Goal: Communication & Community: Share content

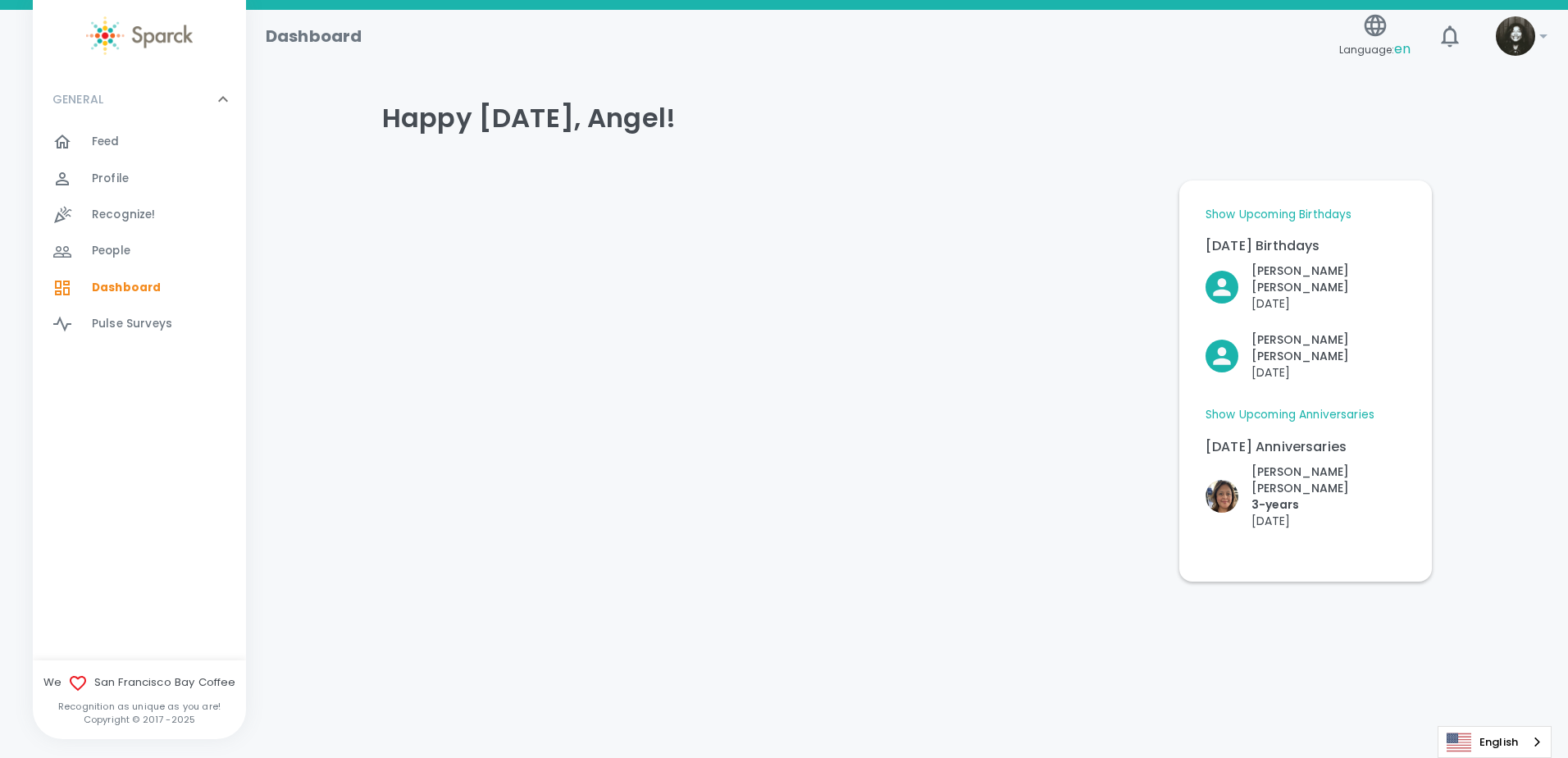
click at [141, 140] on div "Feed 0" at bounding box center [169, 142] width 155 height 23
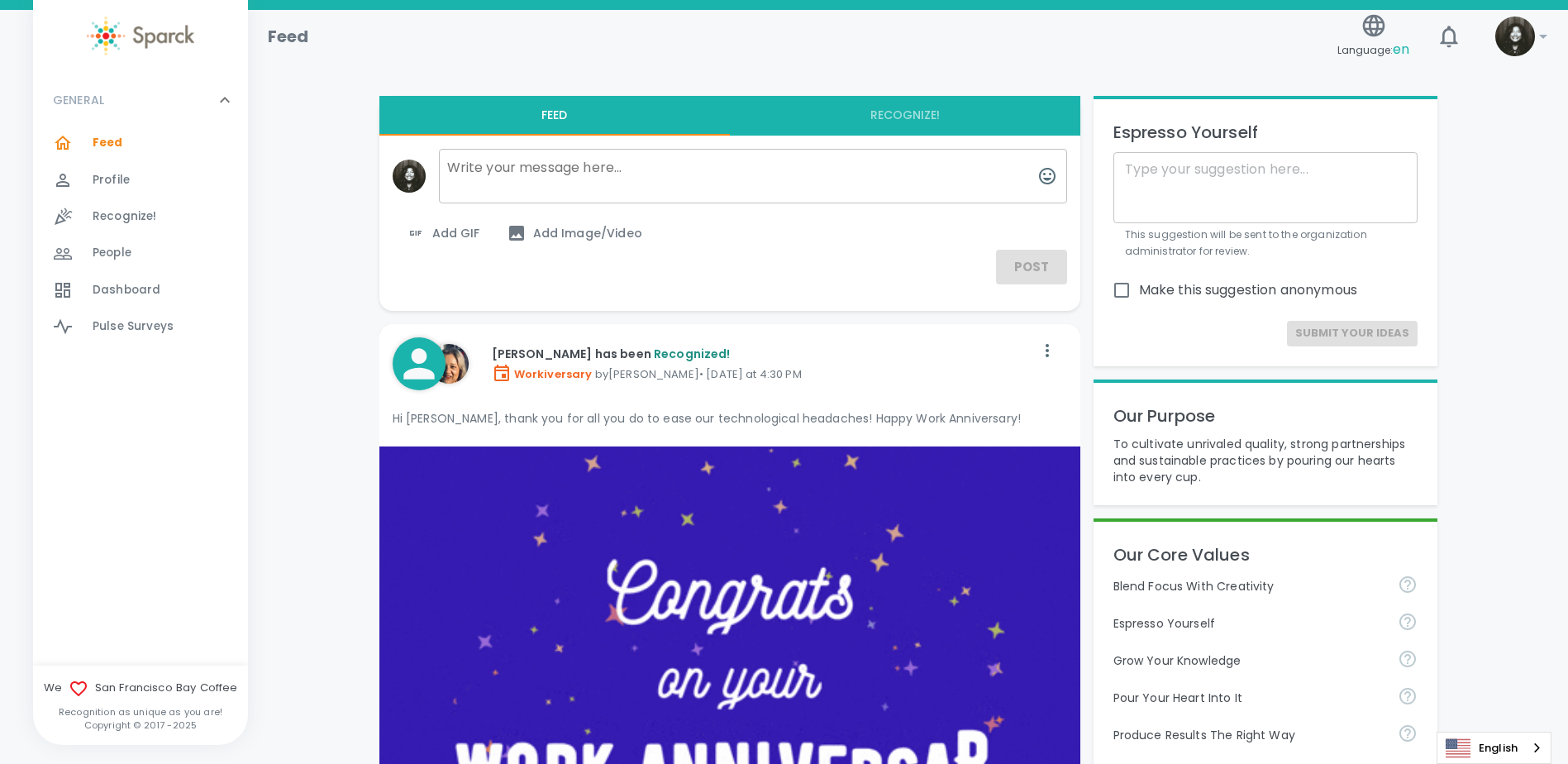
click at [694, 157] on textarea at bounding box center [753, 176] width 628 height 55
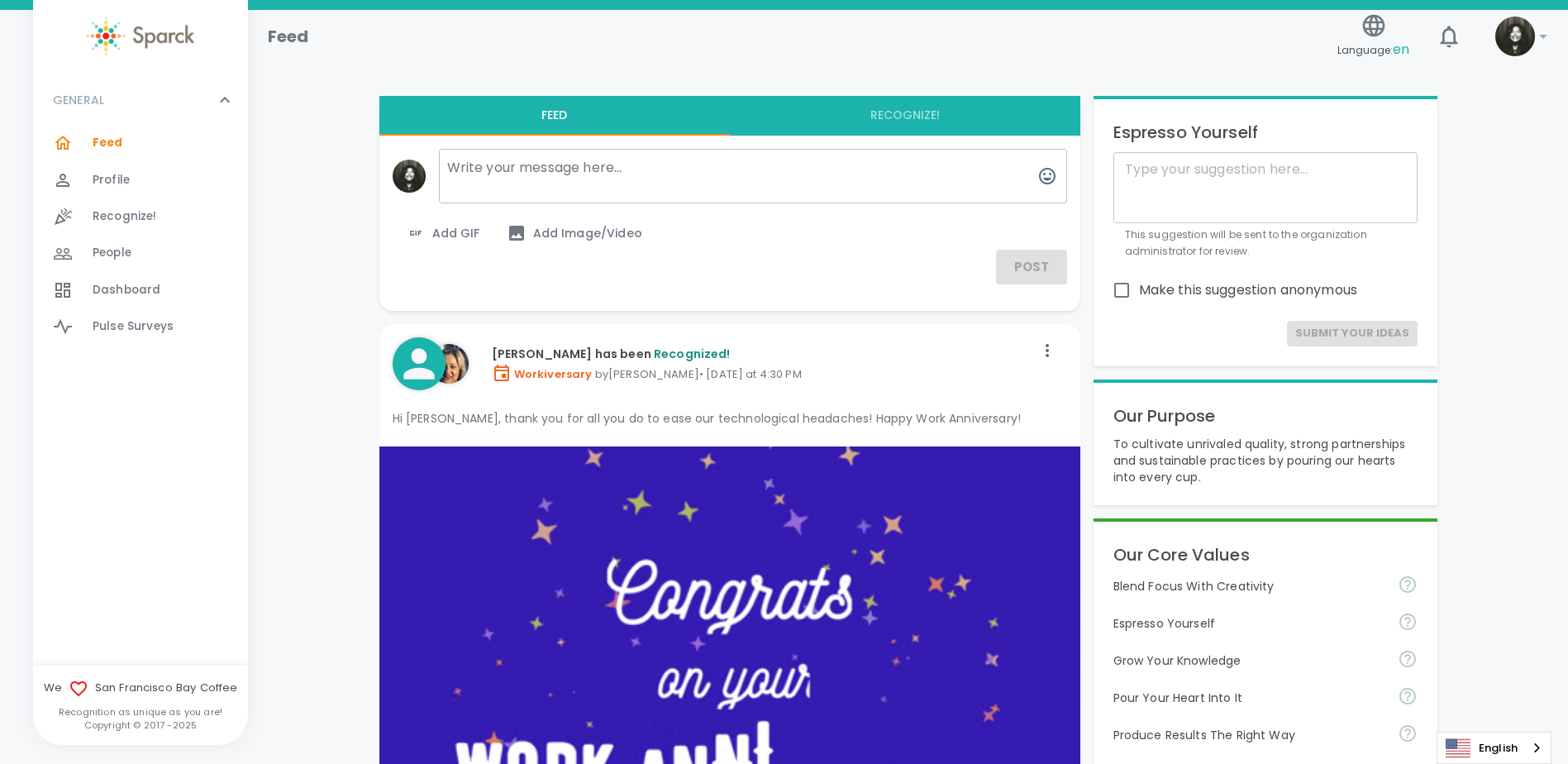
click at [866, 116] on button "Recognize!" at bounding box center [905, 115] width 351 height 40
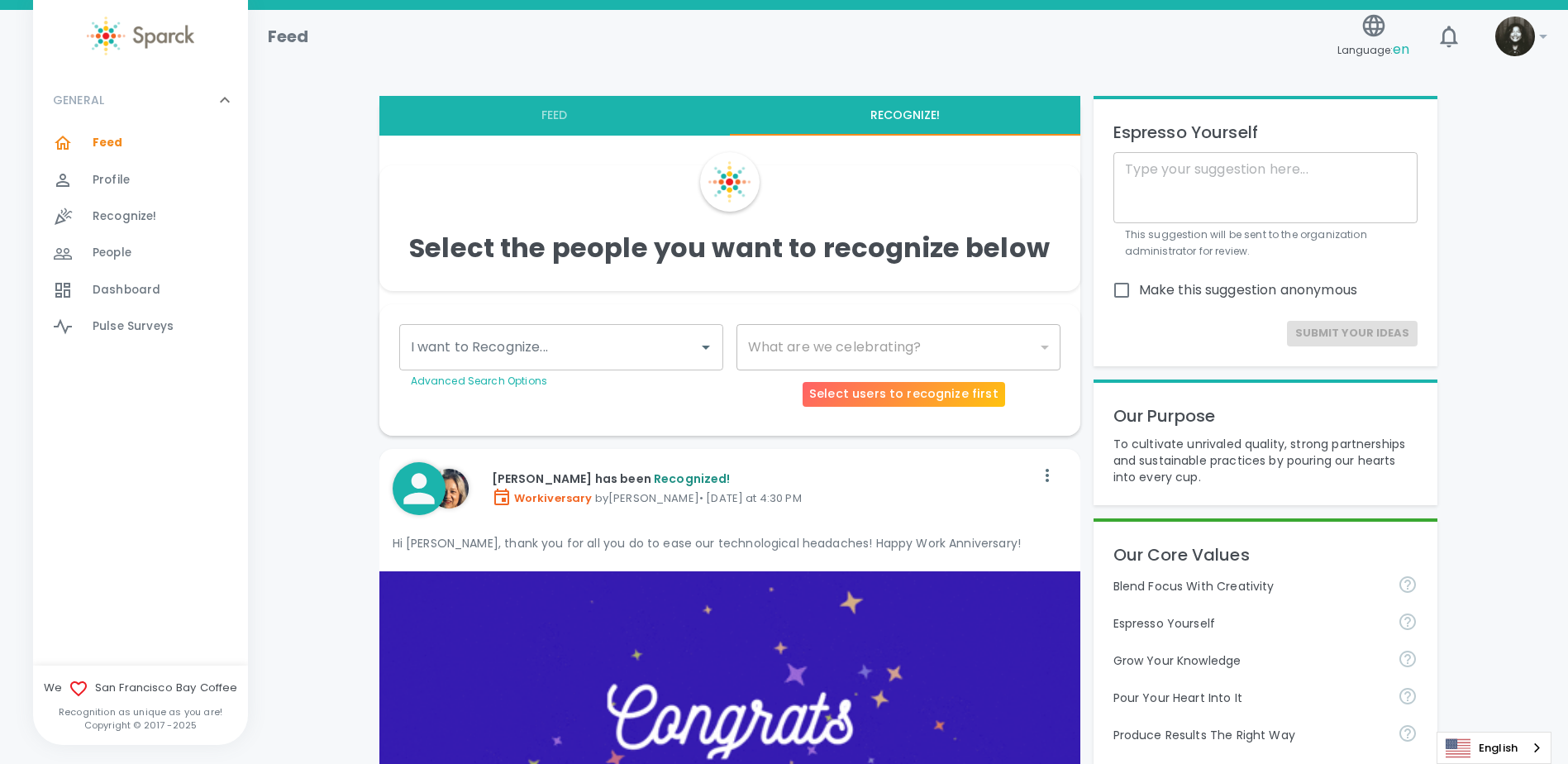
click at [836, 359] on div "​" at bounding box center [898, 348] width 324 height 47
click at [586, 336] on input "I want to Recognize..." at bounding box center [548, 347] width 284 height 31
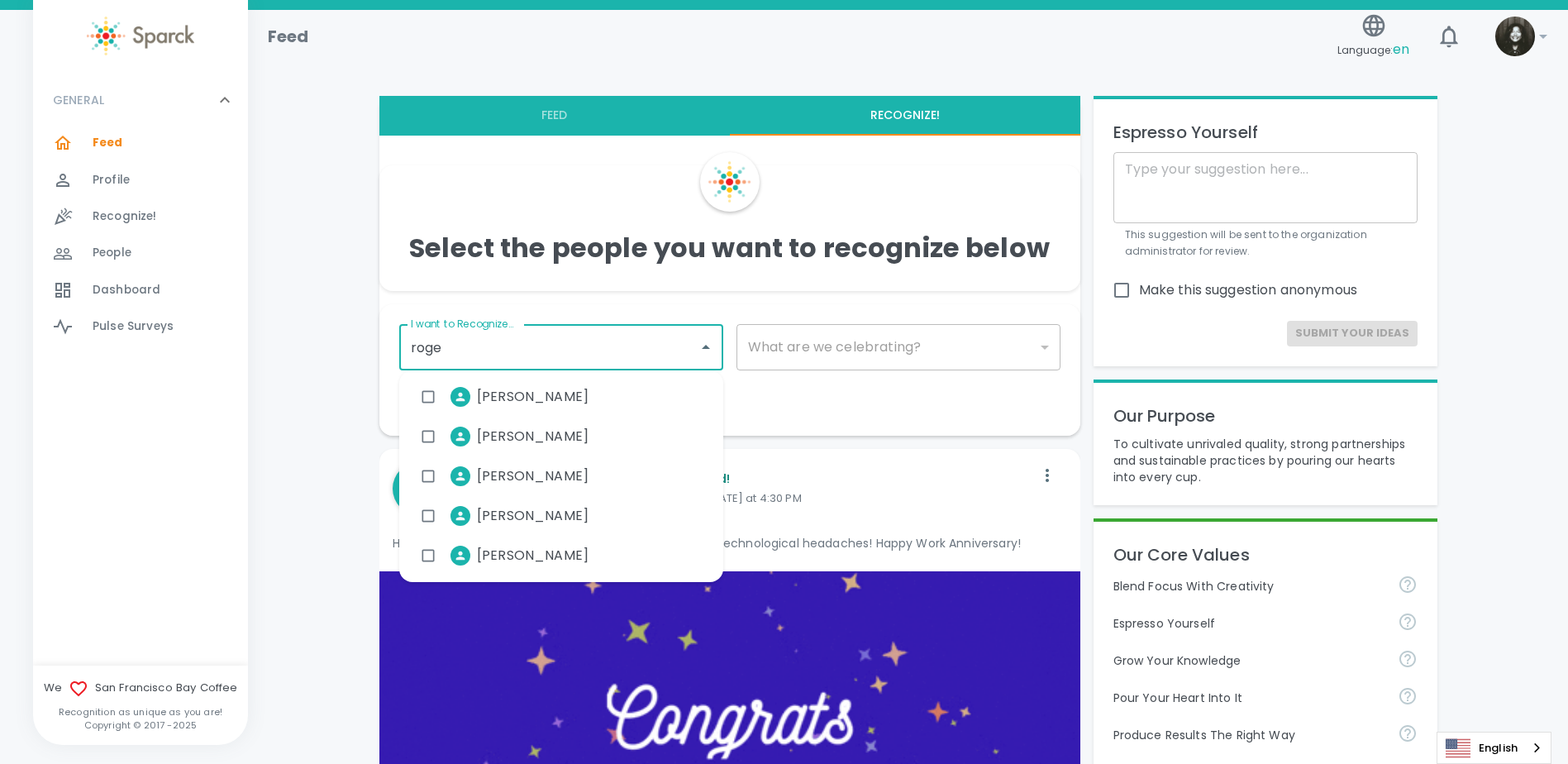
type input "roger"
click at [569, 532] on li "[PERSON_NAME]" at bounding box center [506, 516] width 189 height 41
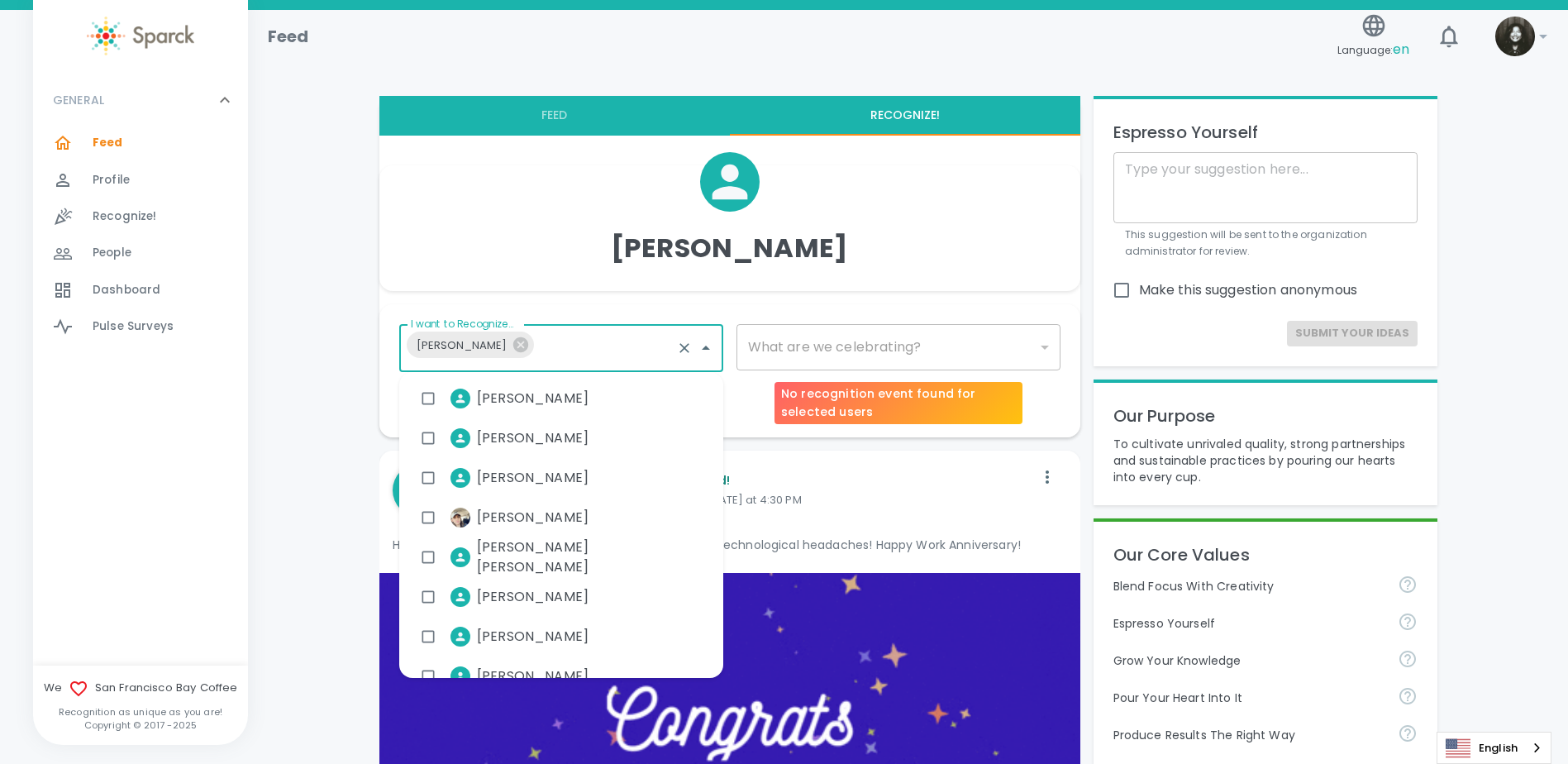
click at [867, 350] on div "​" at bounding box center [898, 348] width 324 height 47
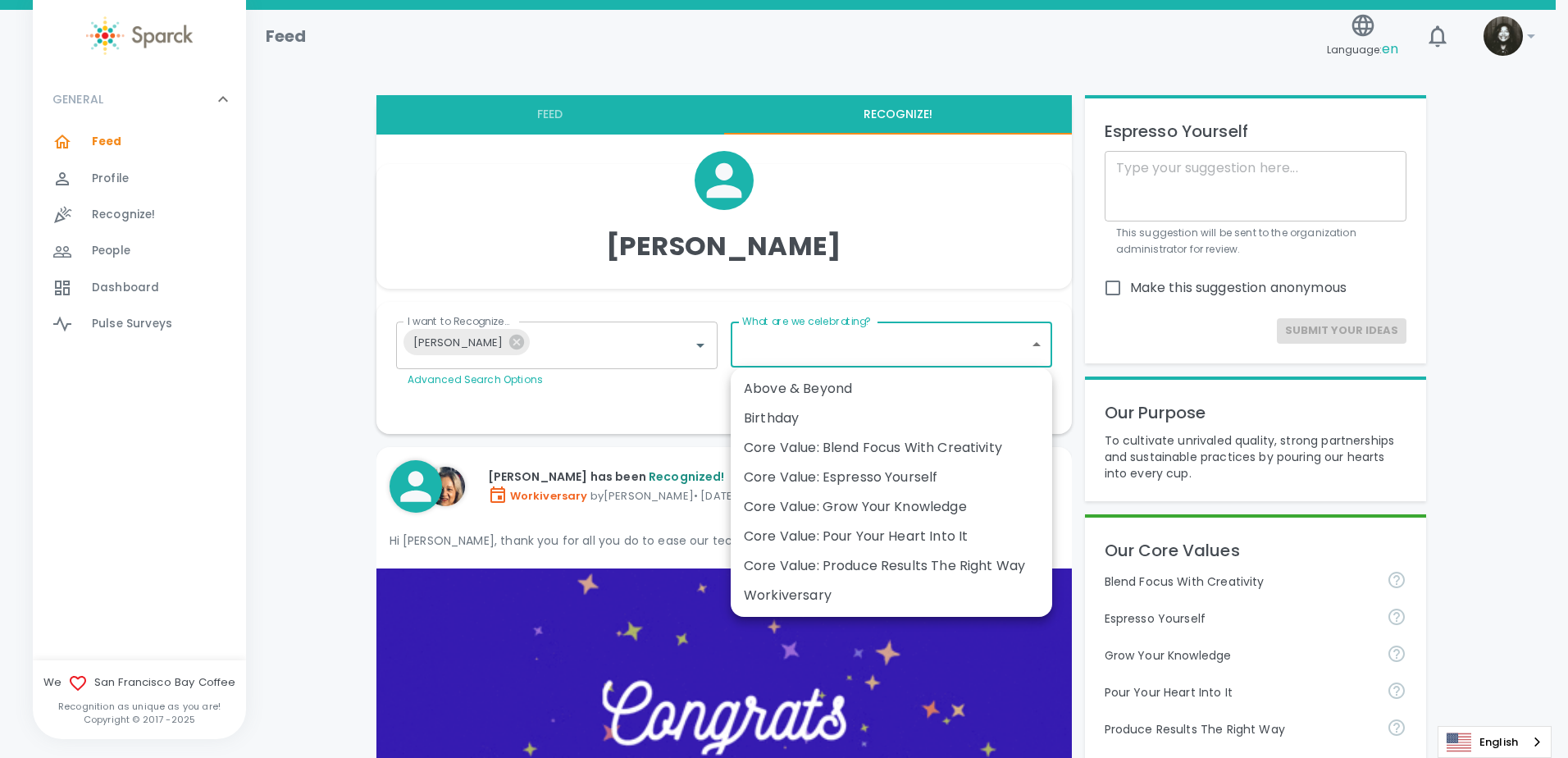
click at [895, 421] on div "Birthday" at bounding box center [891, 419] width 295 height 19
type input "2072"
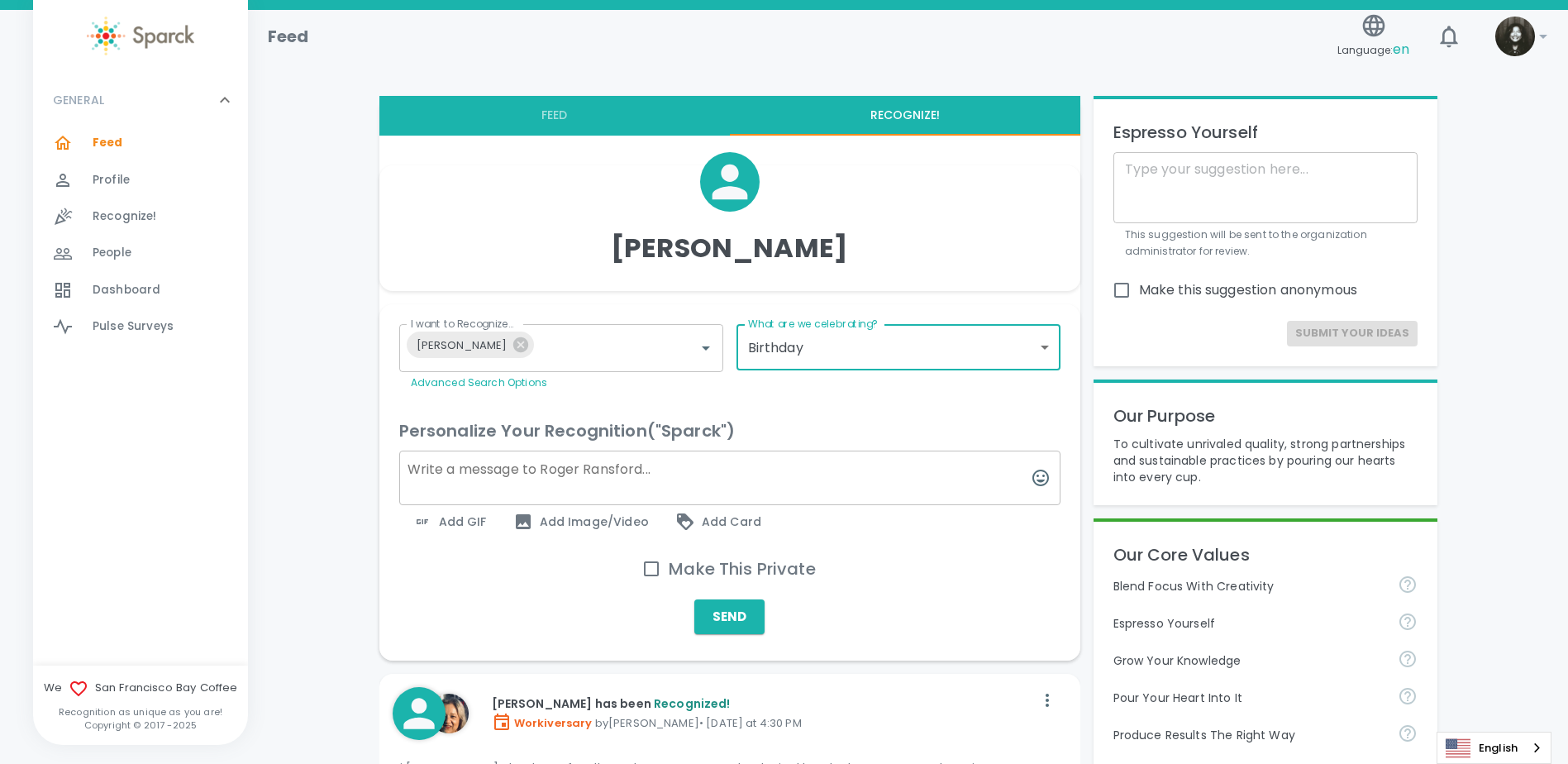
click at [598, 467] on textarea at bounding box center [729, 478] width 661 height 55
type textarea "Happy Birthday [PERSON_NAME]!"
click at [475, 526] on span "Add GIF" at bounding box center [449, 521] width 74 height 19
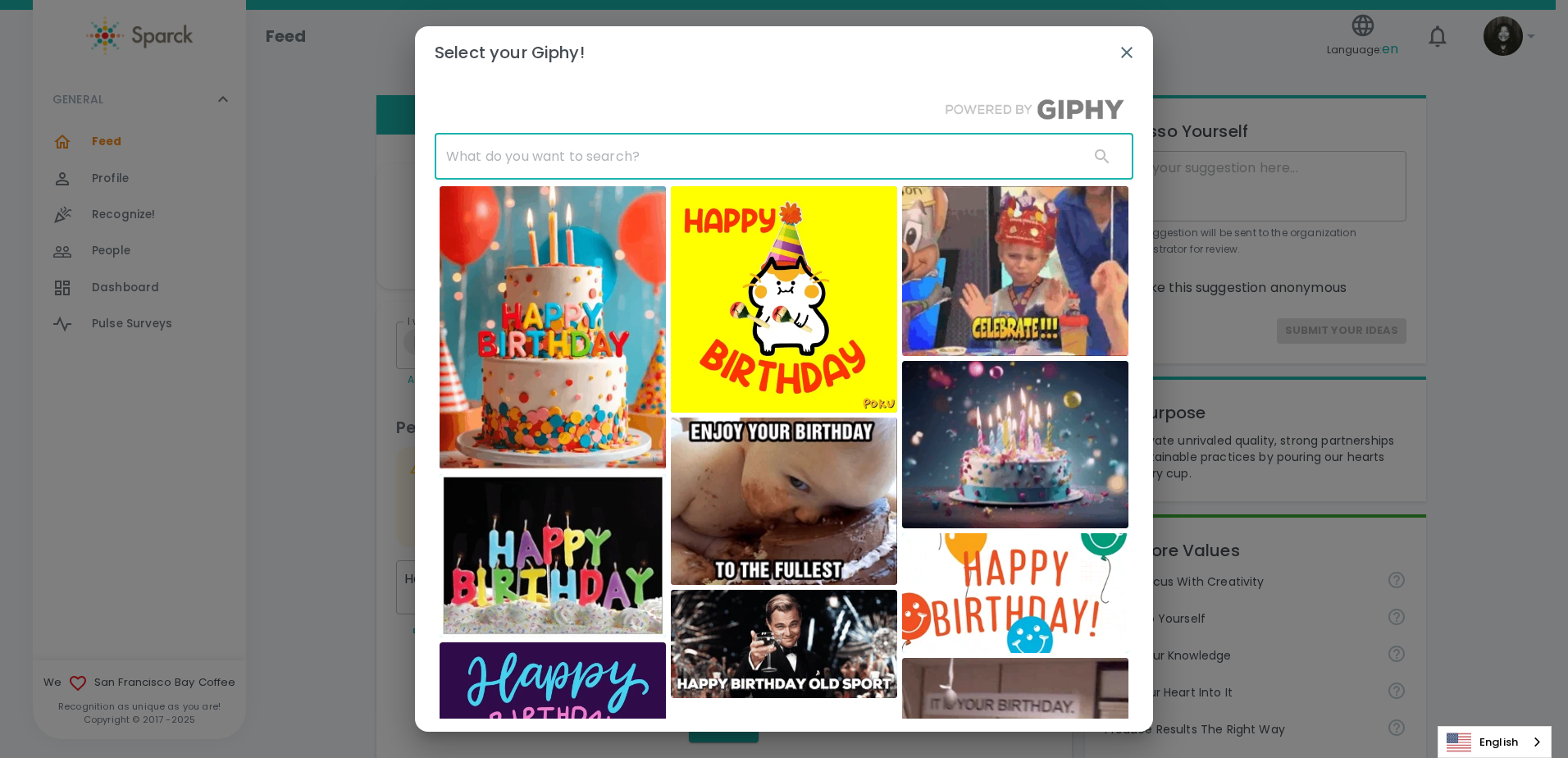
click at [720, 147] on input "text" at bounding box center [756, 157] width 642 height 46
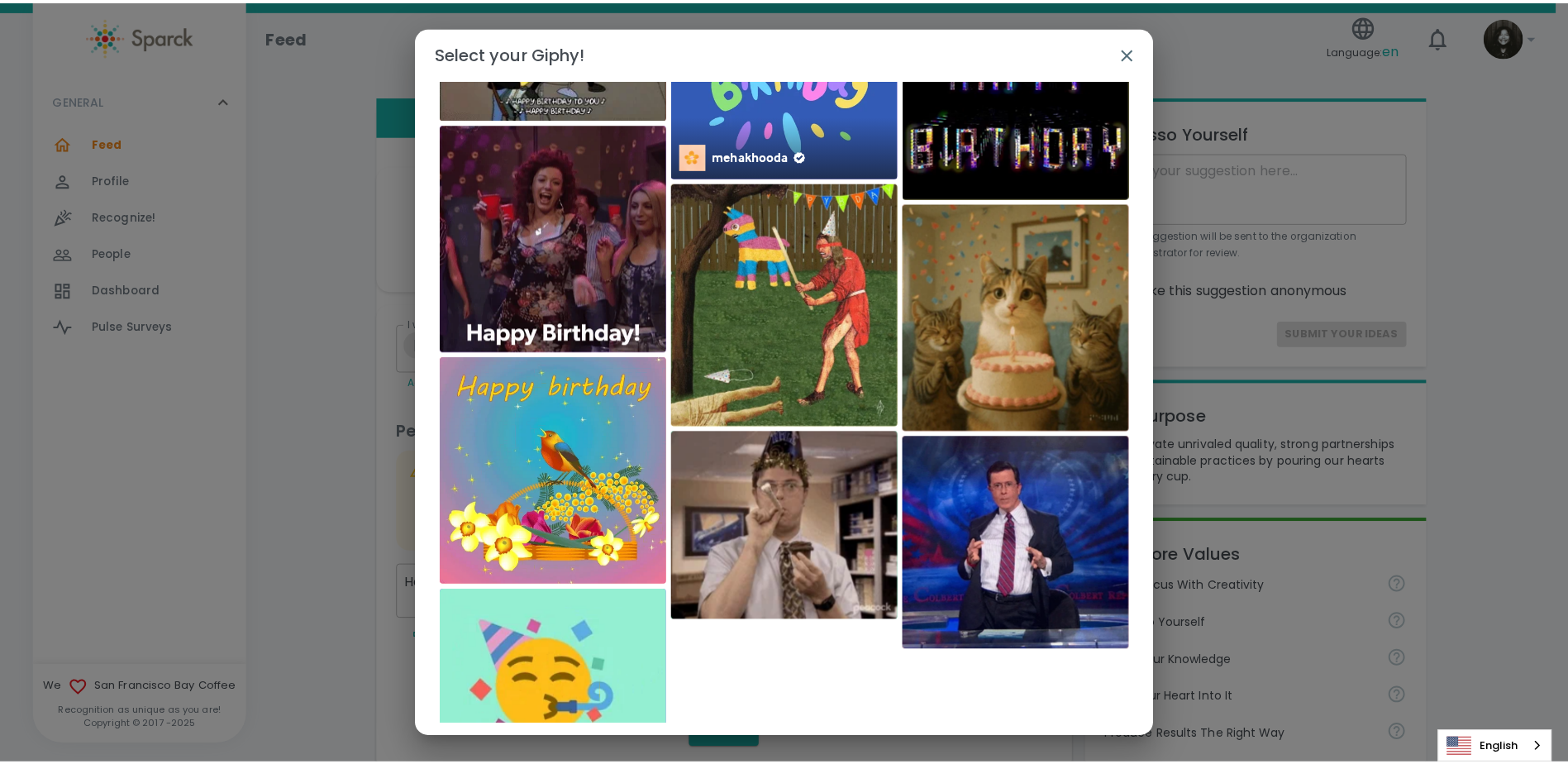
scroll to position [2583, 0]
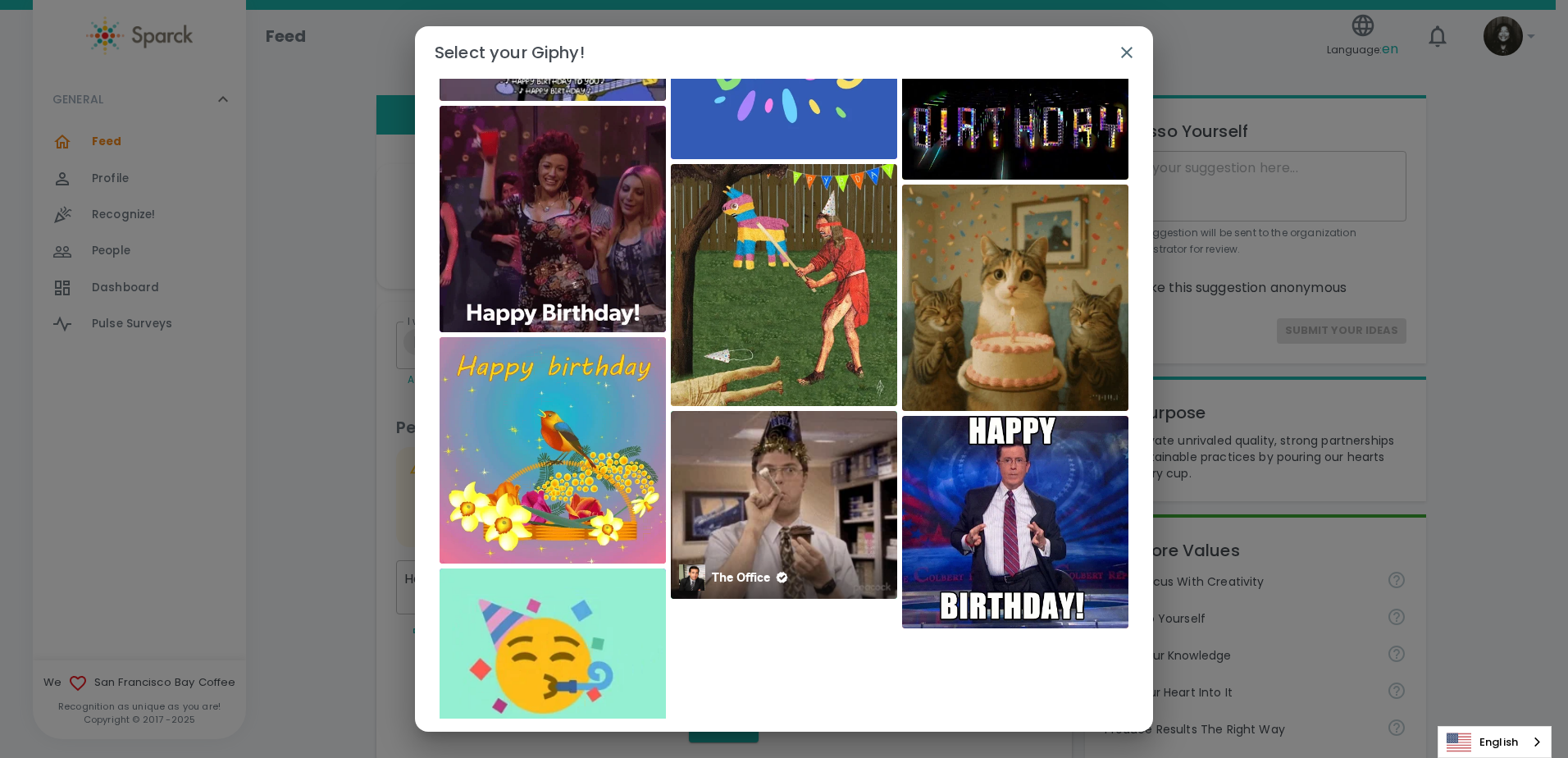
type input "birthday"
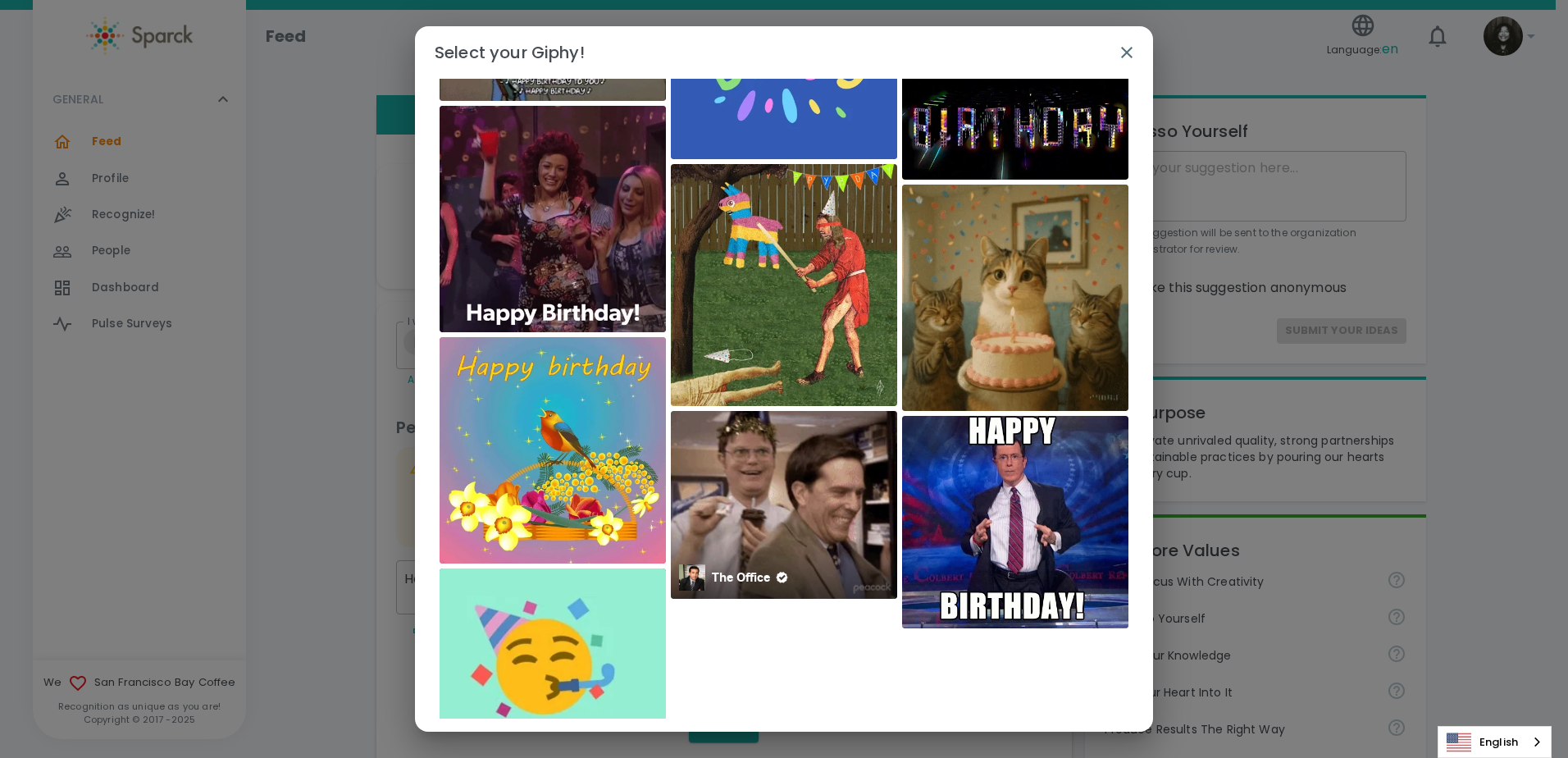
click at [781, 497] on img at bounding box center [784, 505] width 226 height 188
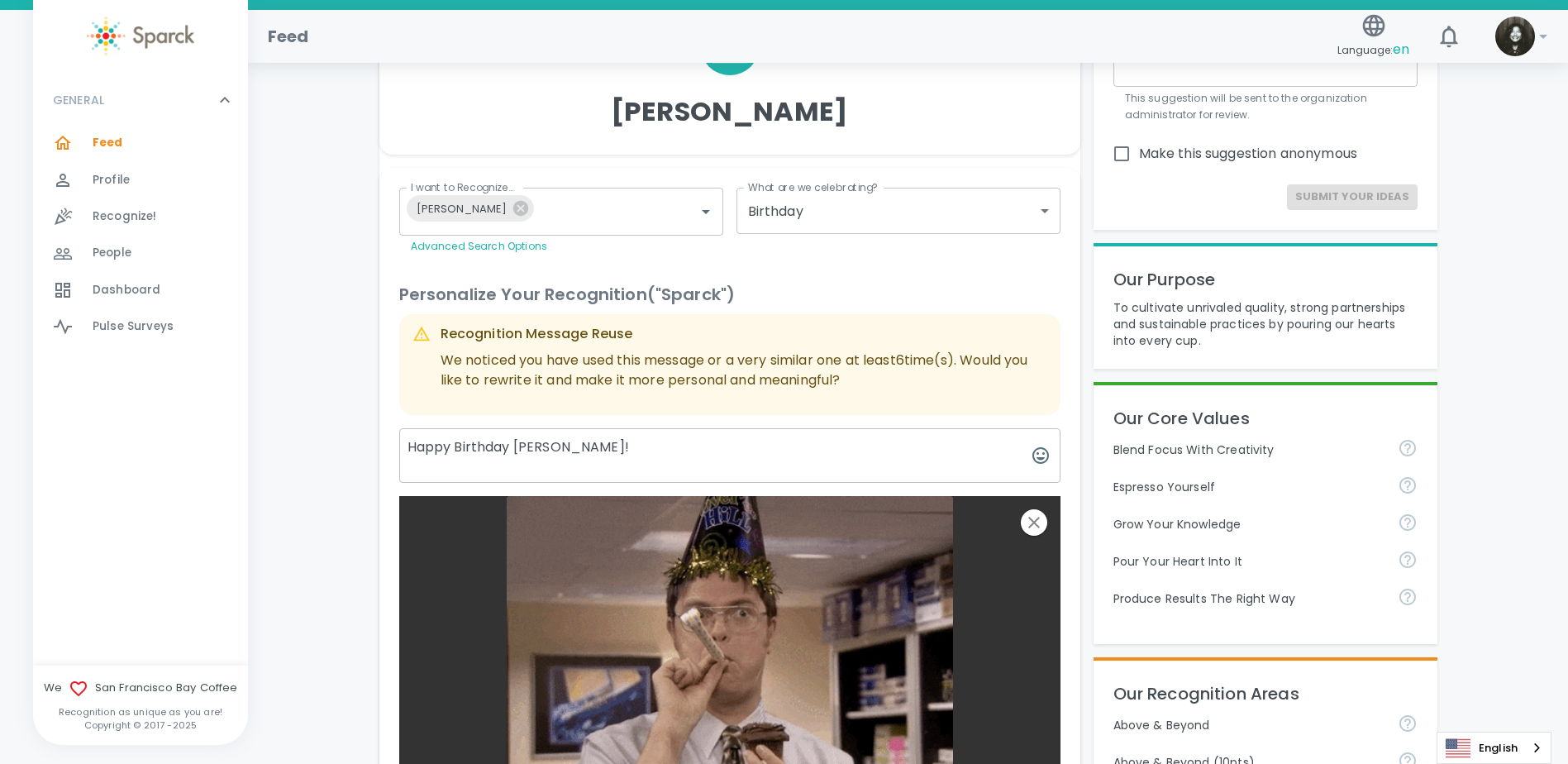
scroll to position [166, 0]
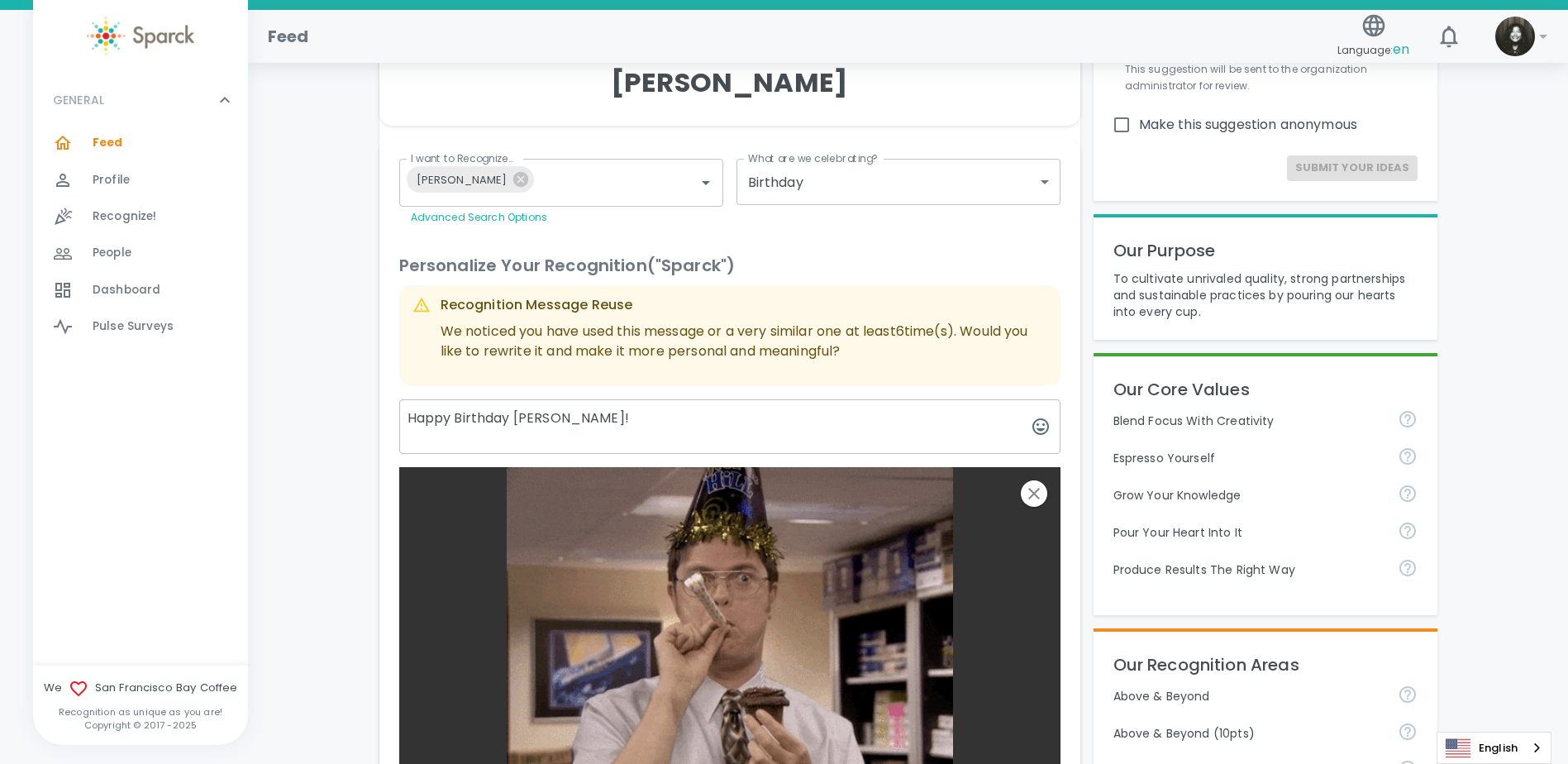
click at [621, 432] on textarea "Happy Birthday [PERSON_NAME]!" at bounding box center [729, 427] width 661 height 55
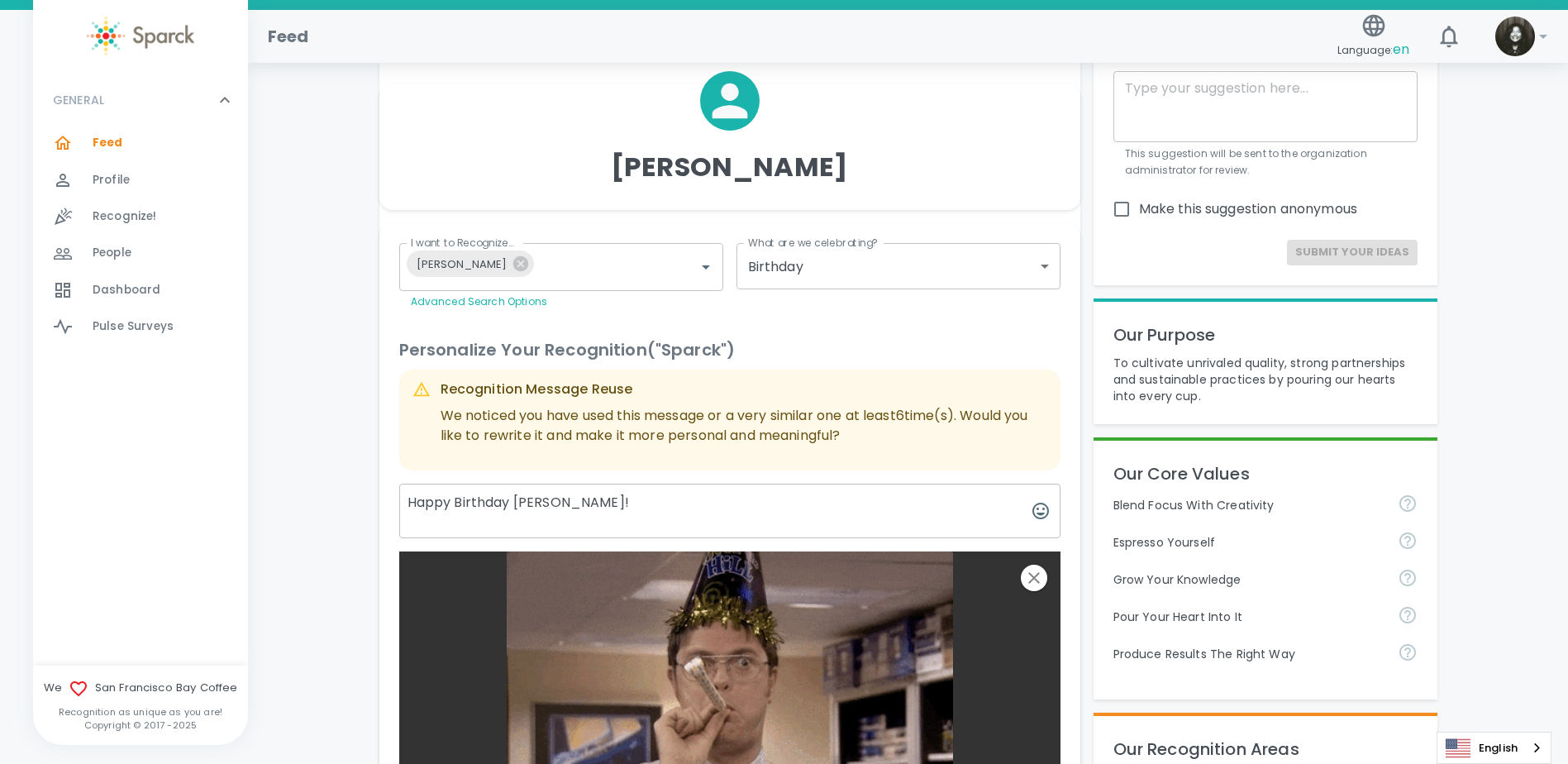
scroll to position [248, 0]
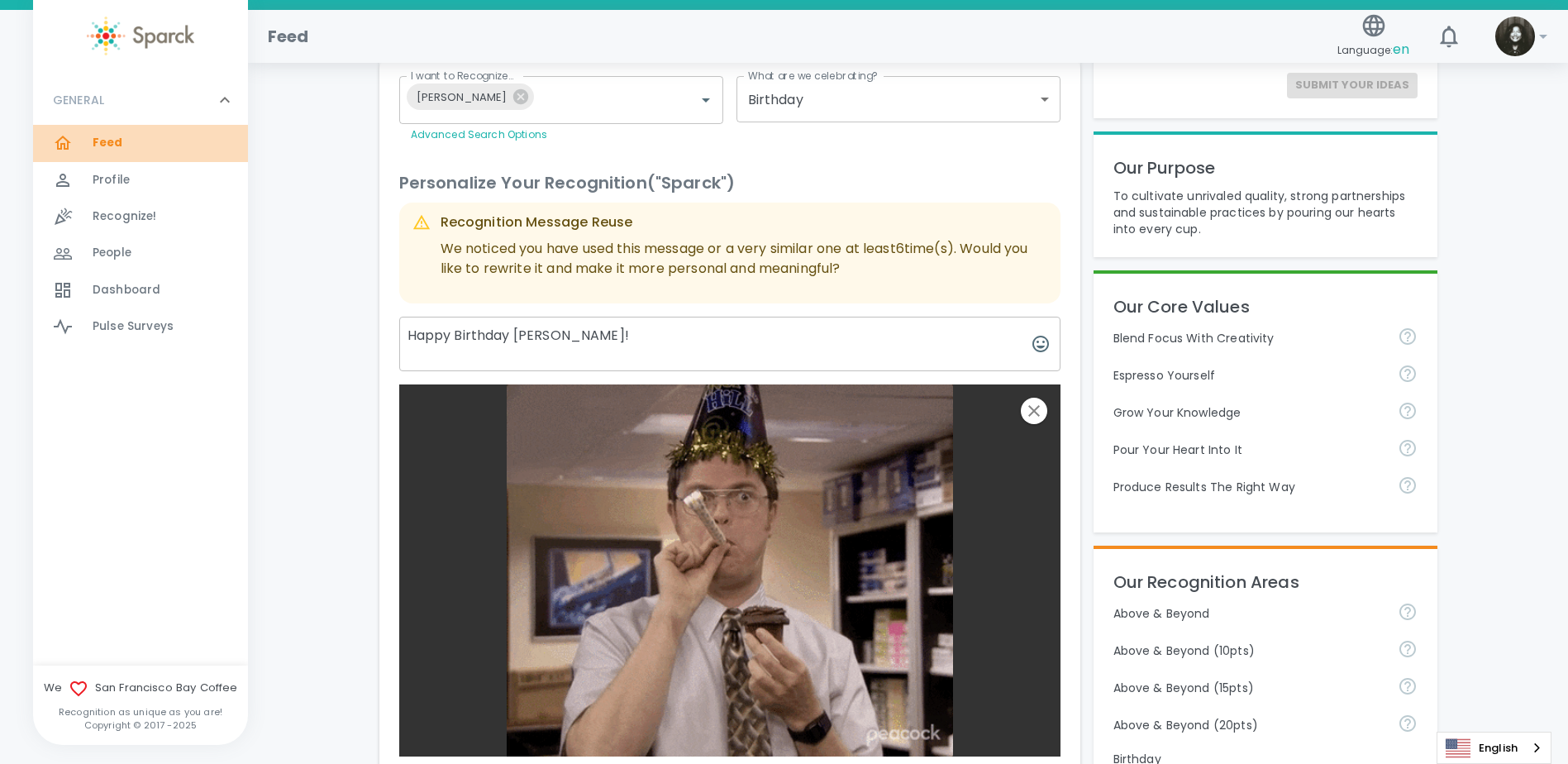
click at [143, 144] on div "Feed 0" at bounding box center [170, 143] width 156 height 23
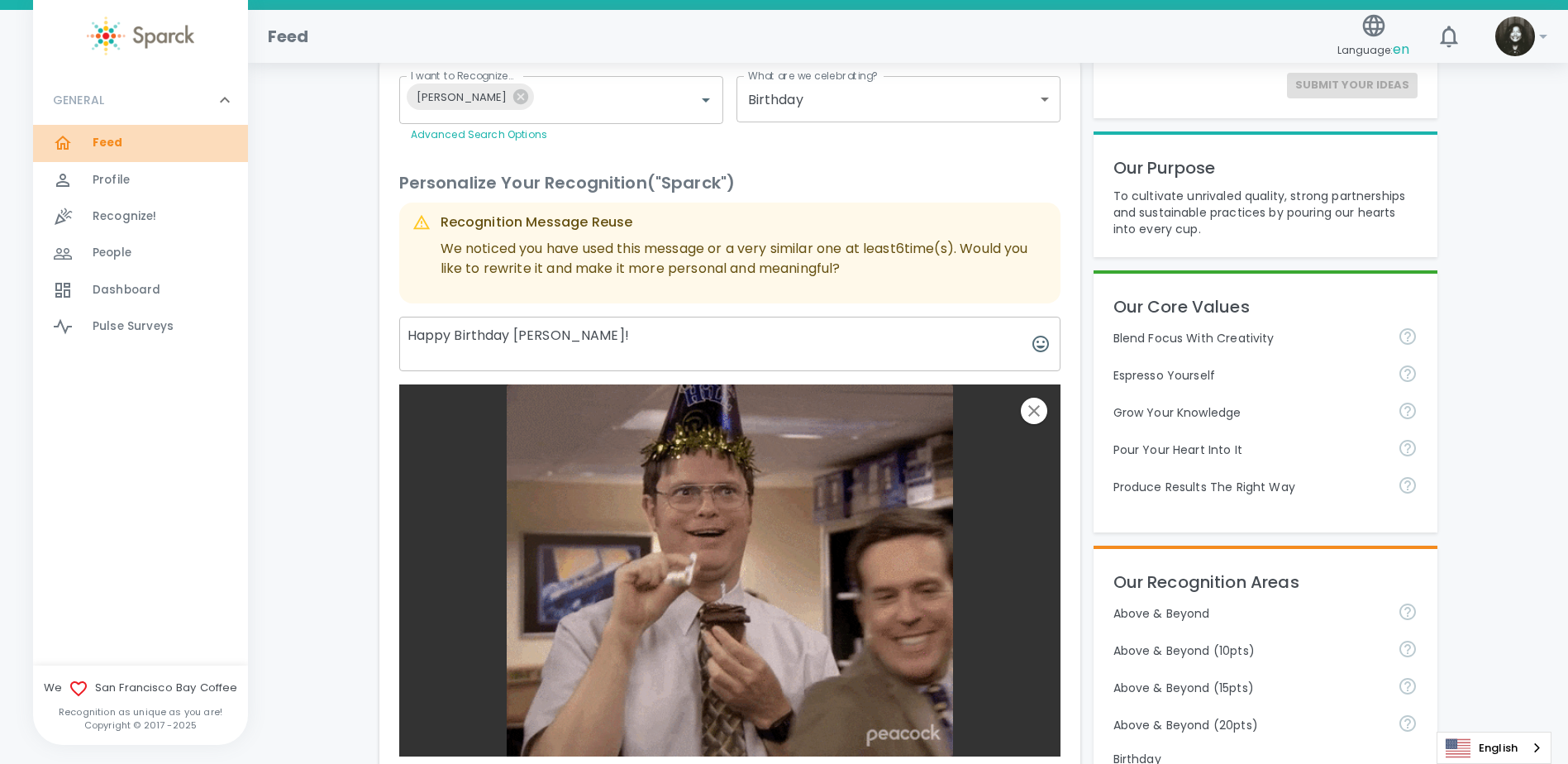
click at [130, 140] on div "Feed 0" at bounding box center [170, 143] width 156 height 23
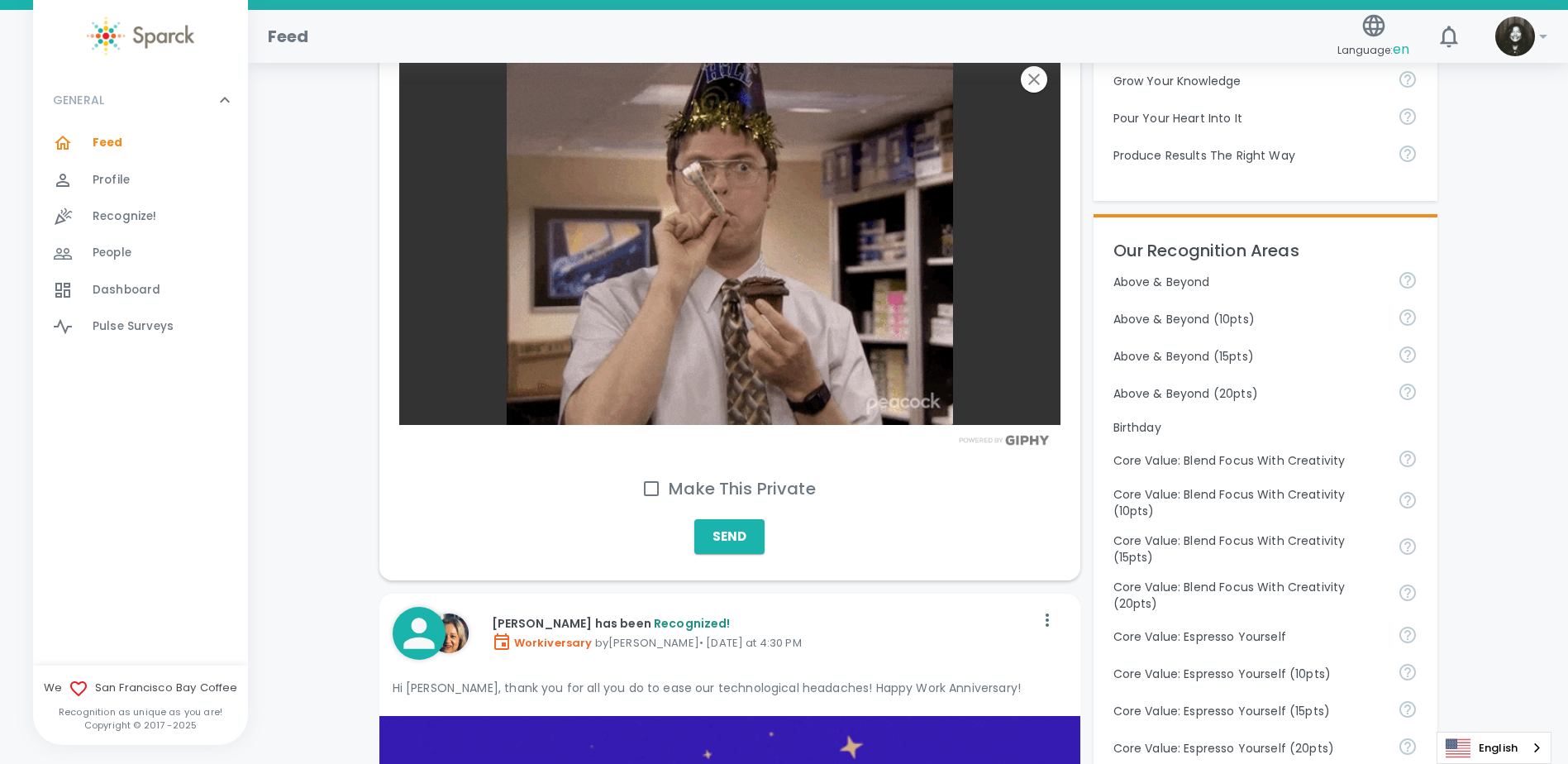
scroll to position [579, 0]
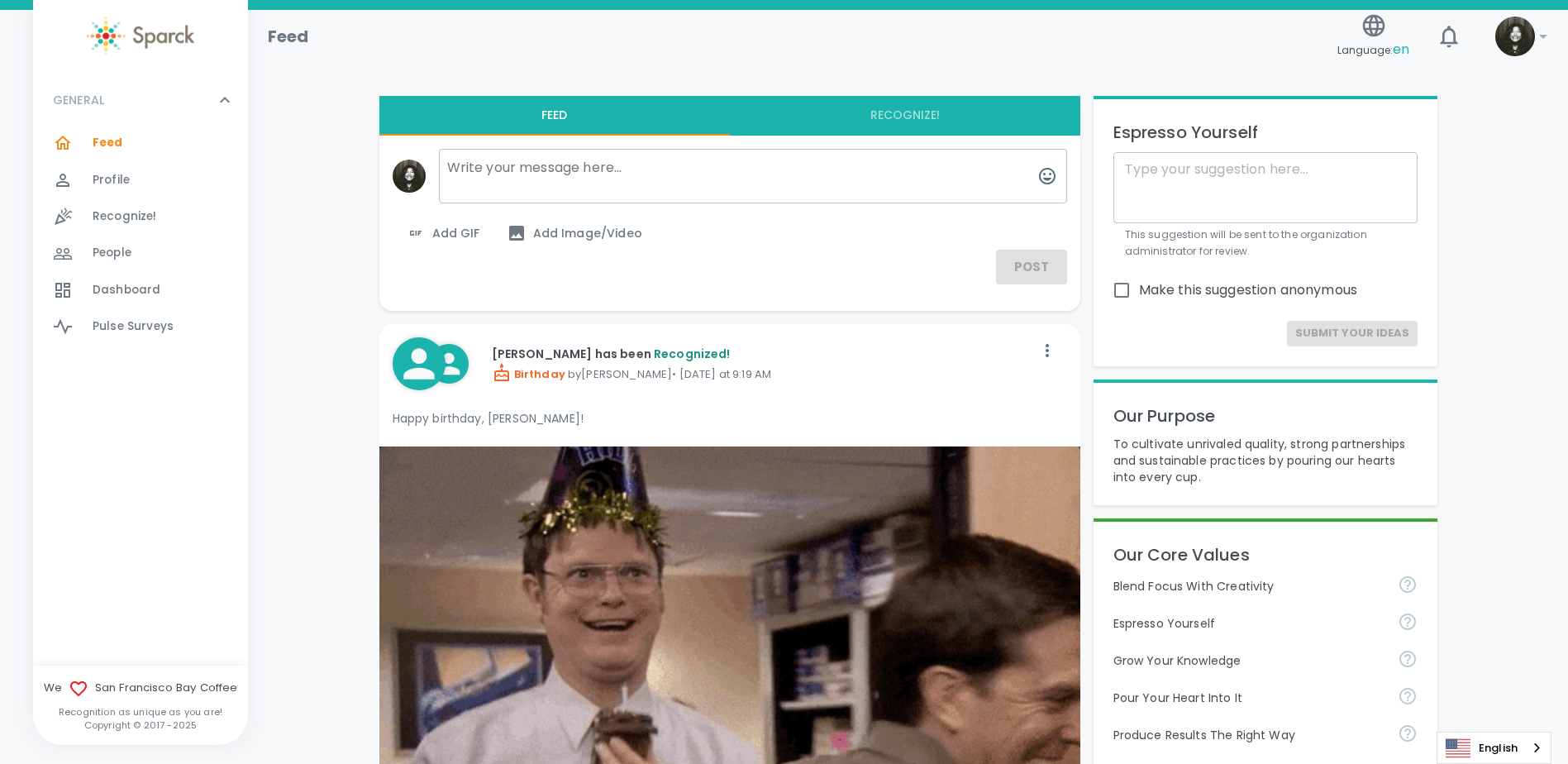
click at [897, 117] on button "Recognize!" at bounding box center [905, 115] width 351 height 40
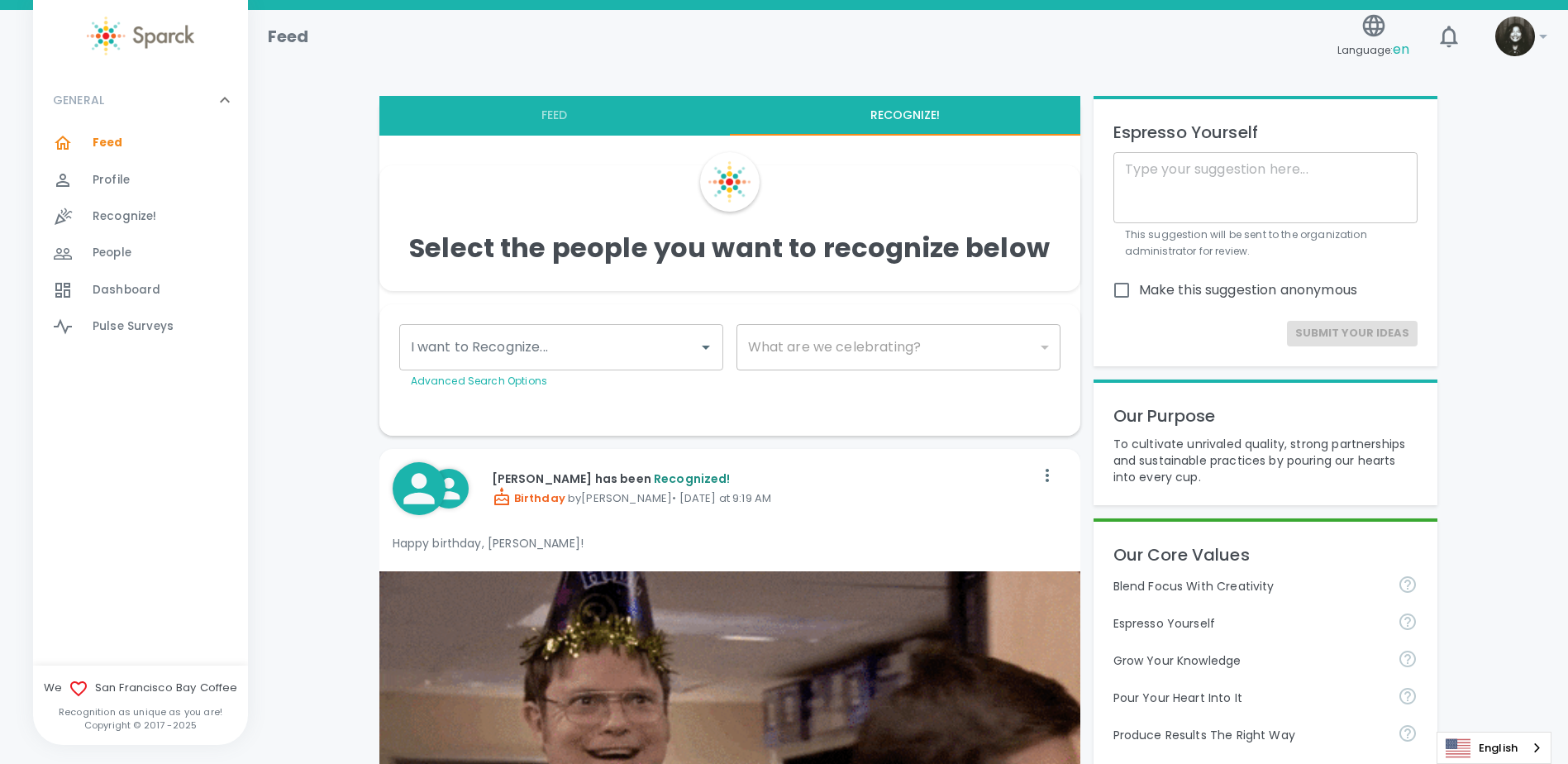
click at [625, 356] on input "I want to Recognize..." at bounding box center [548, 347] width 284 height 31
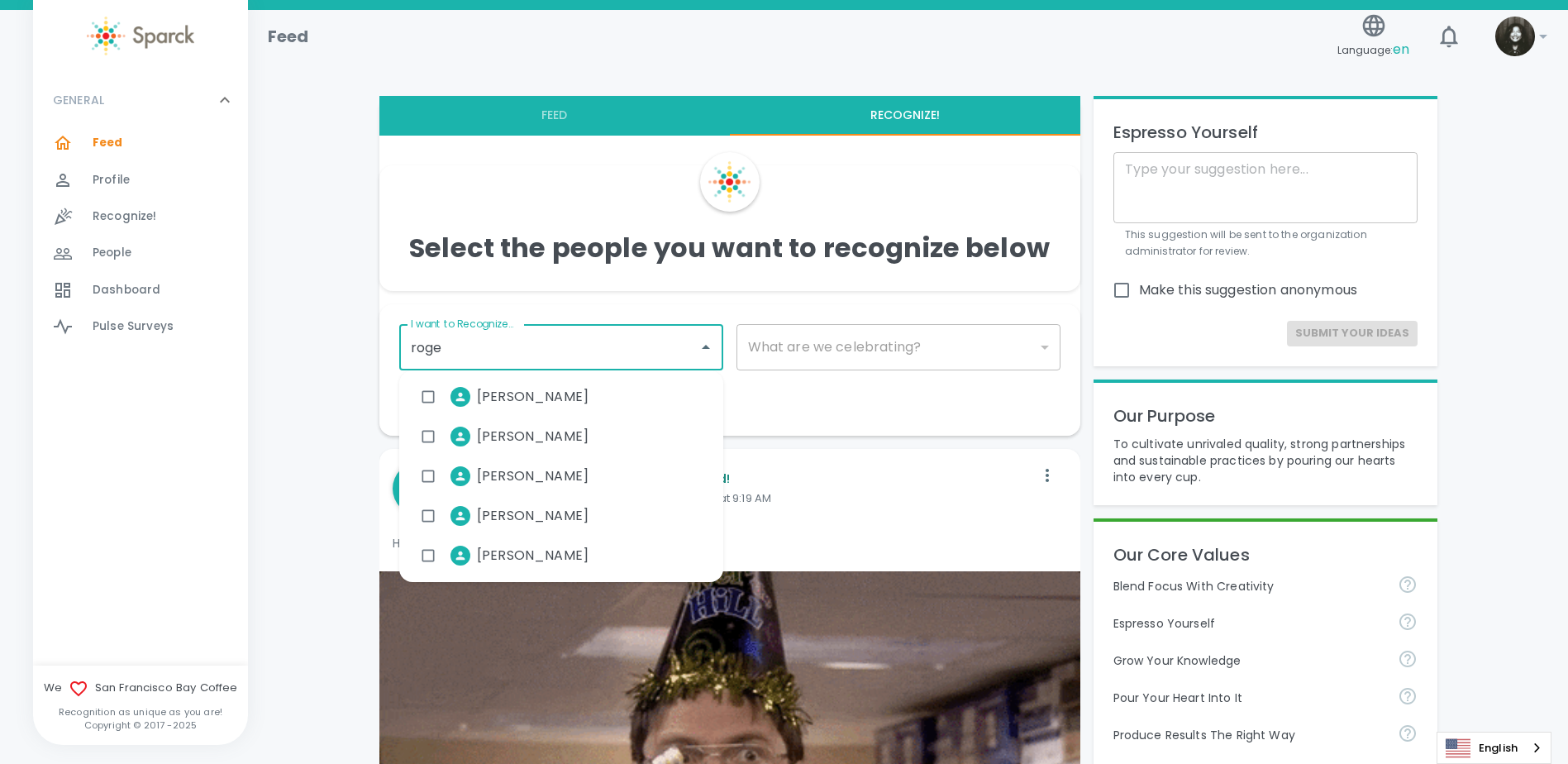
type input "roger"
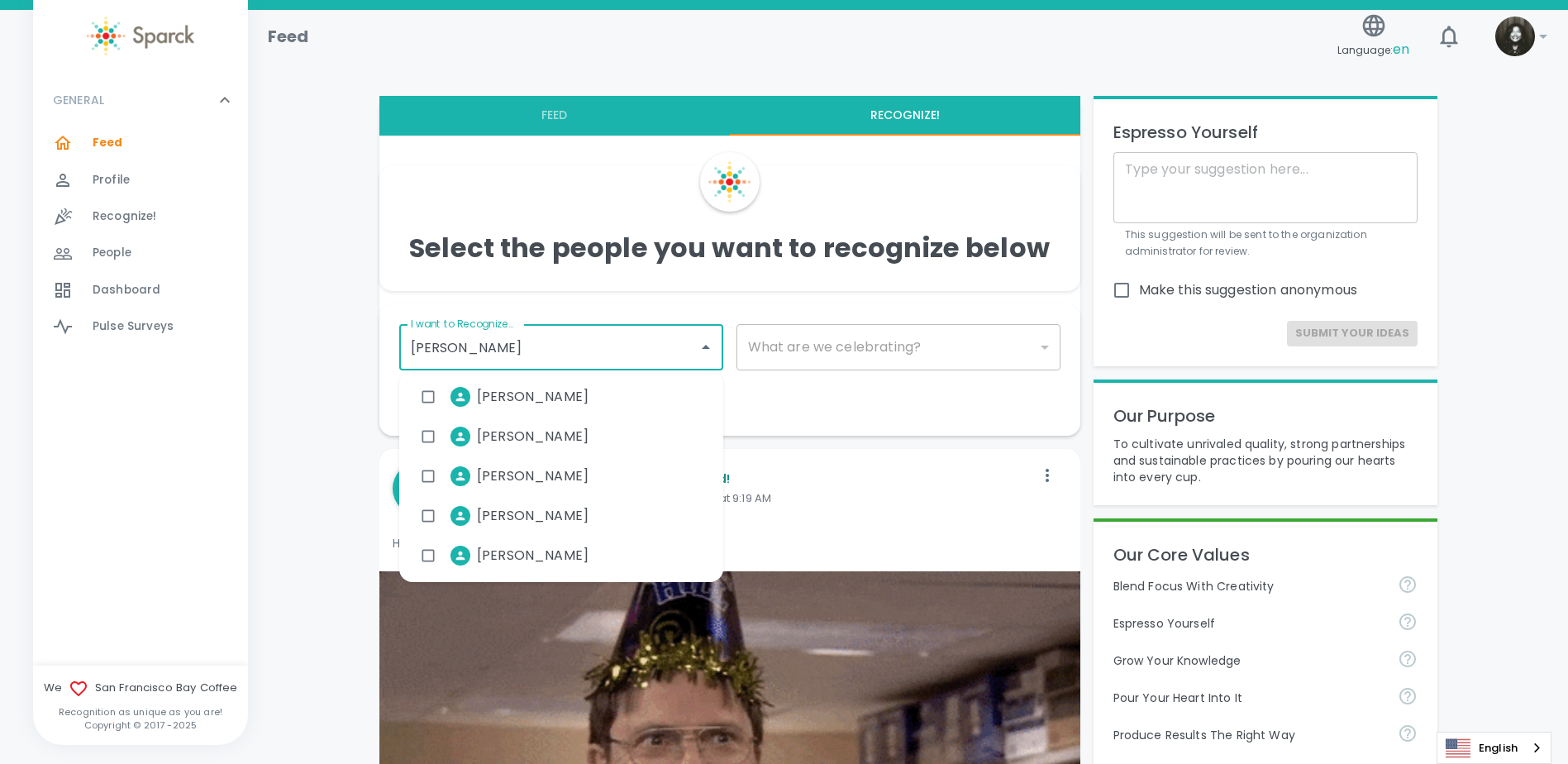
click at [562, 509] on span "[PERSON_NAME]" at bounding box center [533, 516] width 112 height 19
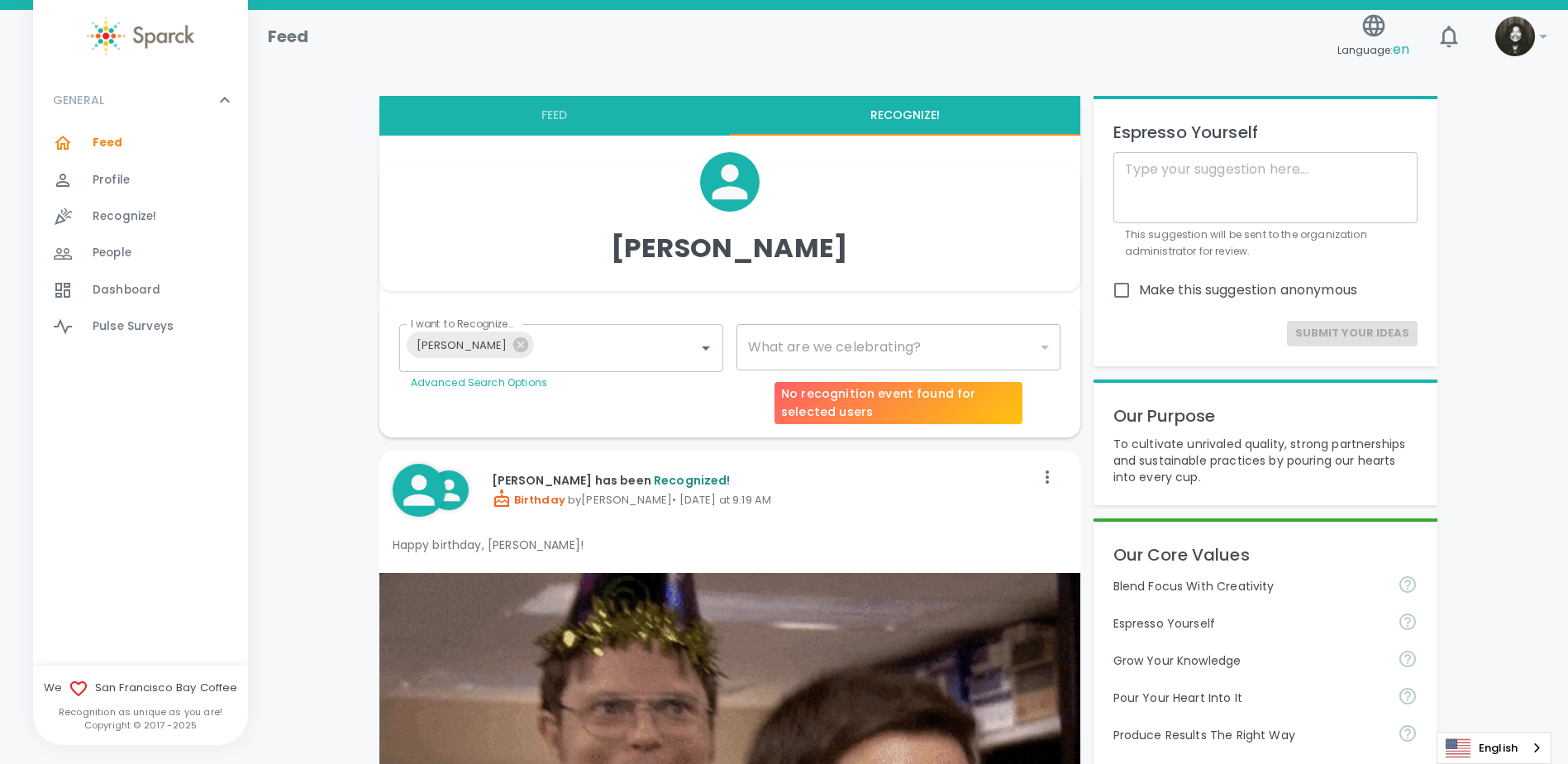
click at [834, 347] on div "​" at bounding box center [898, 348] width 324 height 47
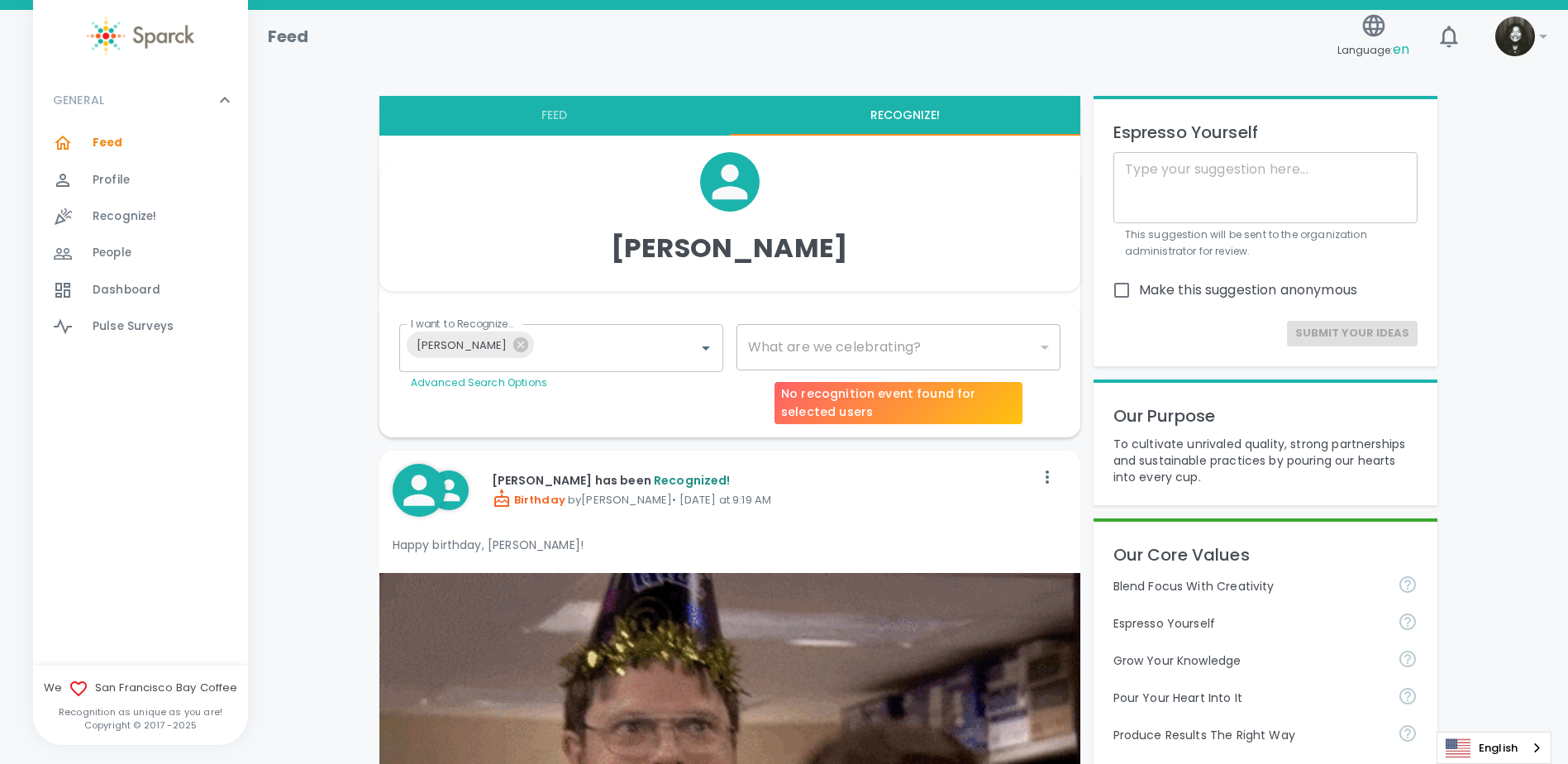
click at [920, 320] on div "What are we celebrating? ​ What are we celebrating?" at bounding box center [891, 351] width 337 height 80
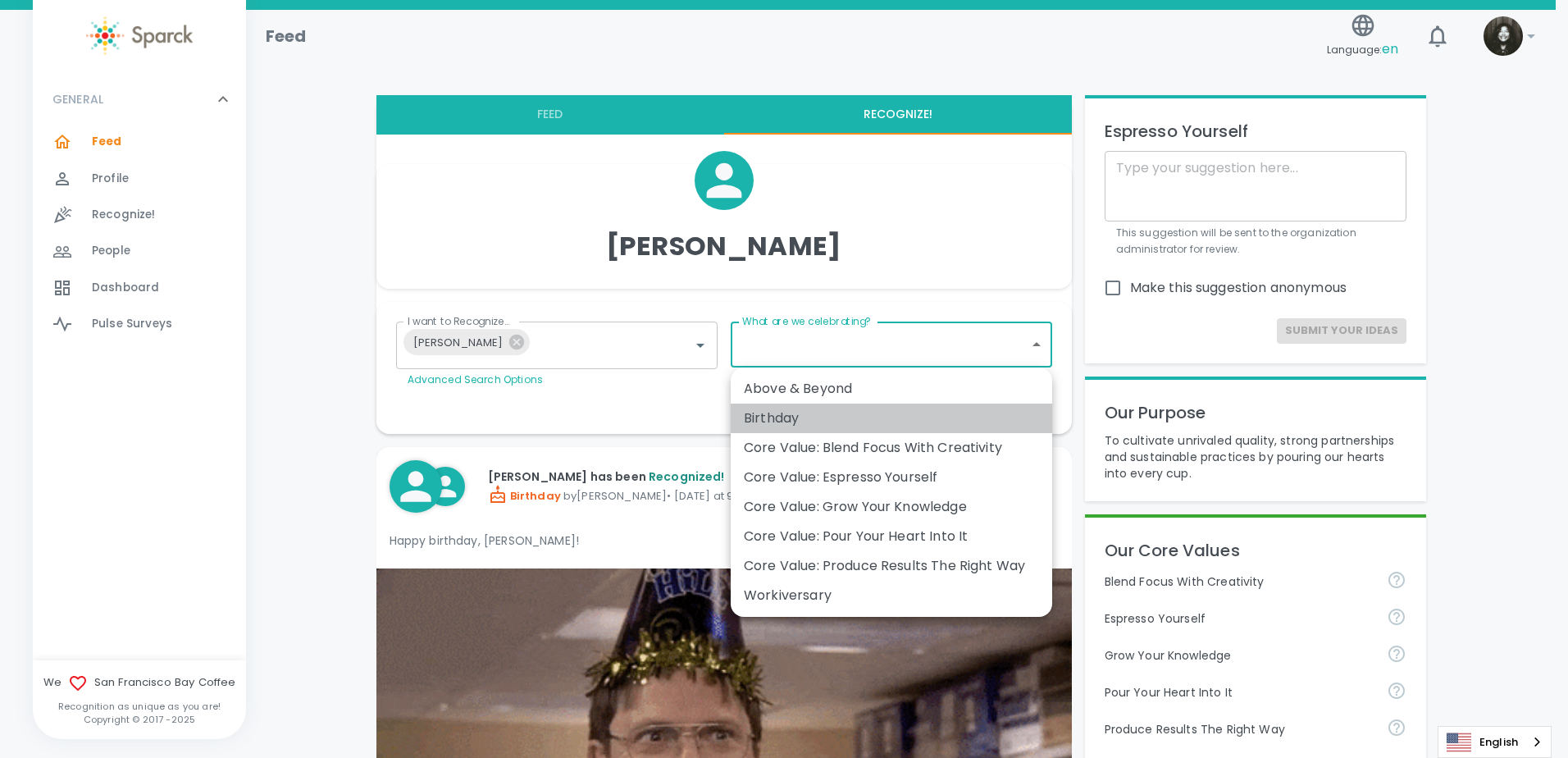
click at [839, 415] on div "Birthday" at bounding box center [891, 419] width 295 height 19
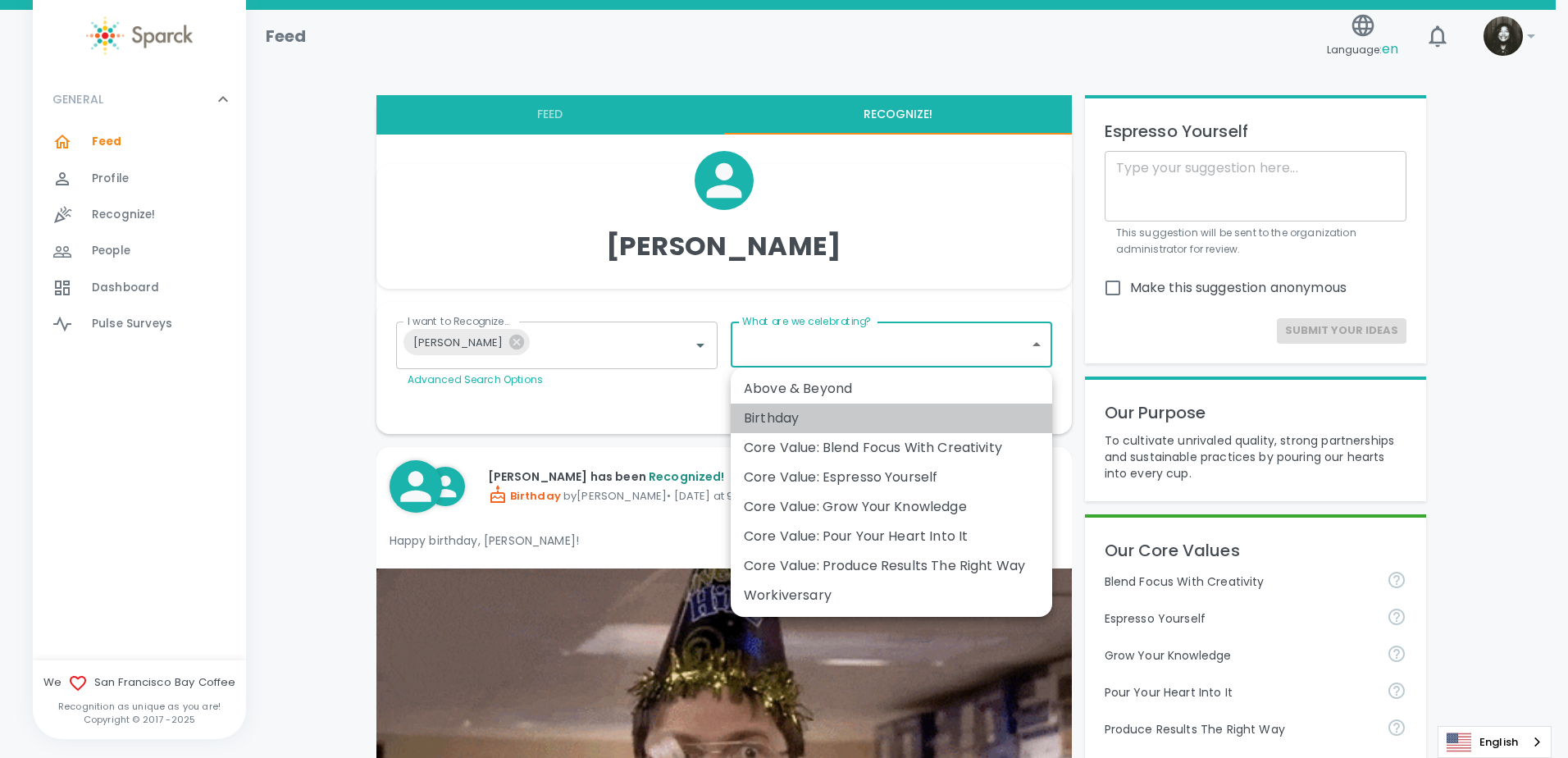
type input "2072"
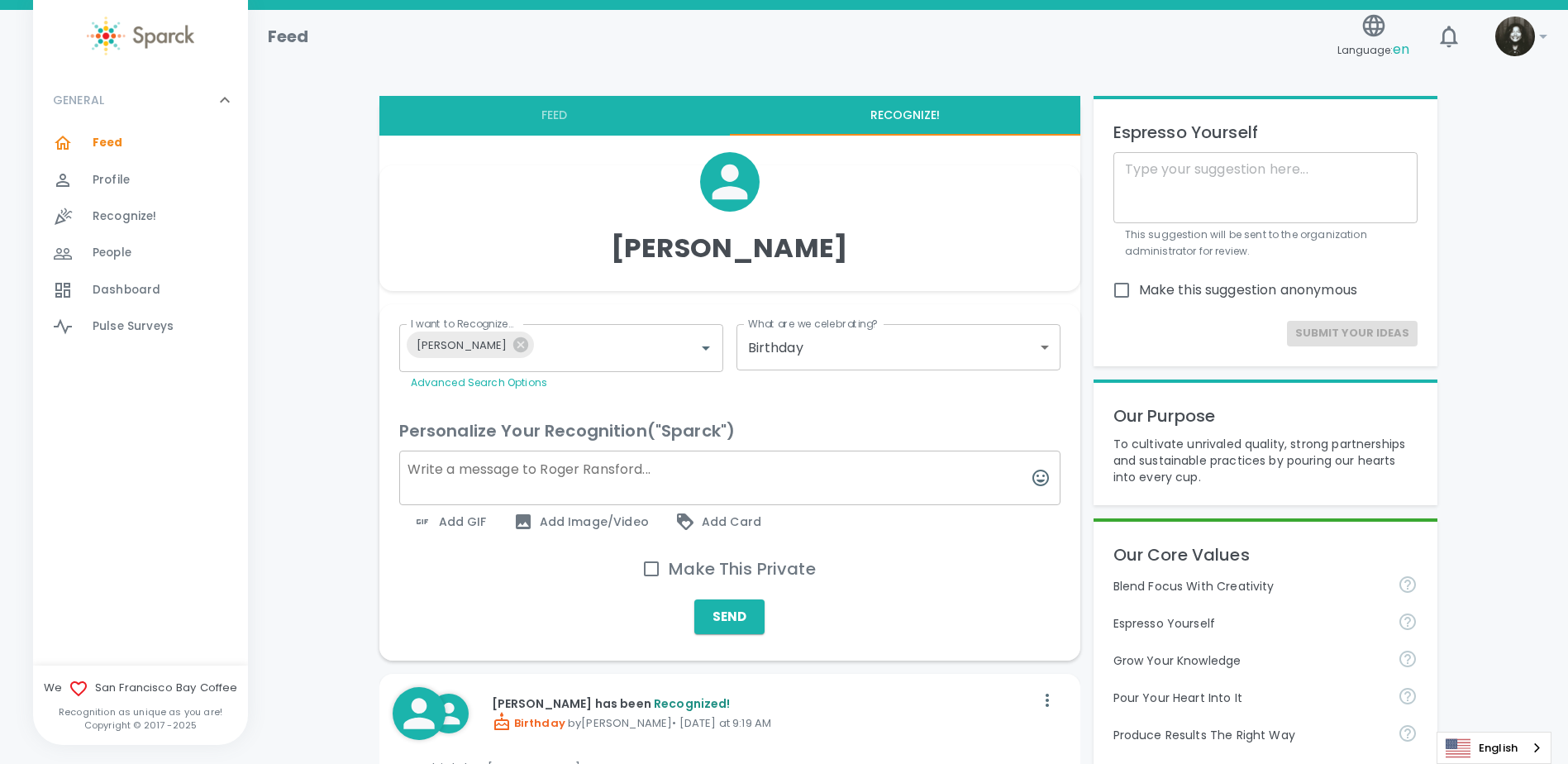
click at [635, 477] on textarea at bounding box center [729, 478] width 661 height 55
type textarea "Happy Birthday [PERSON_NAME]!"
click at [445, 512] on span "Add GIF" at bounding box center [449, 521] width 74 height 19
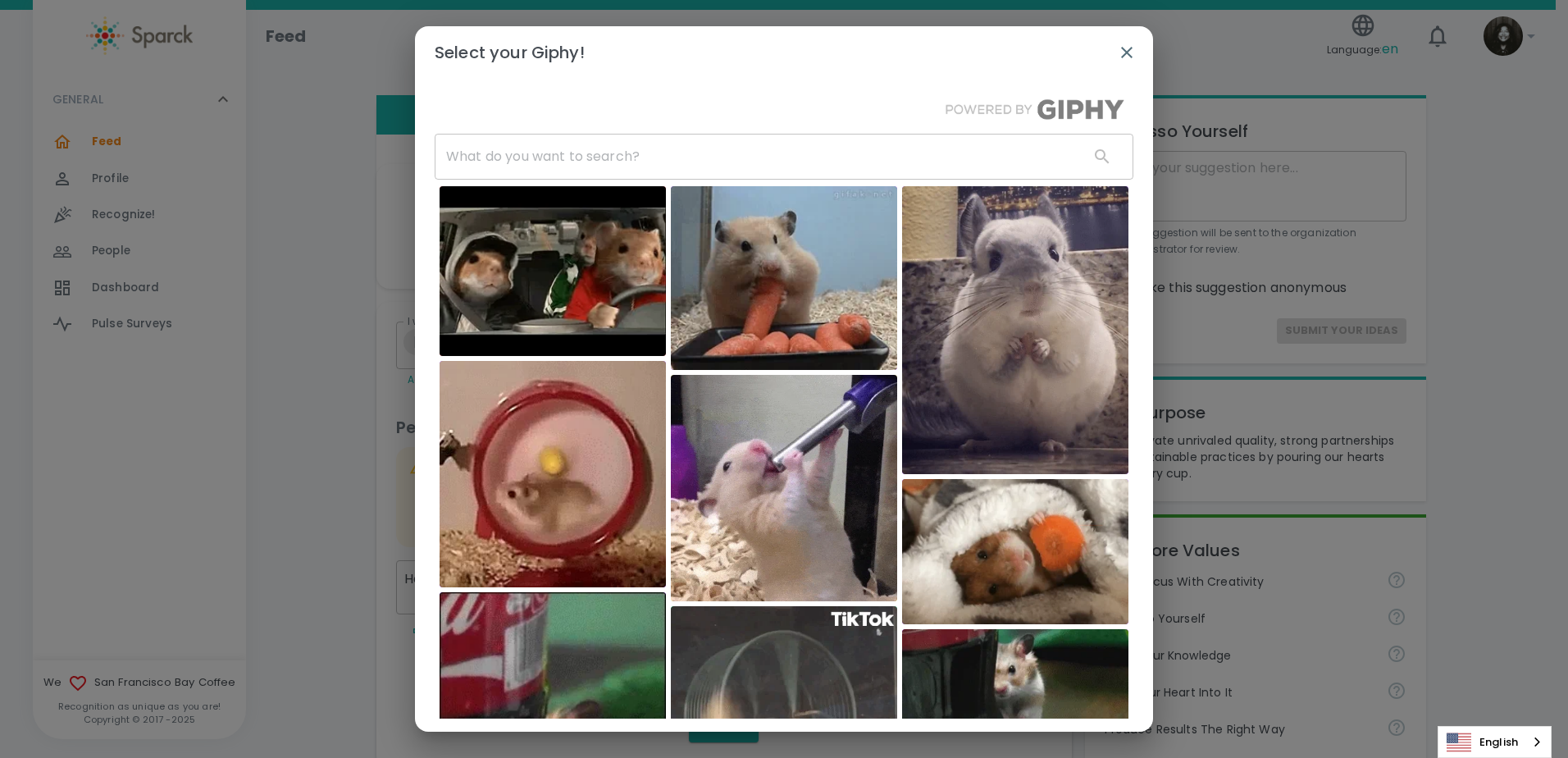
click at [793, 152] on input "text" at bounding box center [756, 157] width 642 height 46
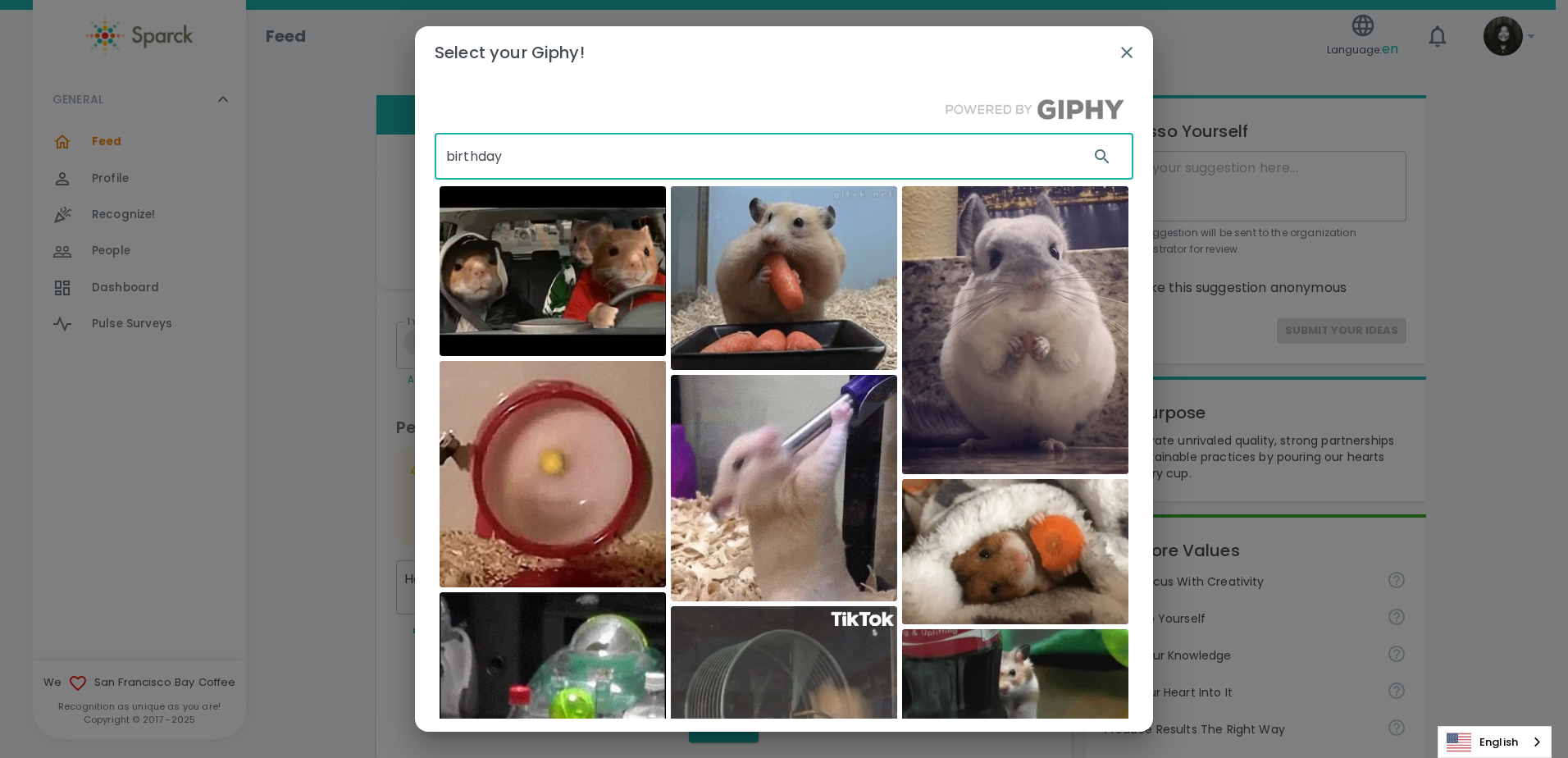
type input "birthday"
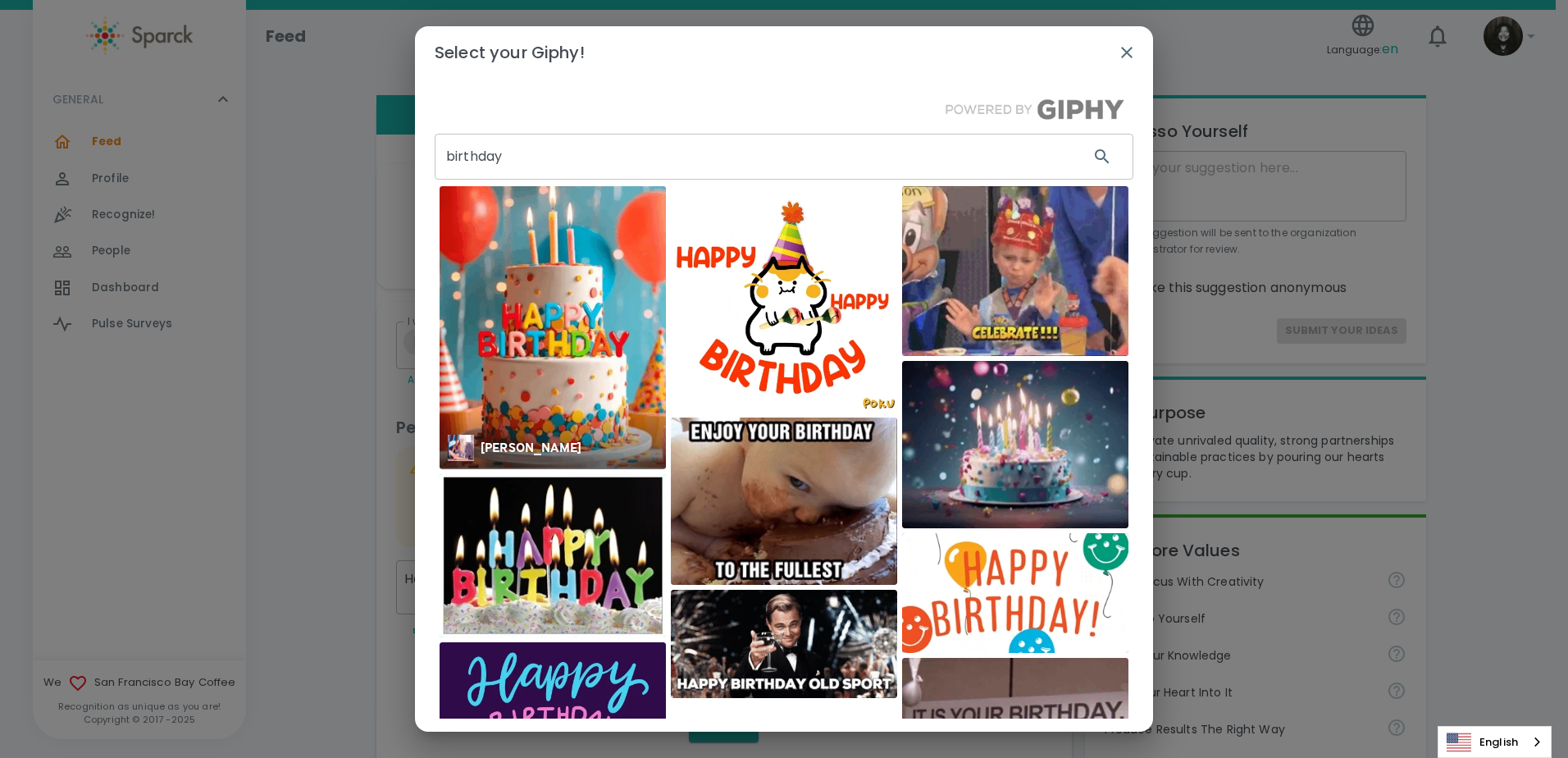
click at [545, 345] on img at bounding box center [553, 328] width 226 height 283
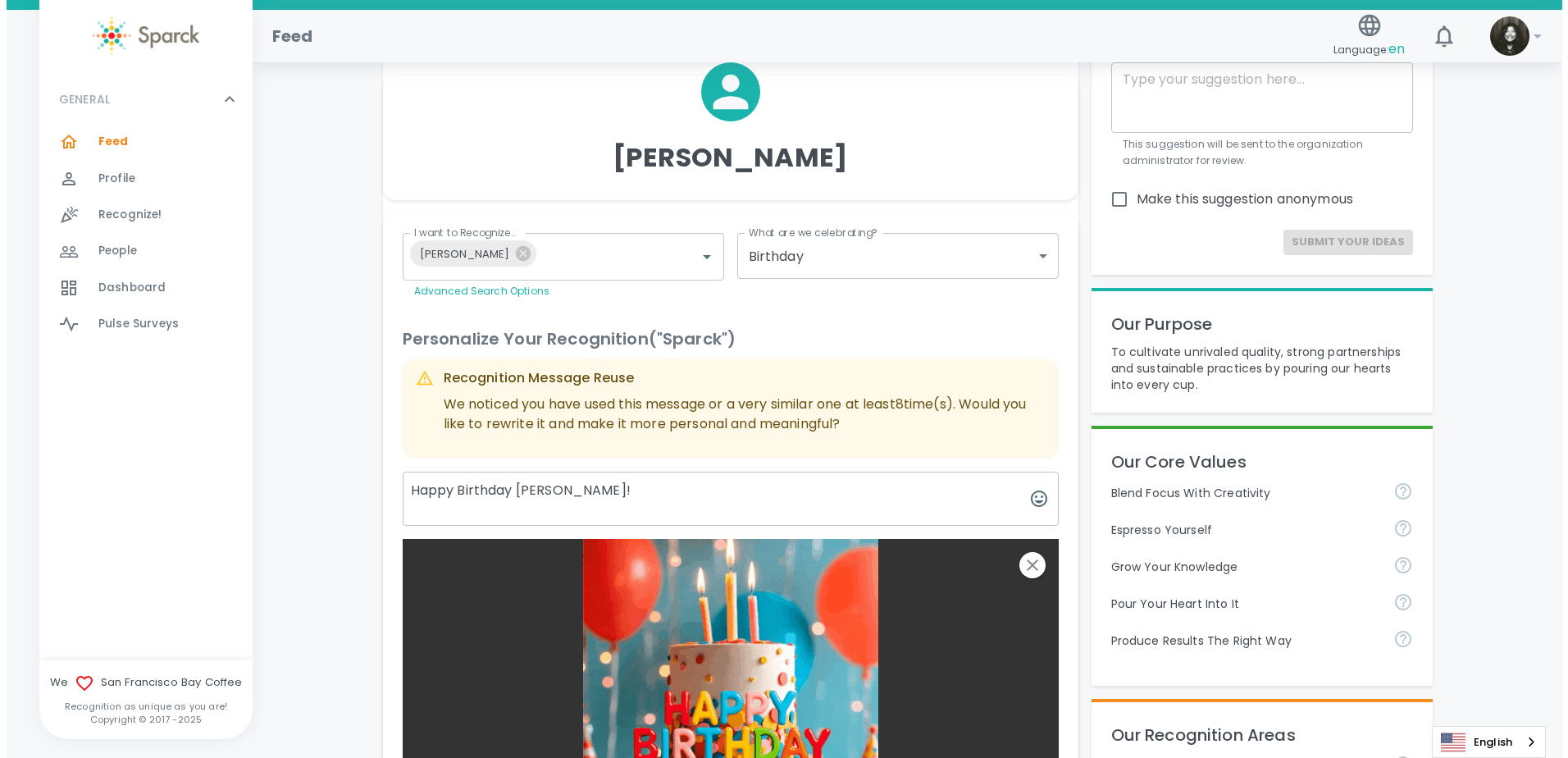
scroll to position [328, 0]
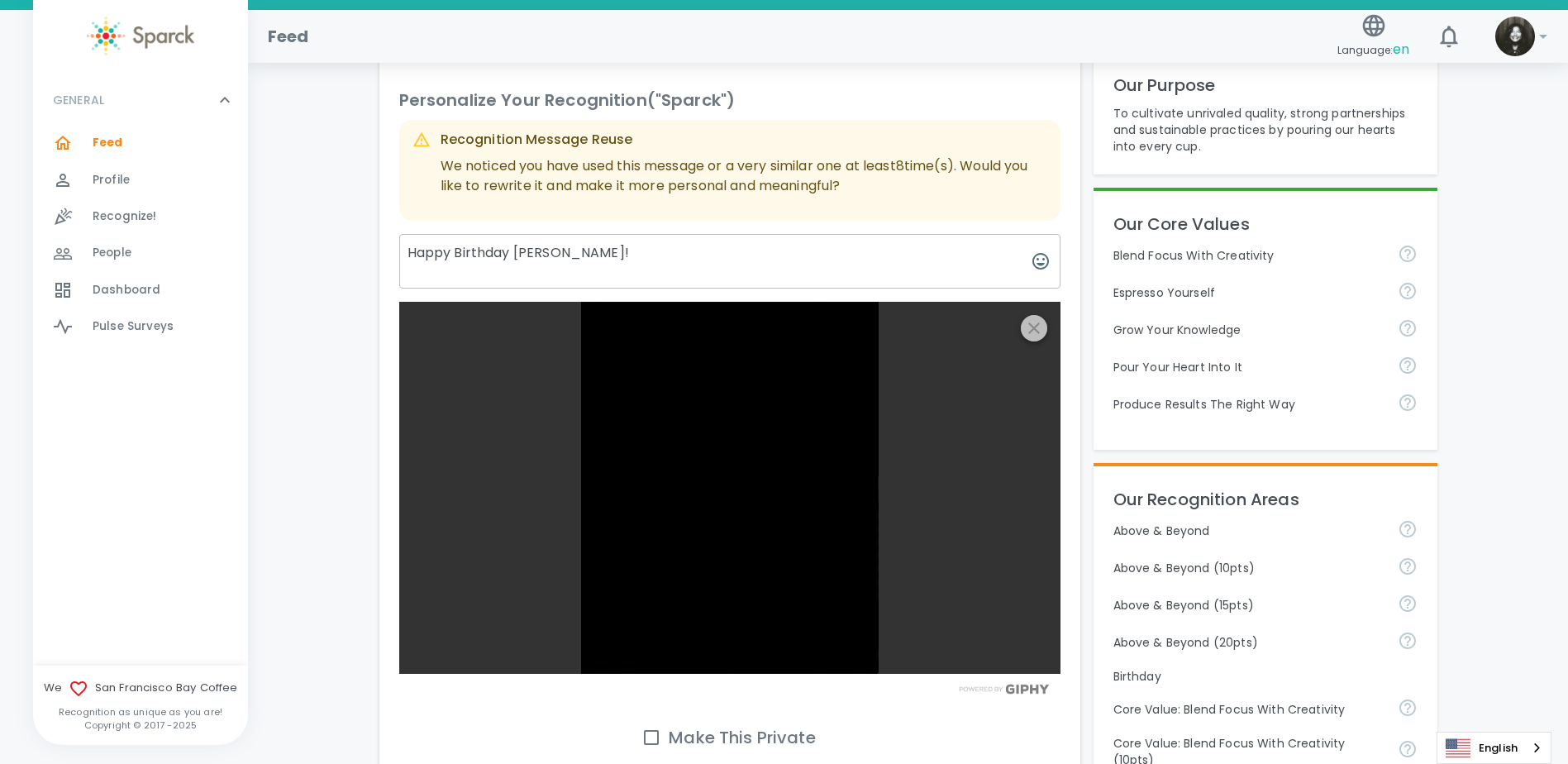
click at [1041, 330] on icon "button" at bounding box center [1033, 328] width 19 height 19
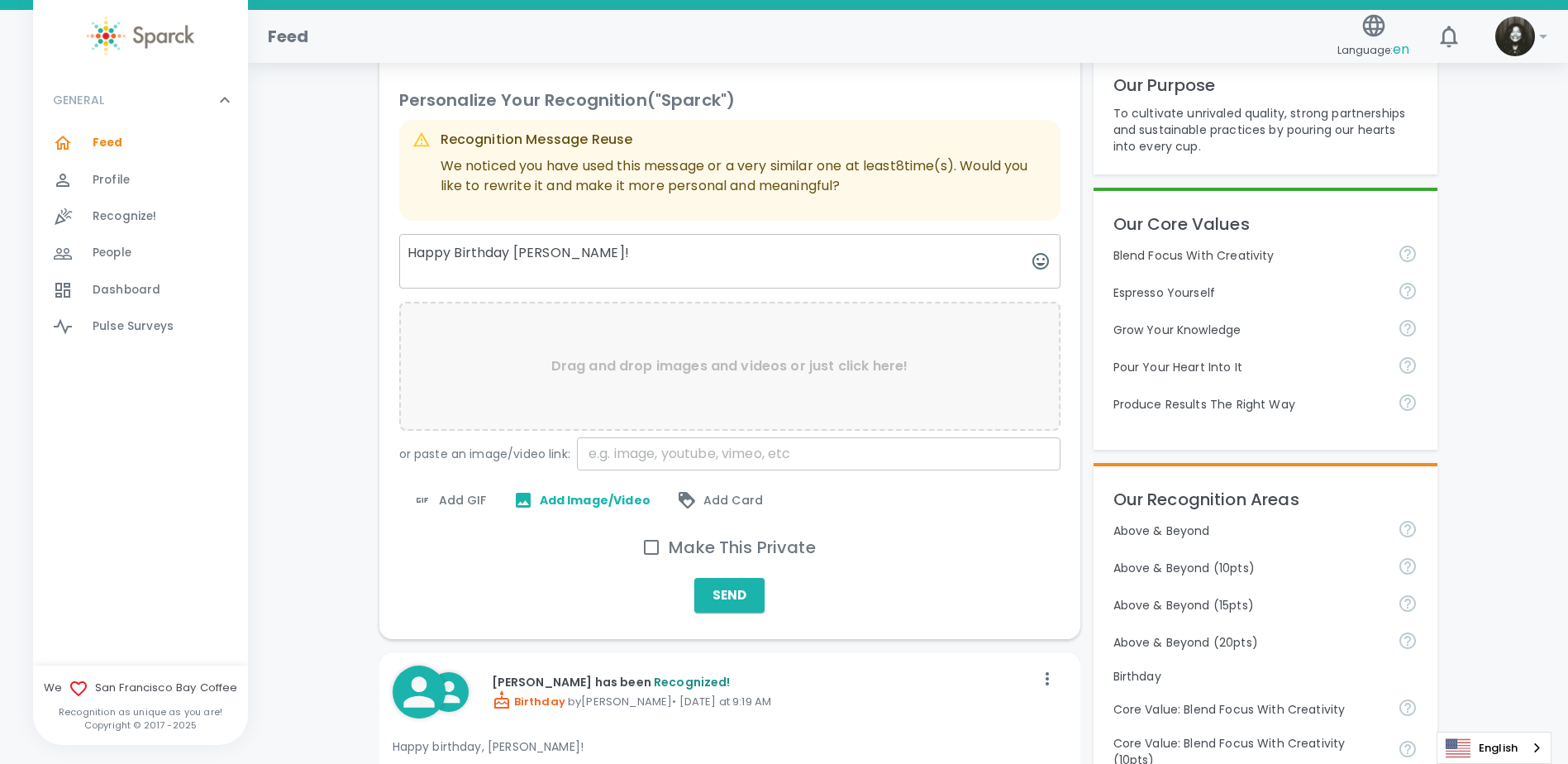
click at [468, 491] on span "Add GIF" at bounding box center [449, 500] width 74 height 19
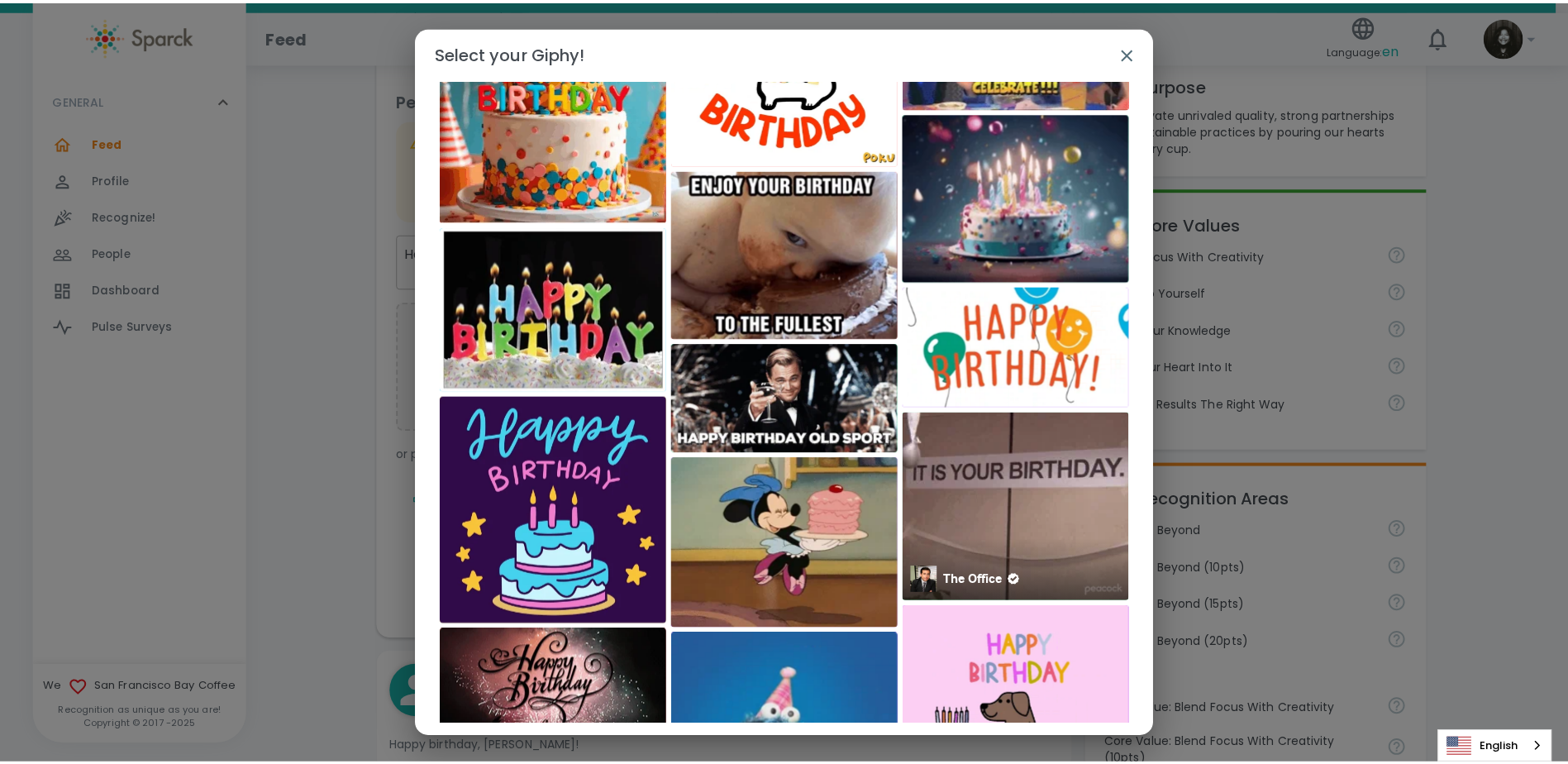
scroll to position [363, 0]
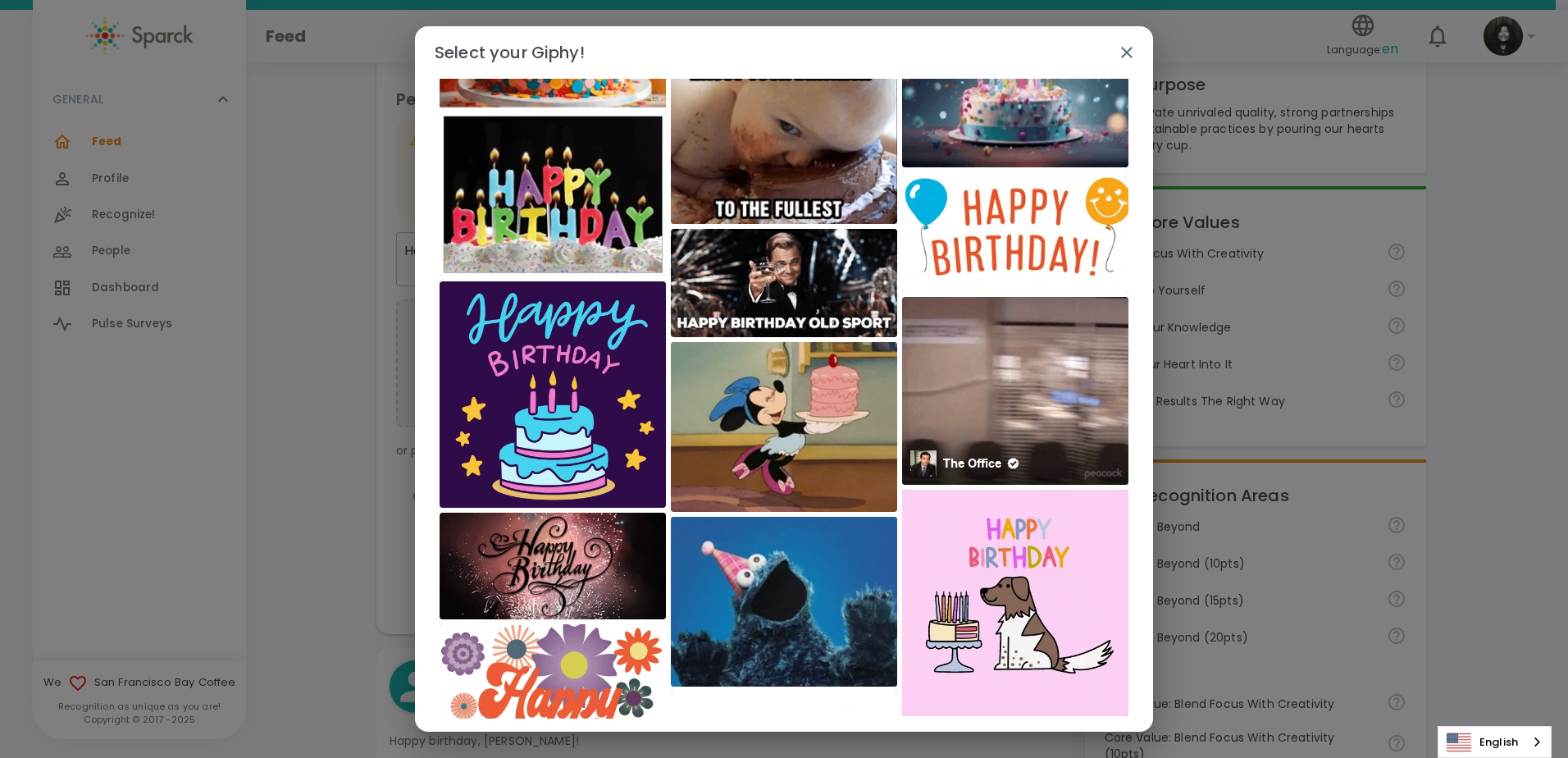
click at [965, 410] on img at bounding box center [1015, 391] width 226 height 188
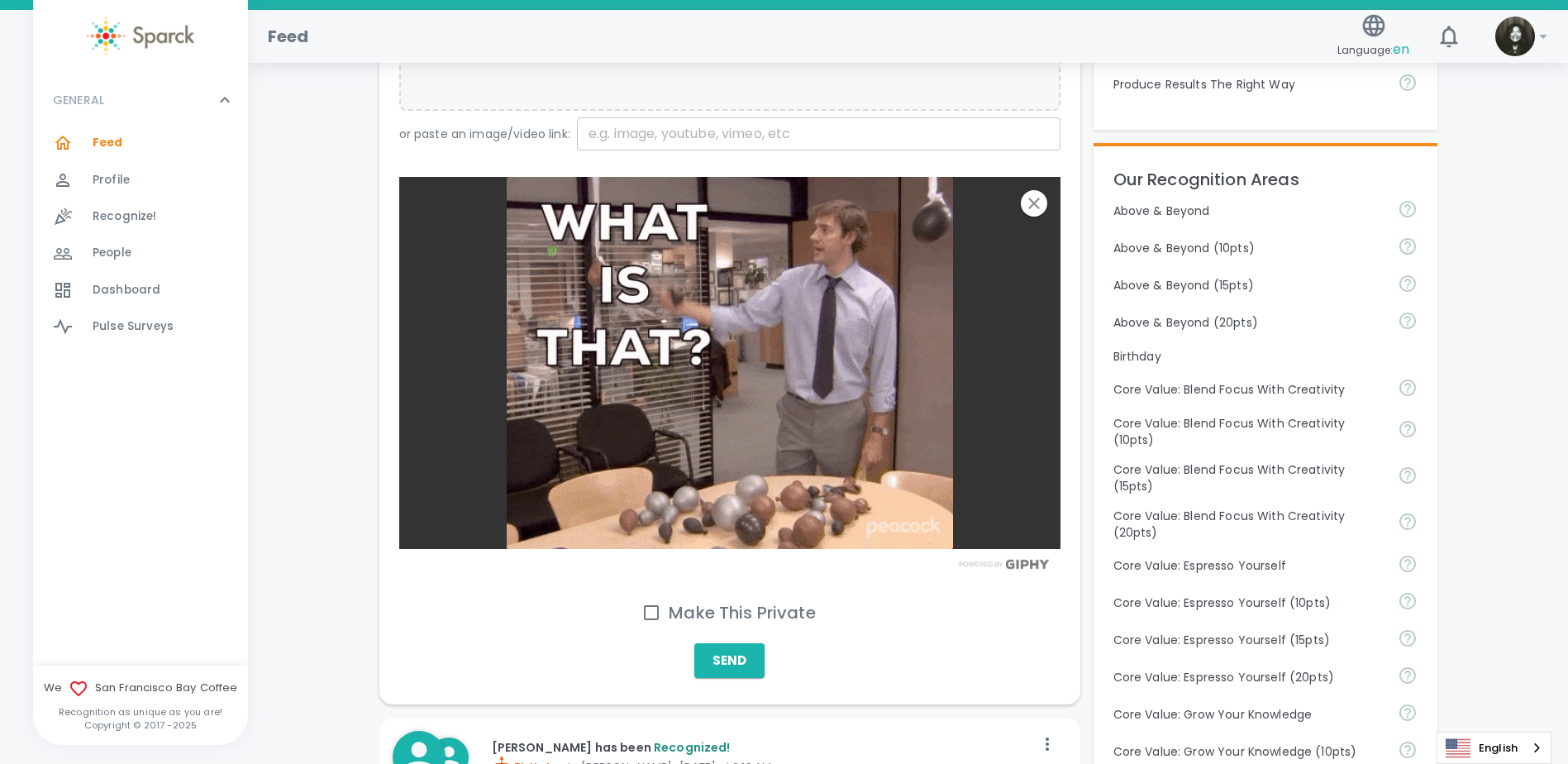
scroll to position [662, 0]
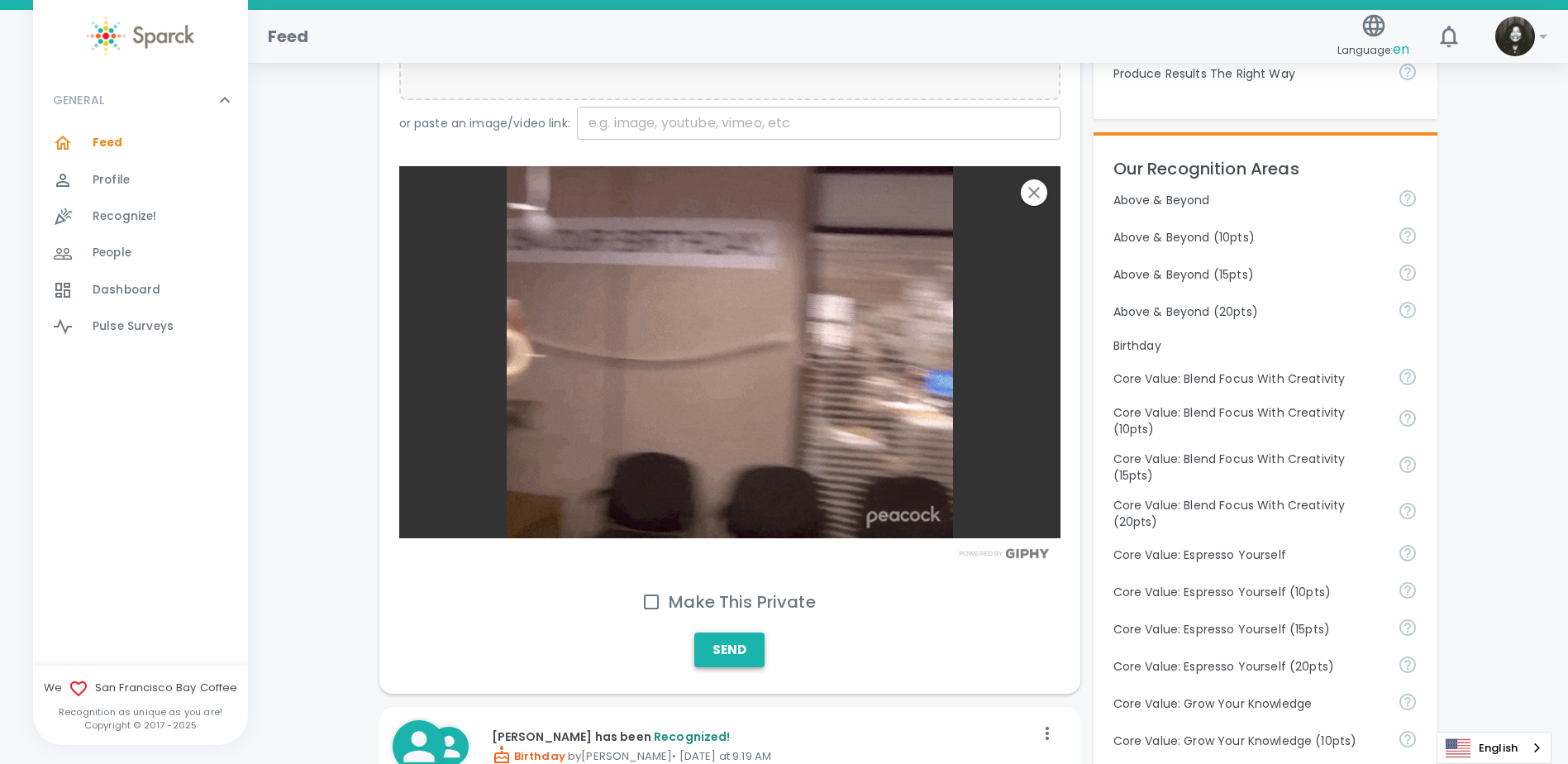
click at [705, 641] on button "Send" at bounding box center [729, 650] width 70 height 35
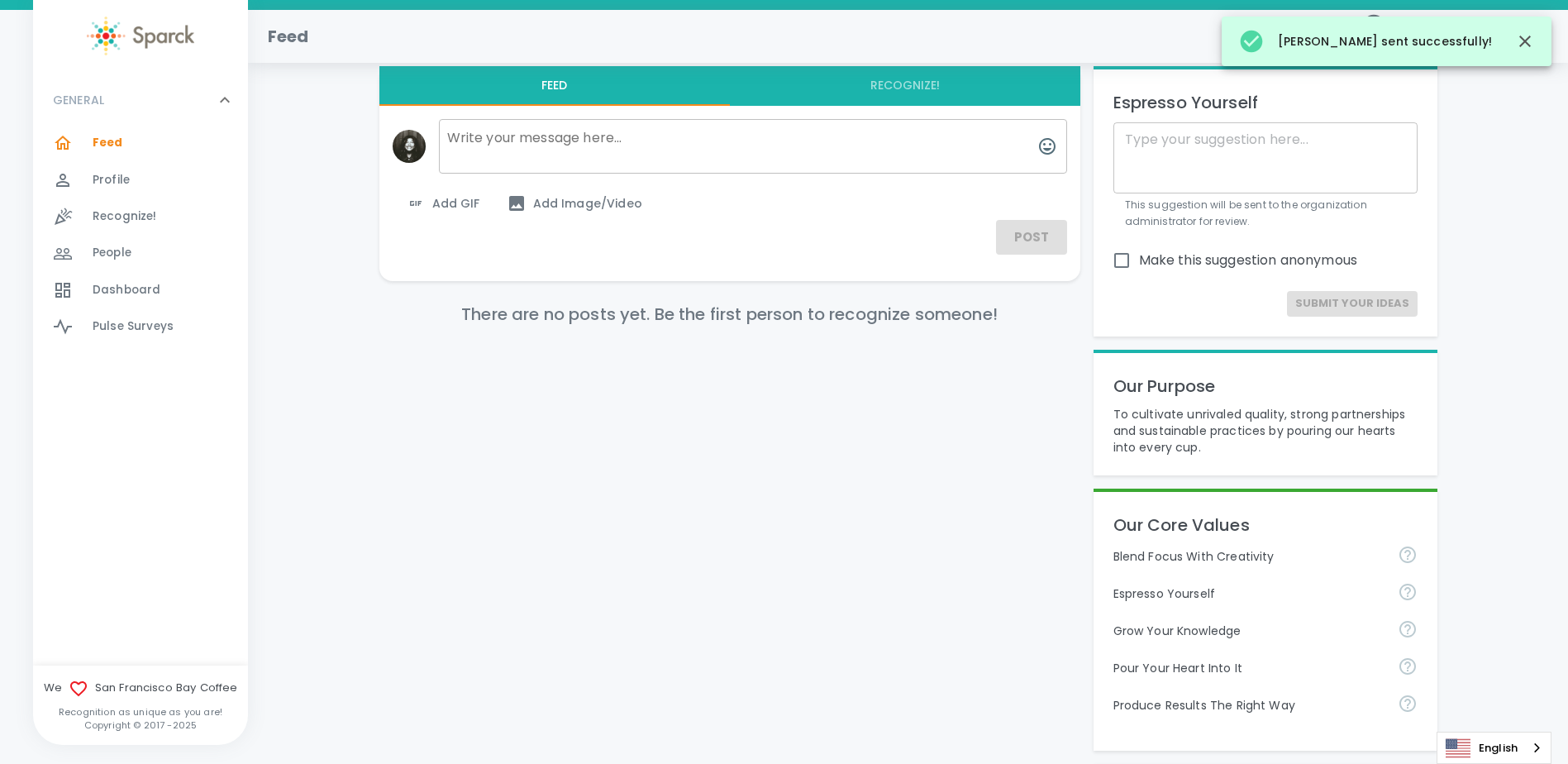
scroll to position [0, 0]
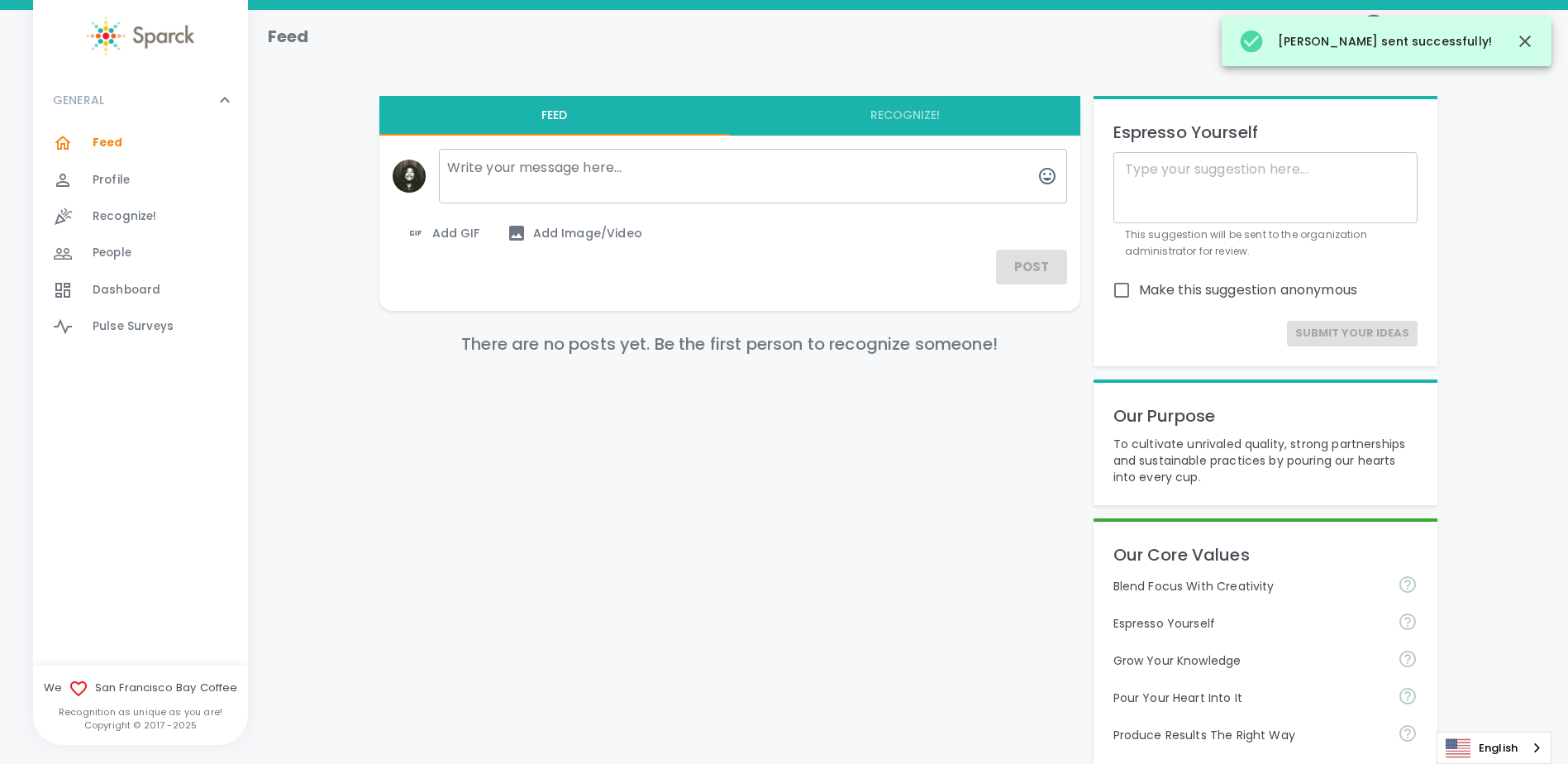
click at [141, 149] on div "Feed 0" at bounding box center [170, 143] width 156 height 23
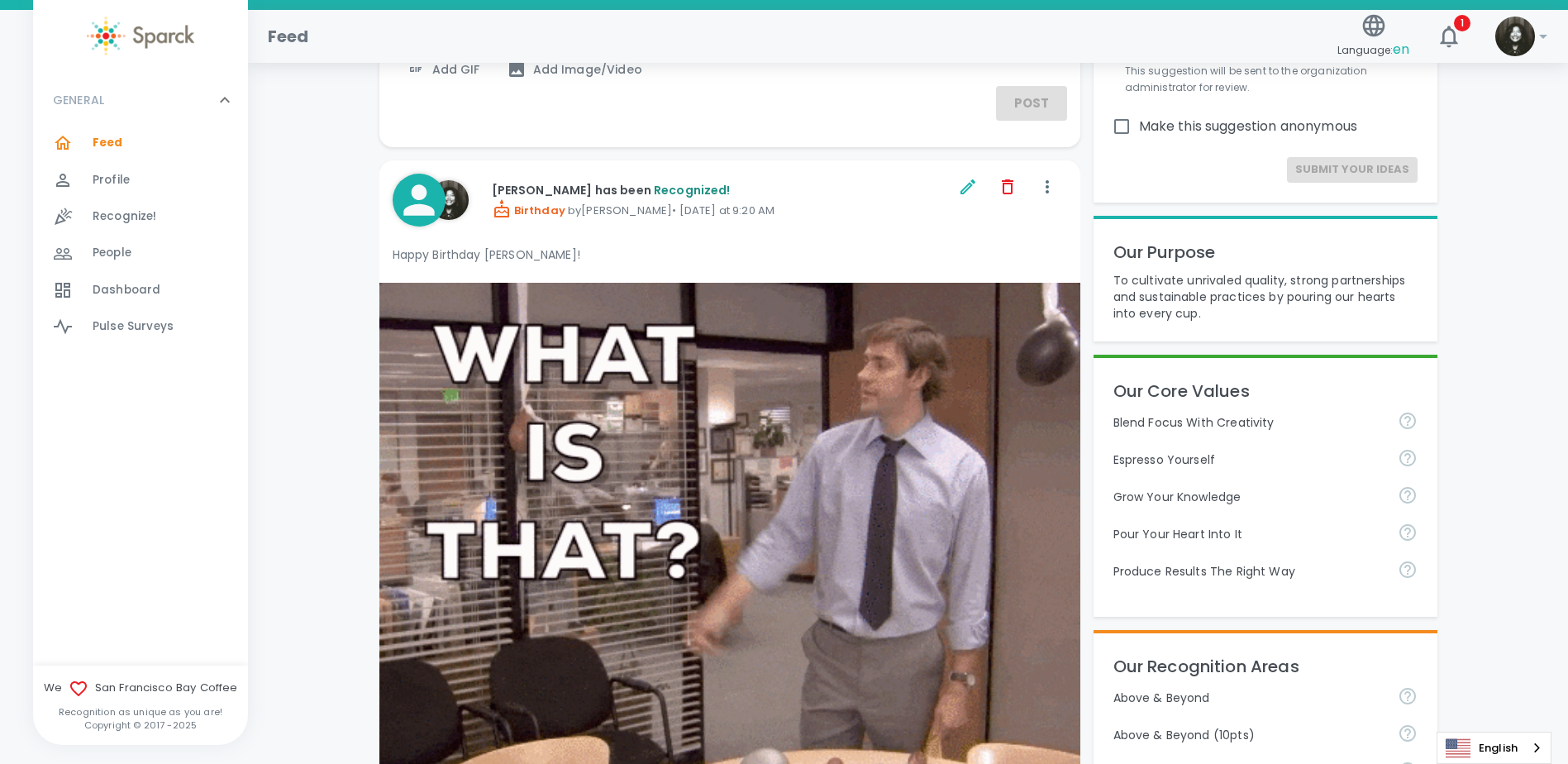
scroll to position [83, 0]
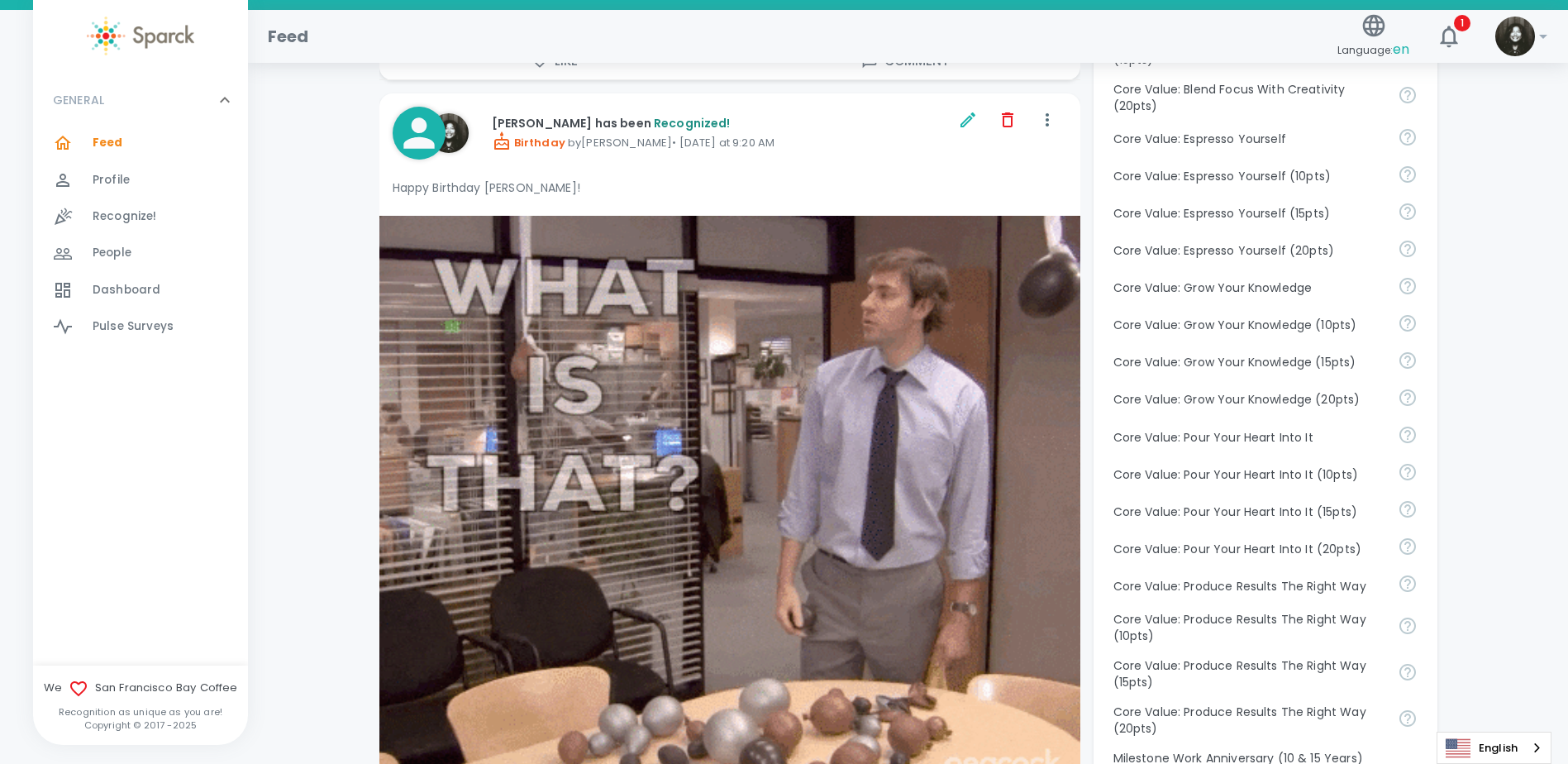
scroll to position [1075, 0]
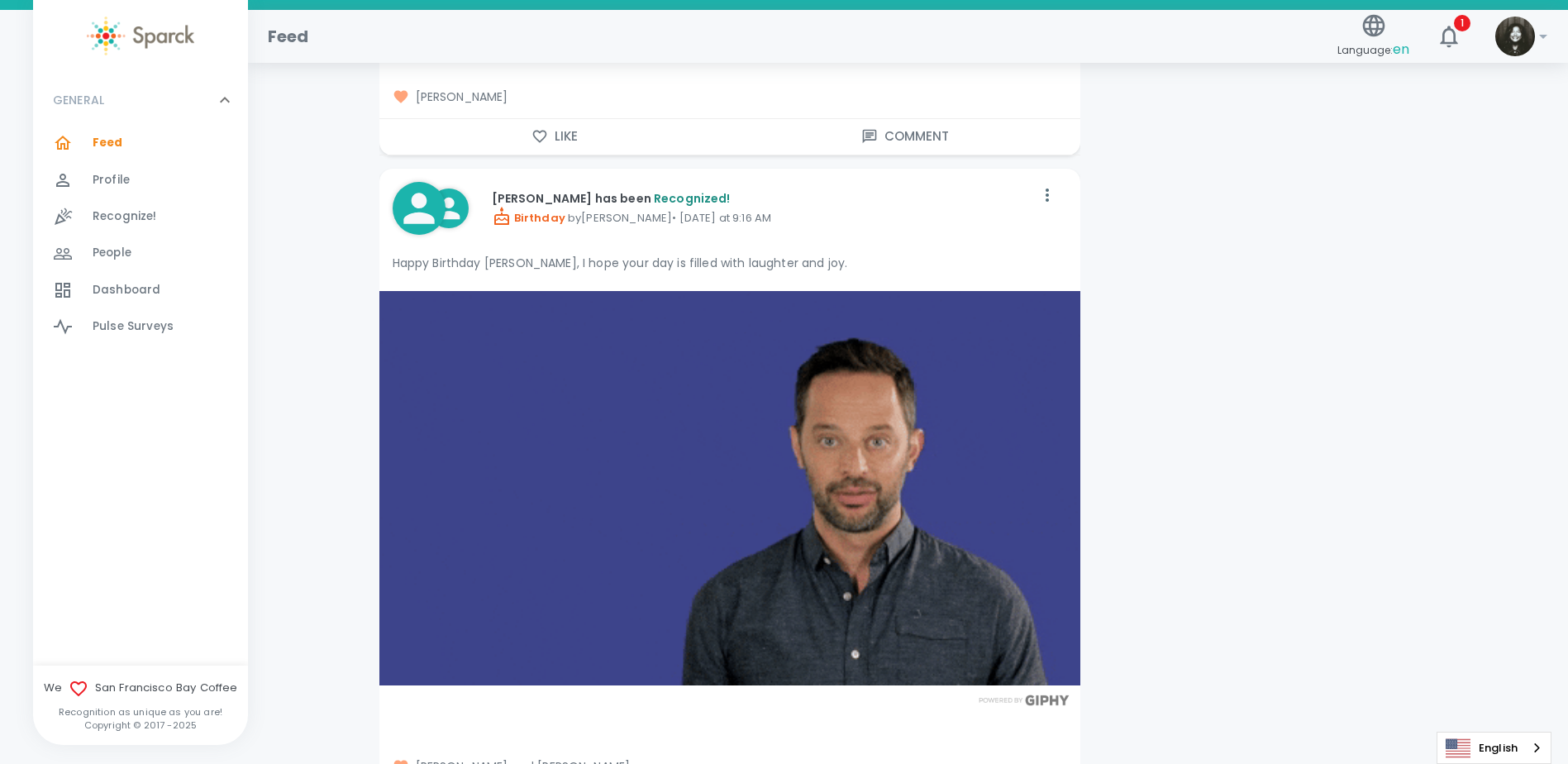
scroll to position [5623, 0]
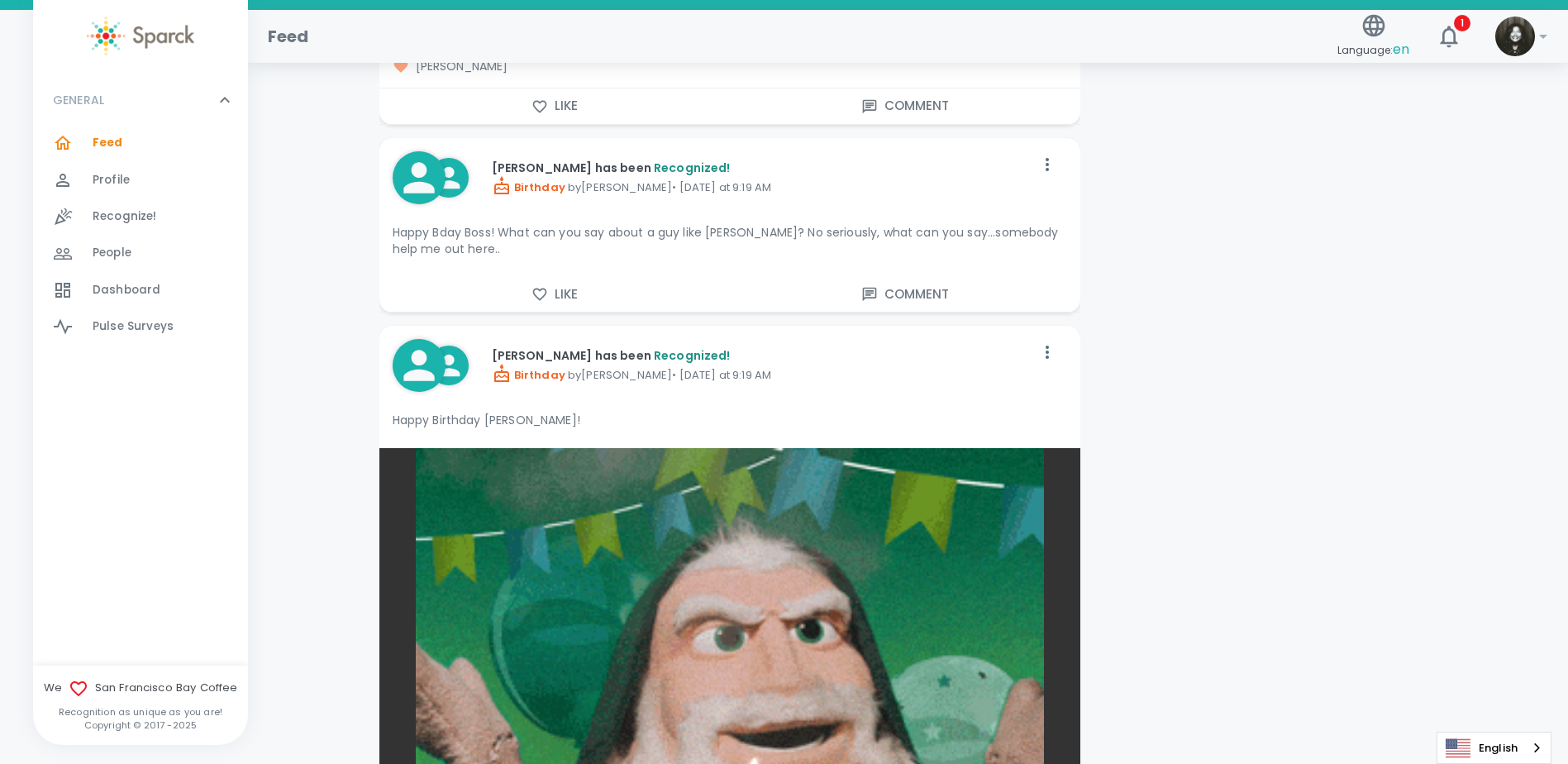
scroll to position [2811, 0]
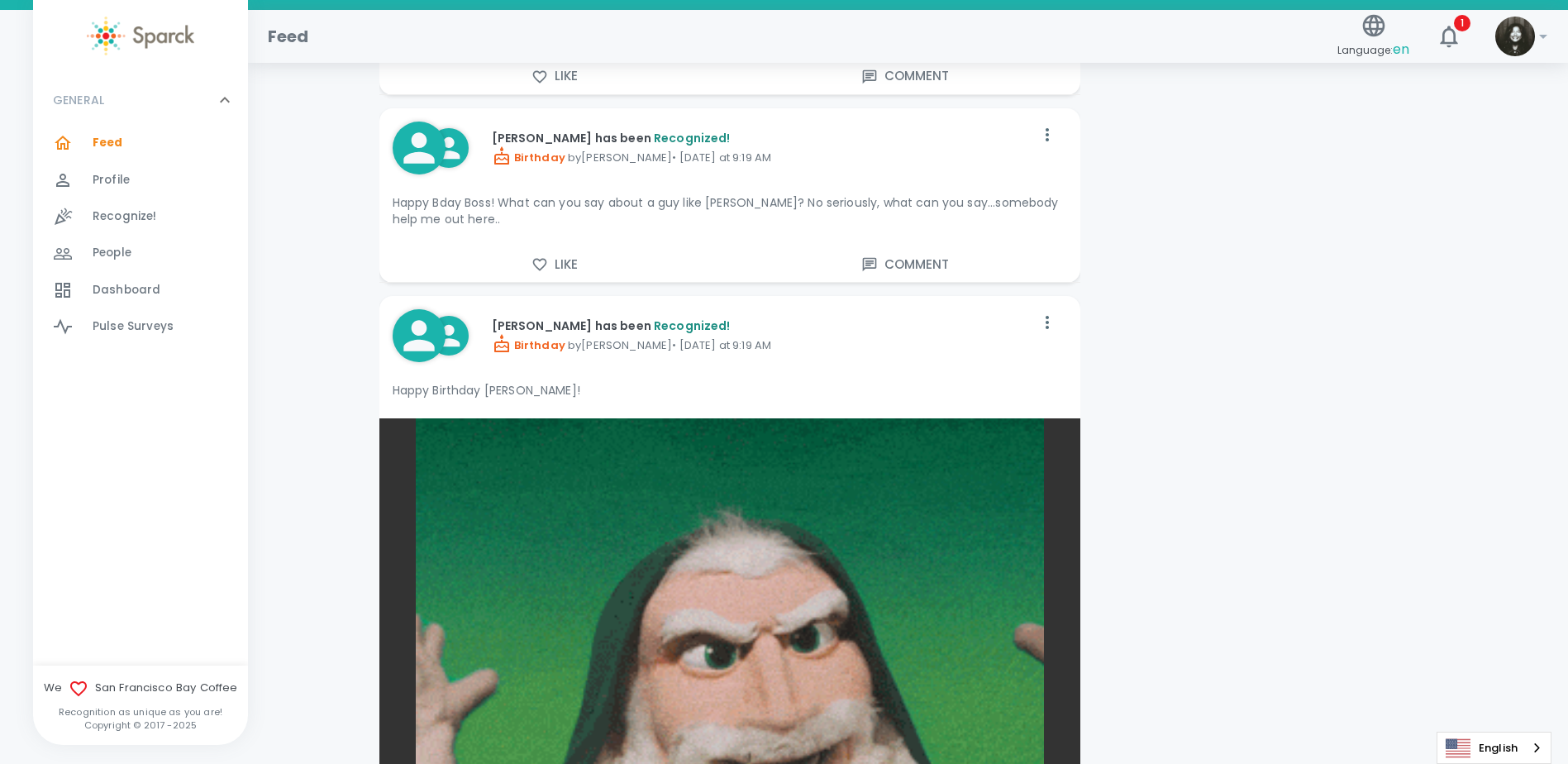
click at [576, 268] on button "Like" at bounding box center [554, 265] width 351 height 35
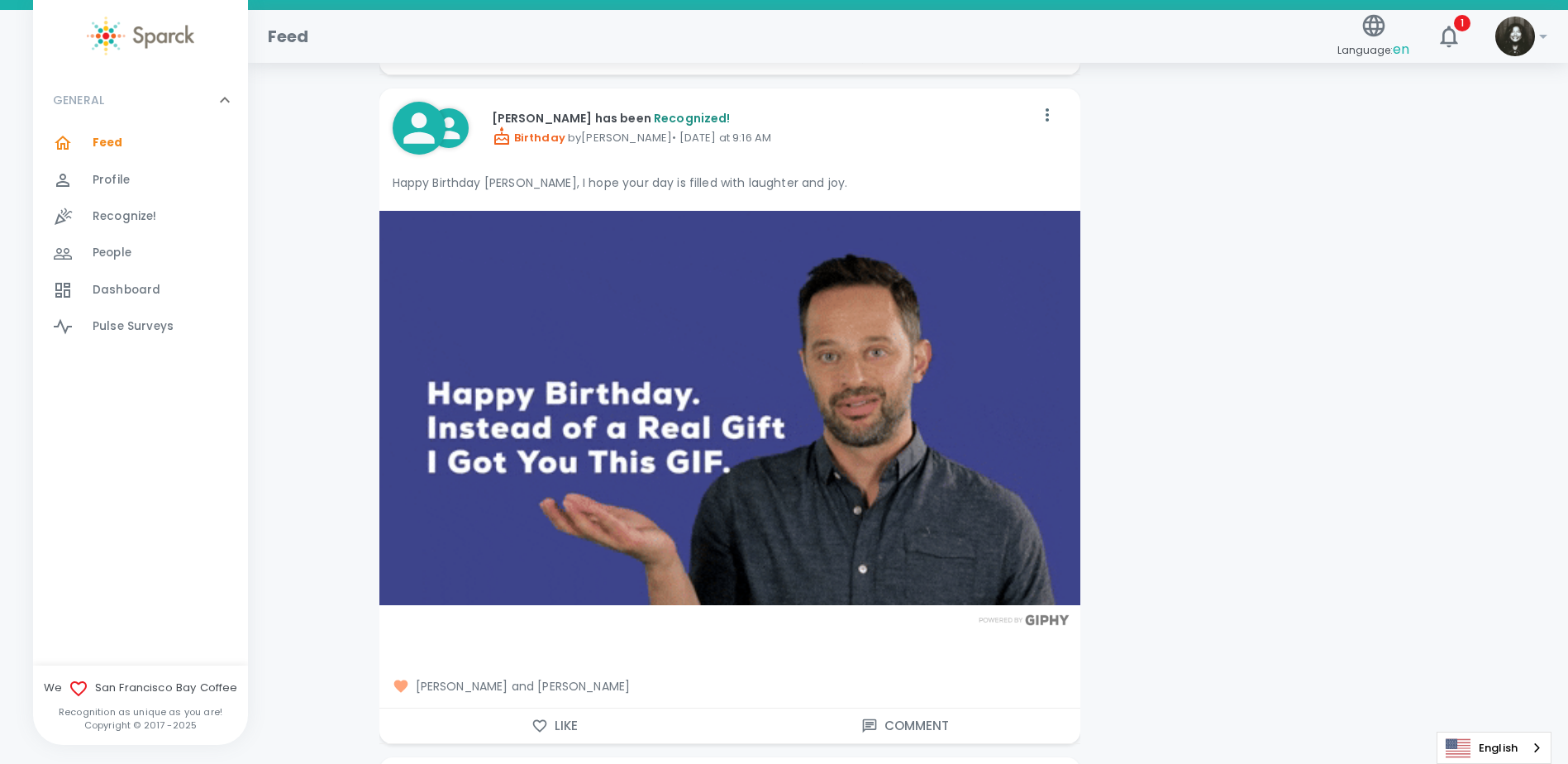
scroll to position [5623, 0]
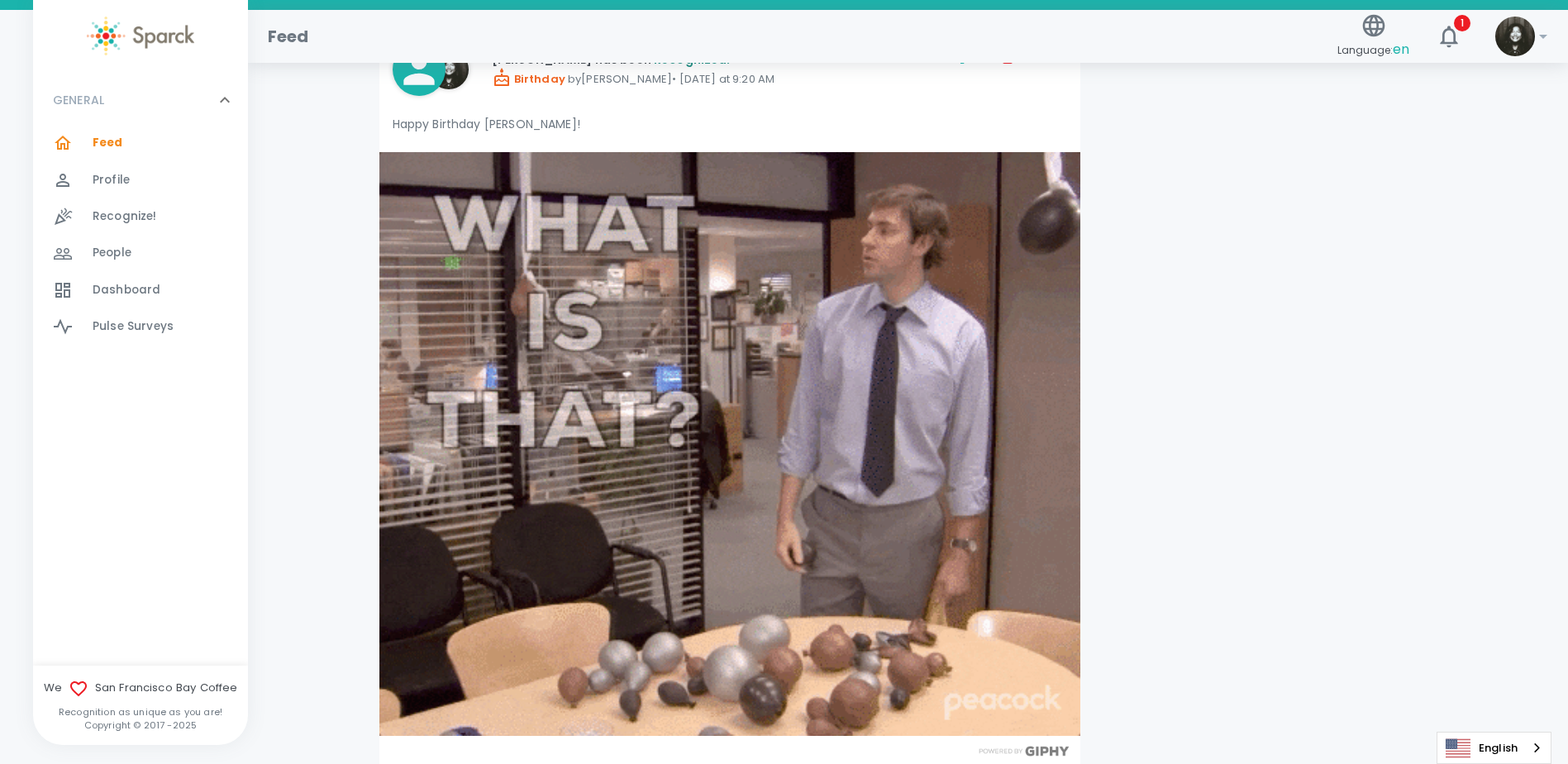
scroll to position [2067, 0]
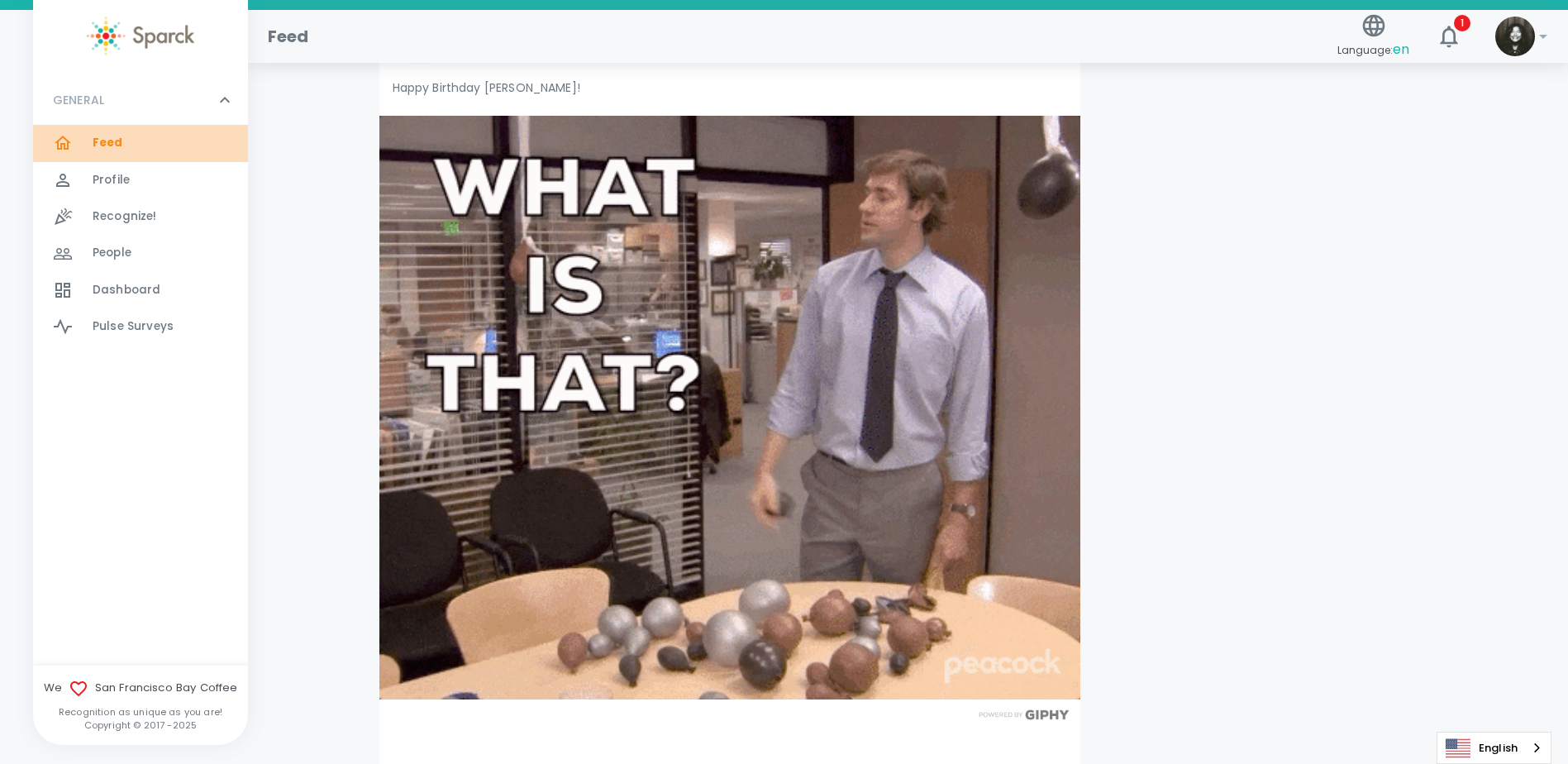
click at [96, 125] on div "Feed 0" at bounding box center [140, 142] width 215 height 36
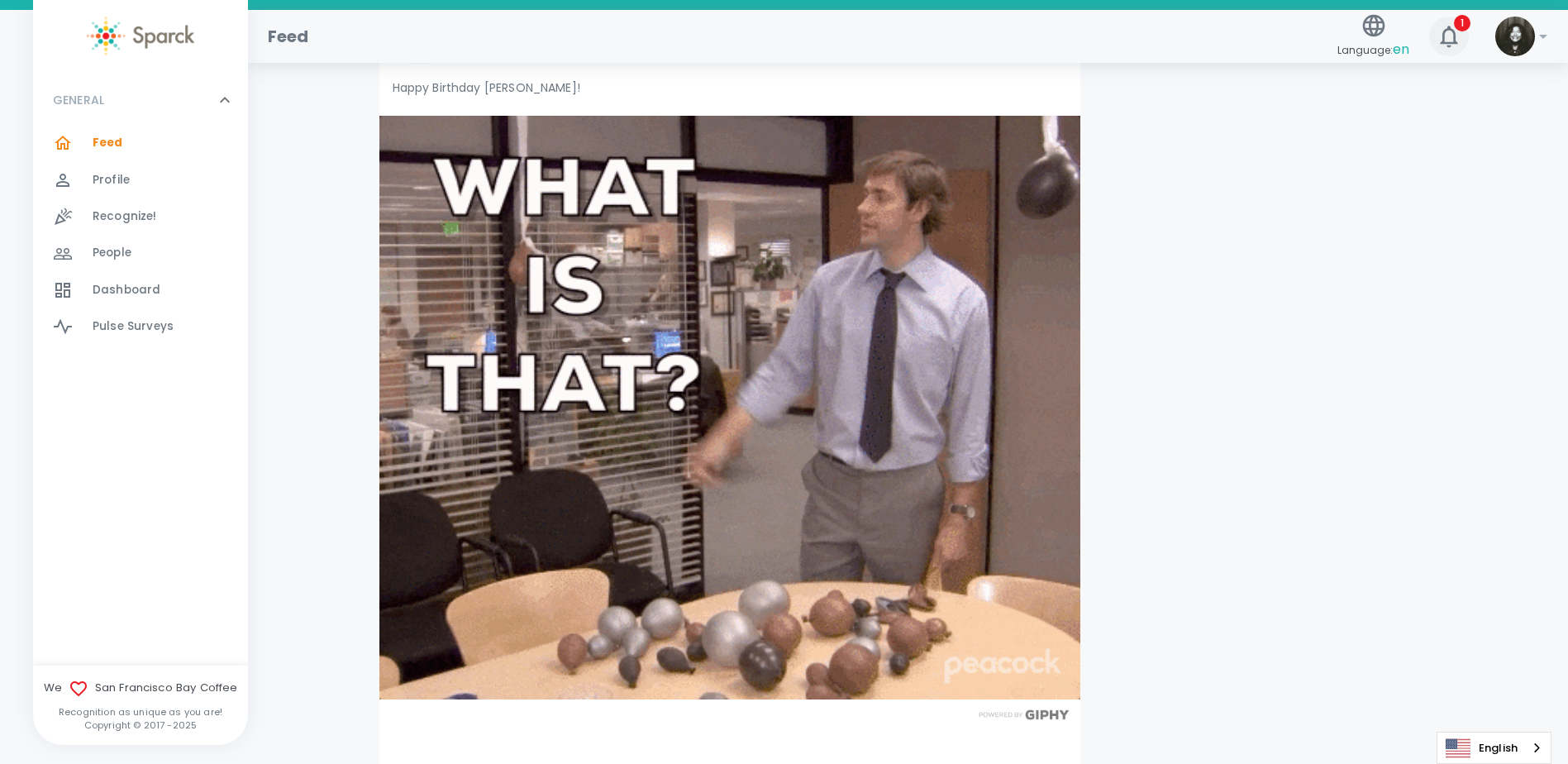
click at [1437, 35] on icon "button" at bounding box center [1448, 36] width 26 height 26
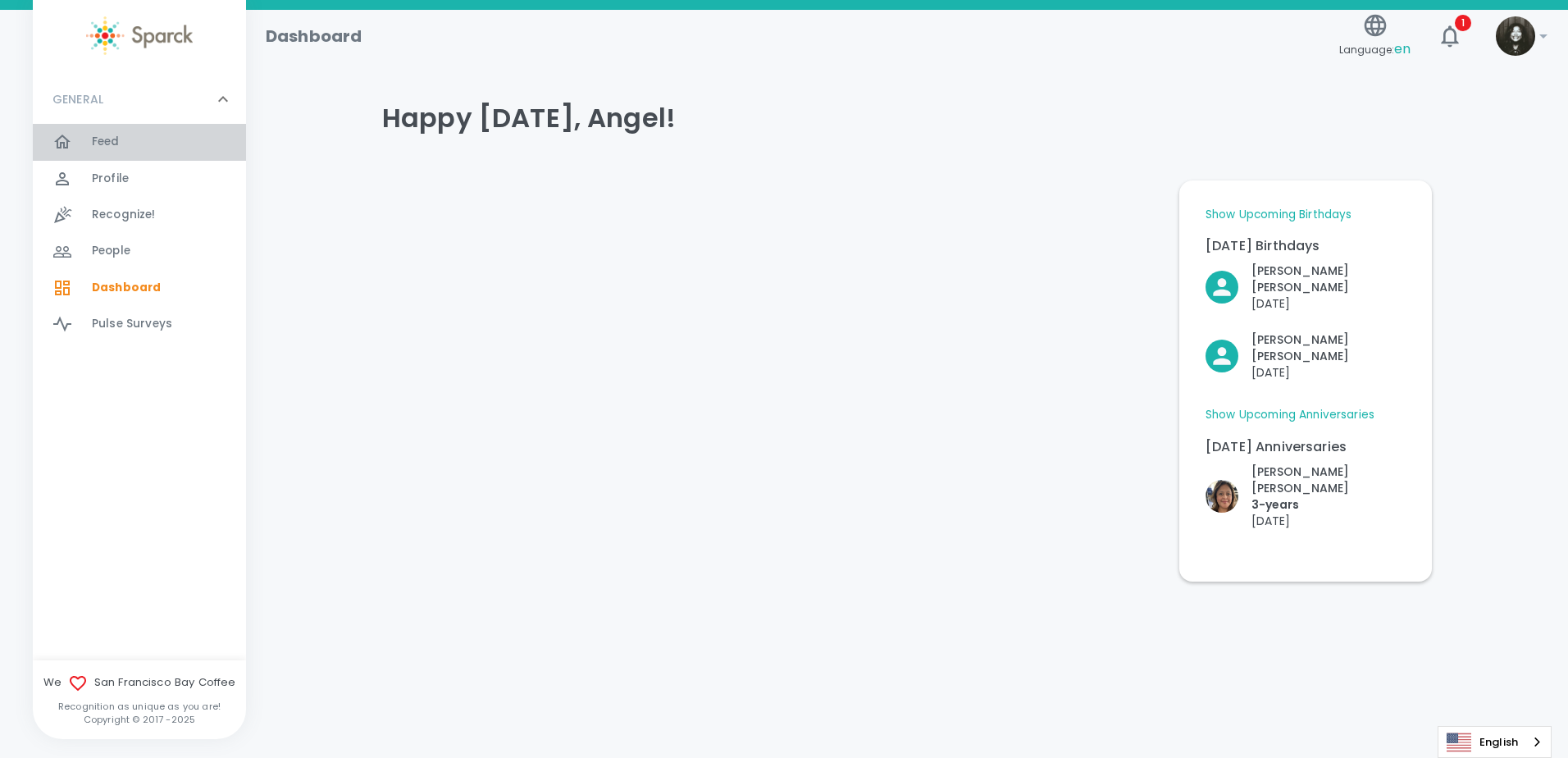
click at [136, 132] on div "Feed 0" at bounding box center [169, 142] width 155 height 23
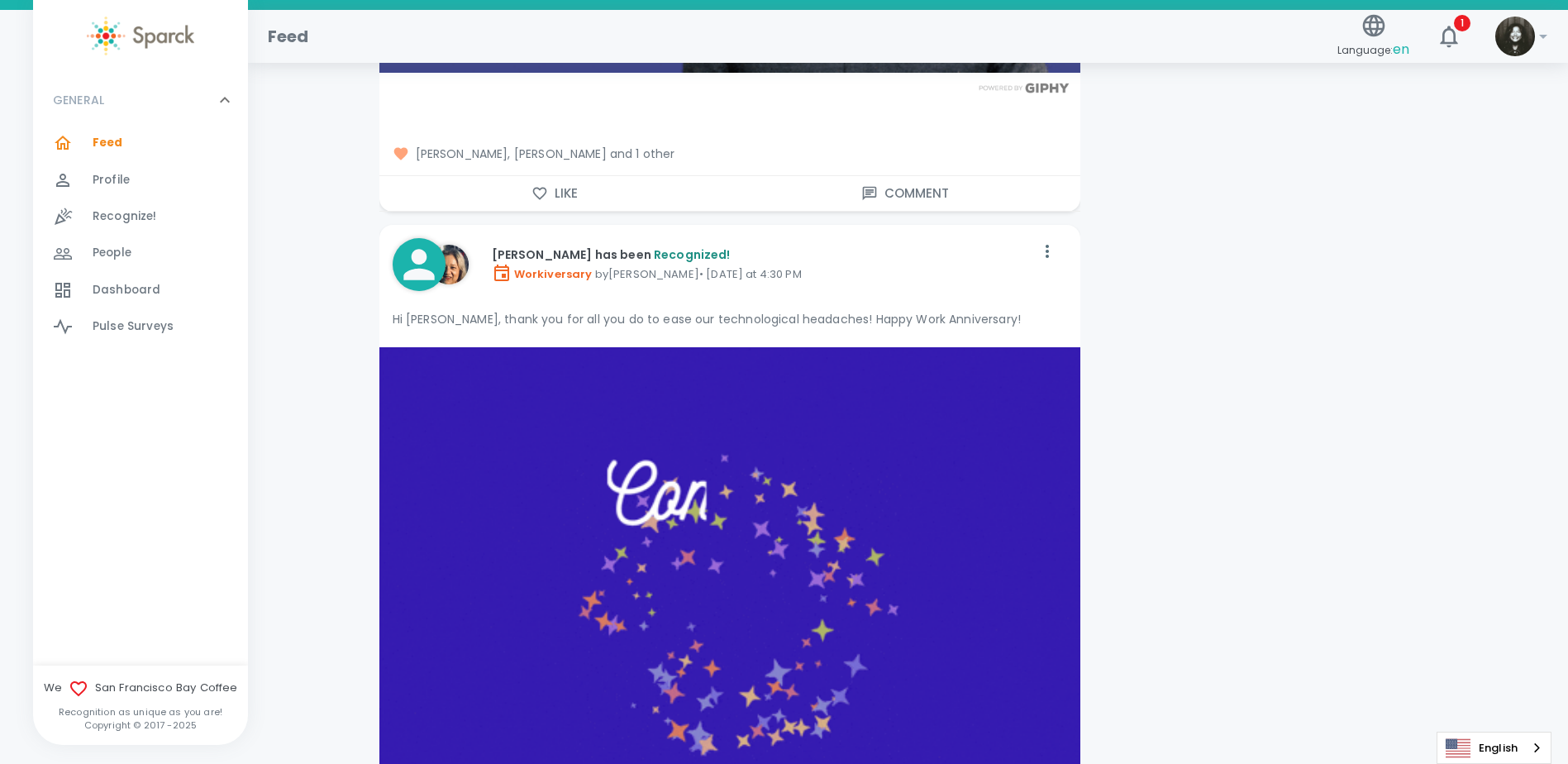
scroll to position [6946, 0]
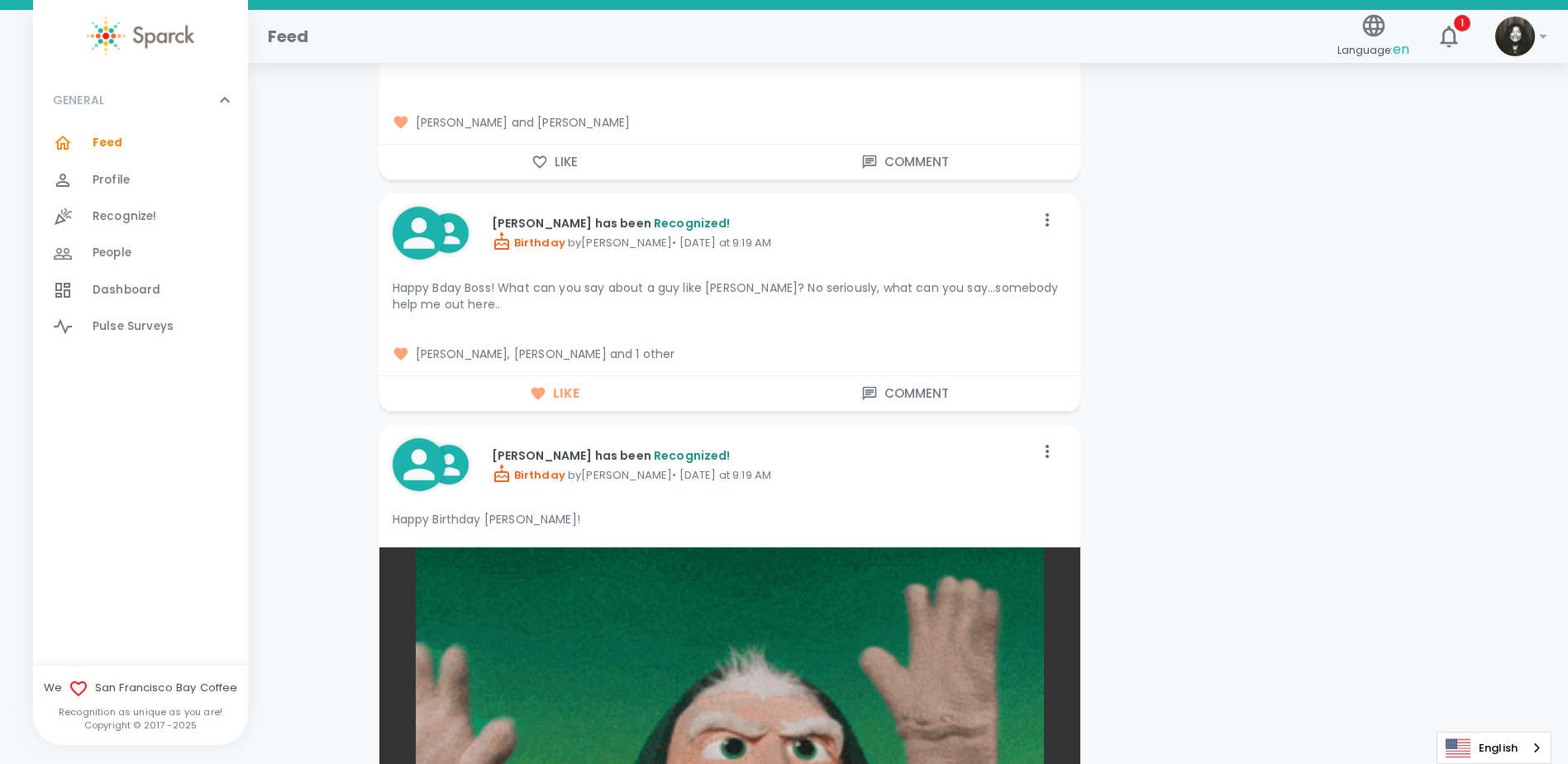
scroll to position [3390, 0]
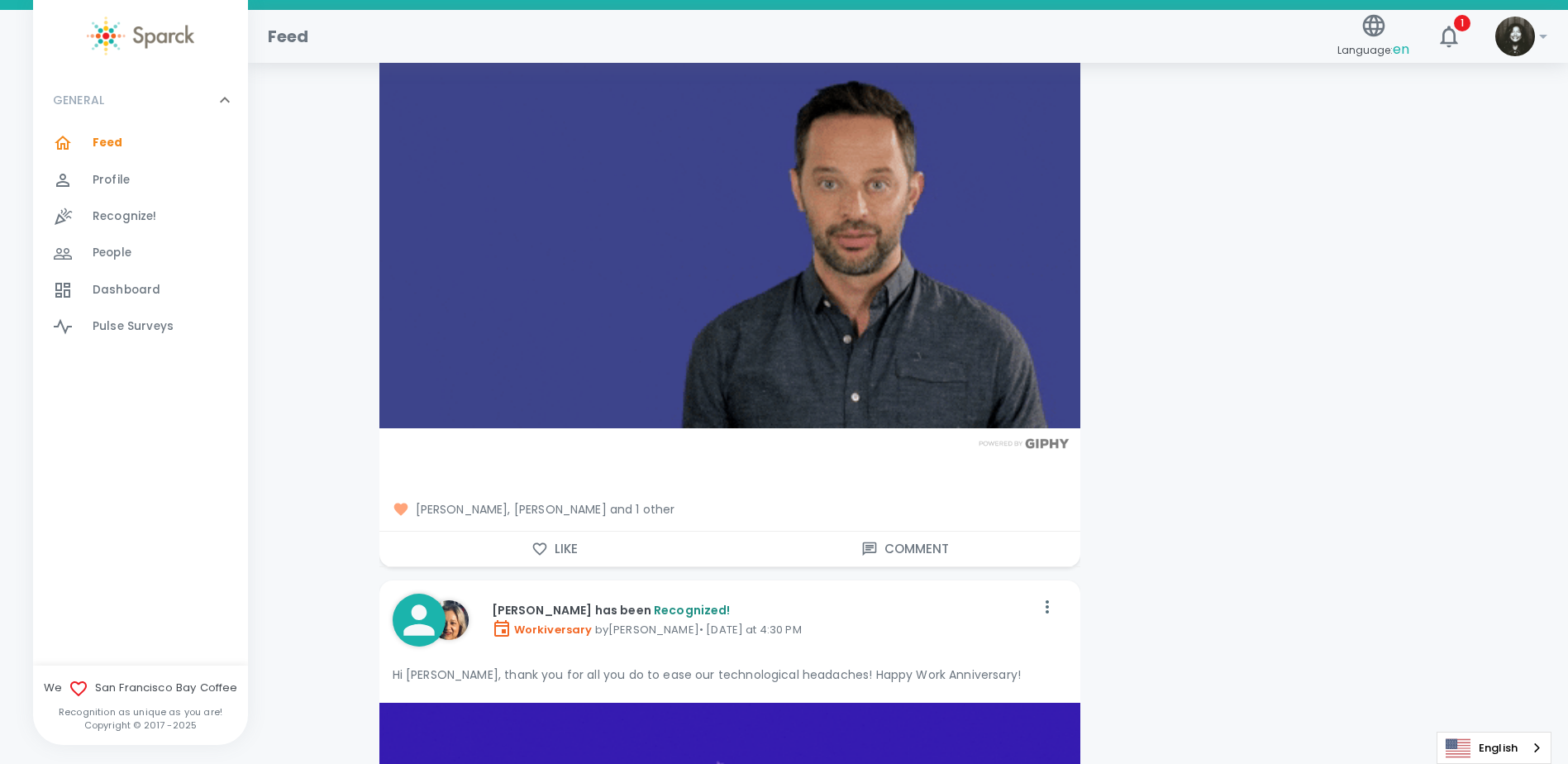
scroll to position [6532, 0]
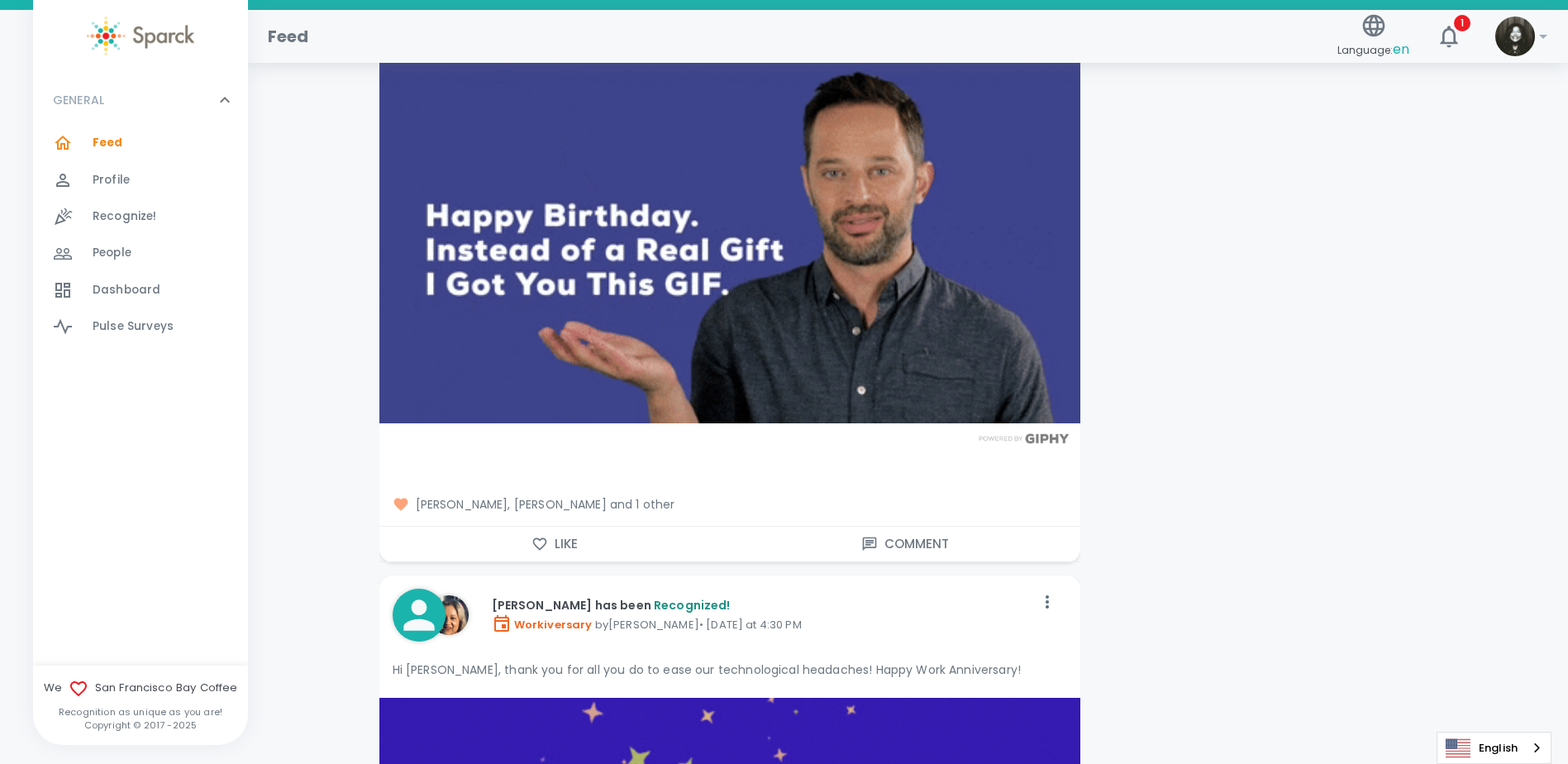
click at [628, 504] on span "[PERSON_NAME], [PERSON_NAME] and 1 other" at bounding box center [729, 504] width 674 height 17
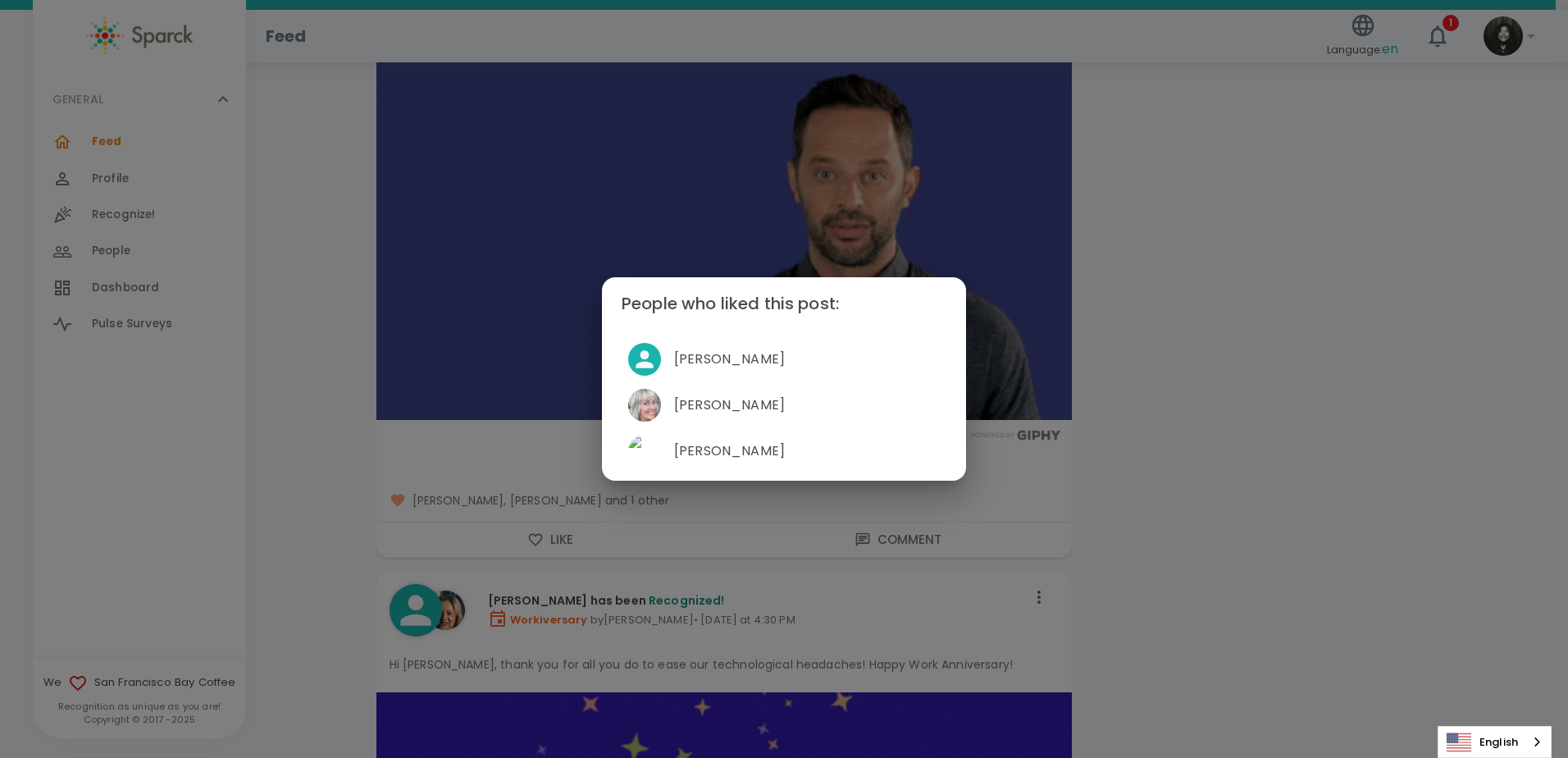
click at [1194, 444] on div "People who liked this post: [PERSON_NAME] [PERSON_NAME] [PERSON_NAME]" at bounding box center [784, 379] width 1568 height 758
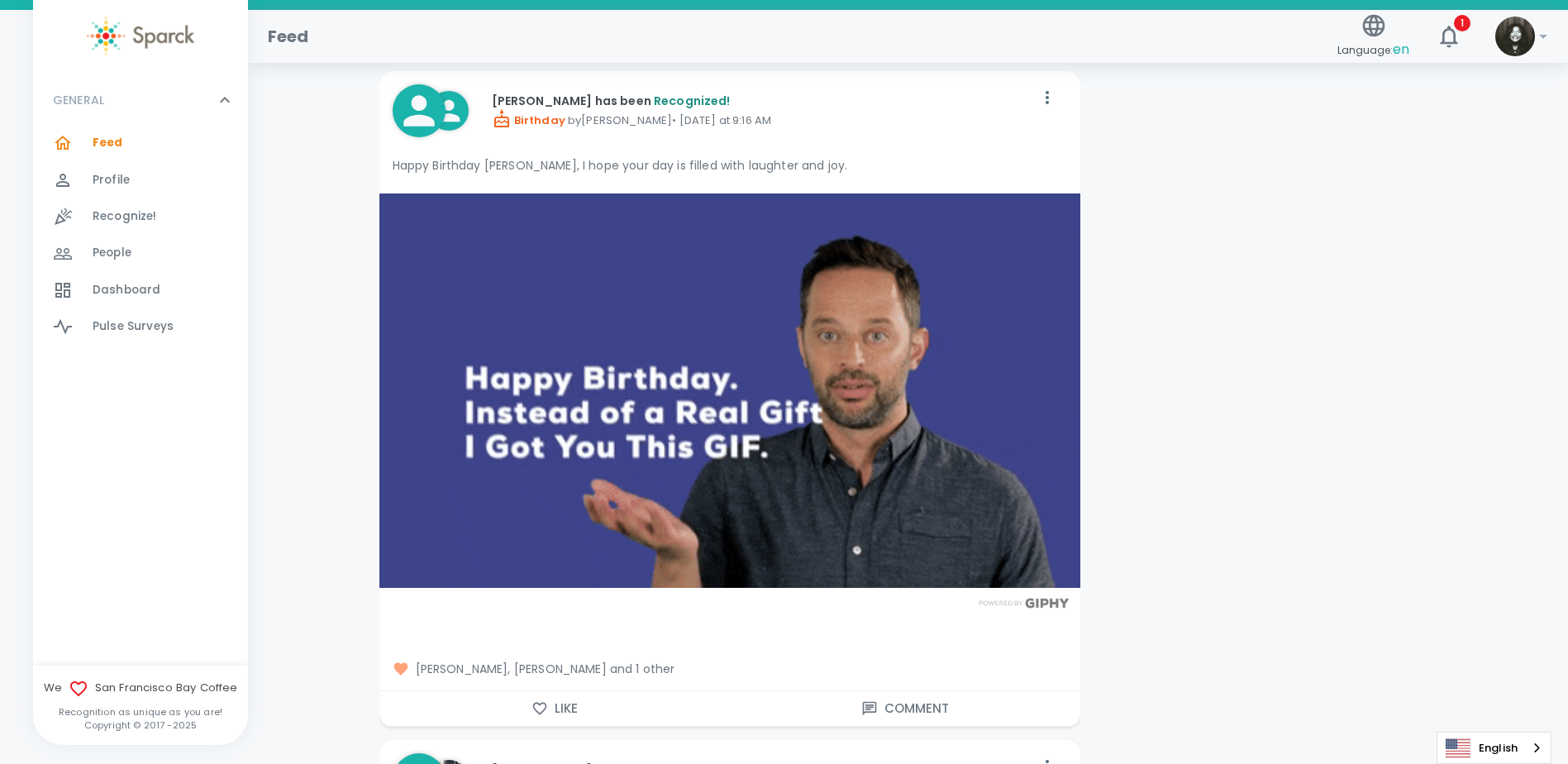
scroll to position [6367, 0]
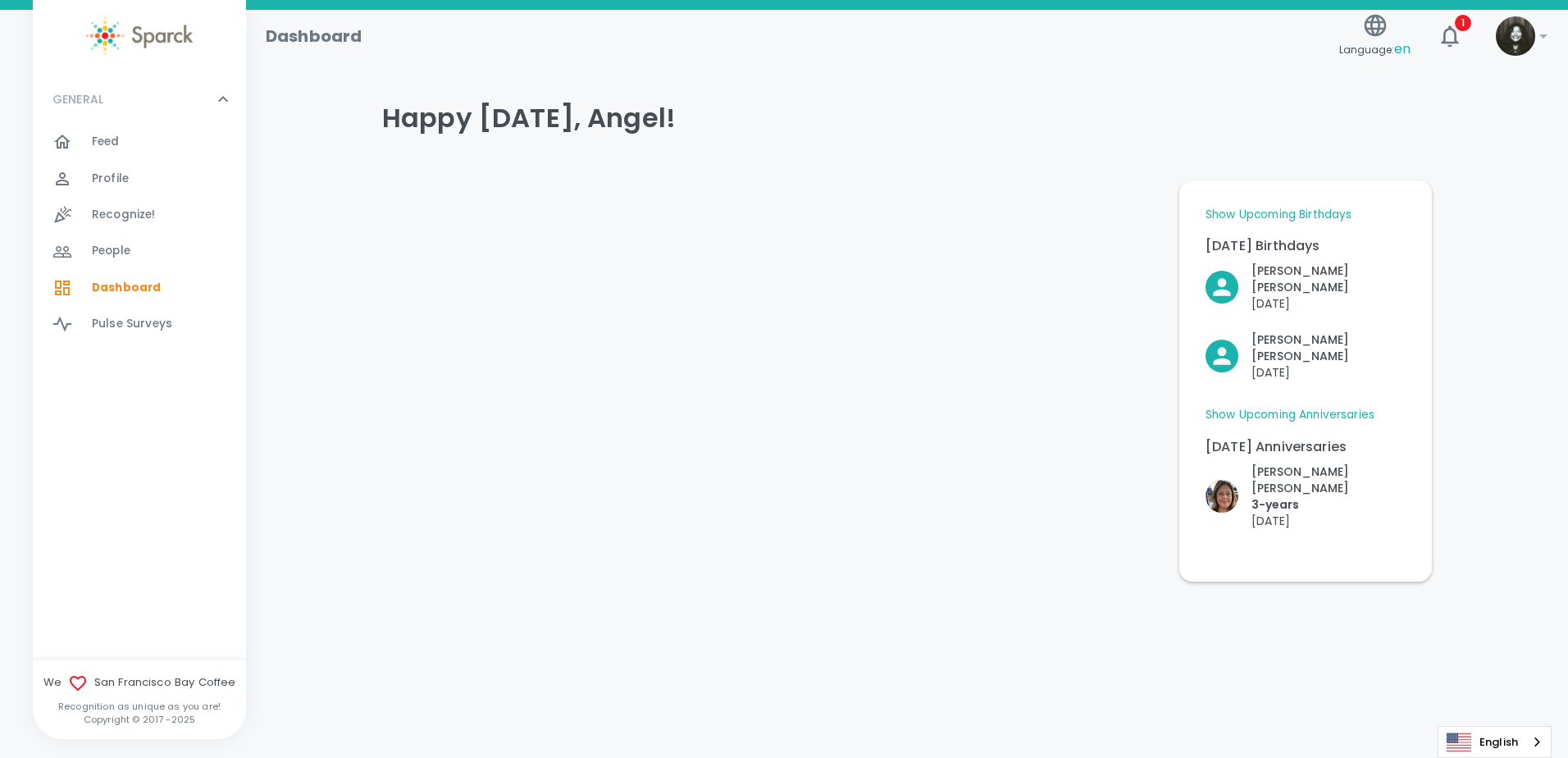
click at [118, 158] on div "Feed 0" at bounding box center [139, 141] width 214 height 36
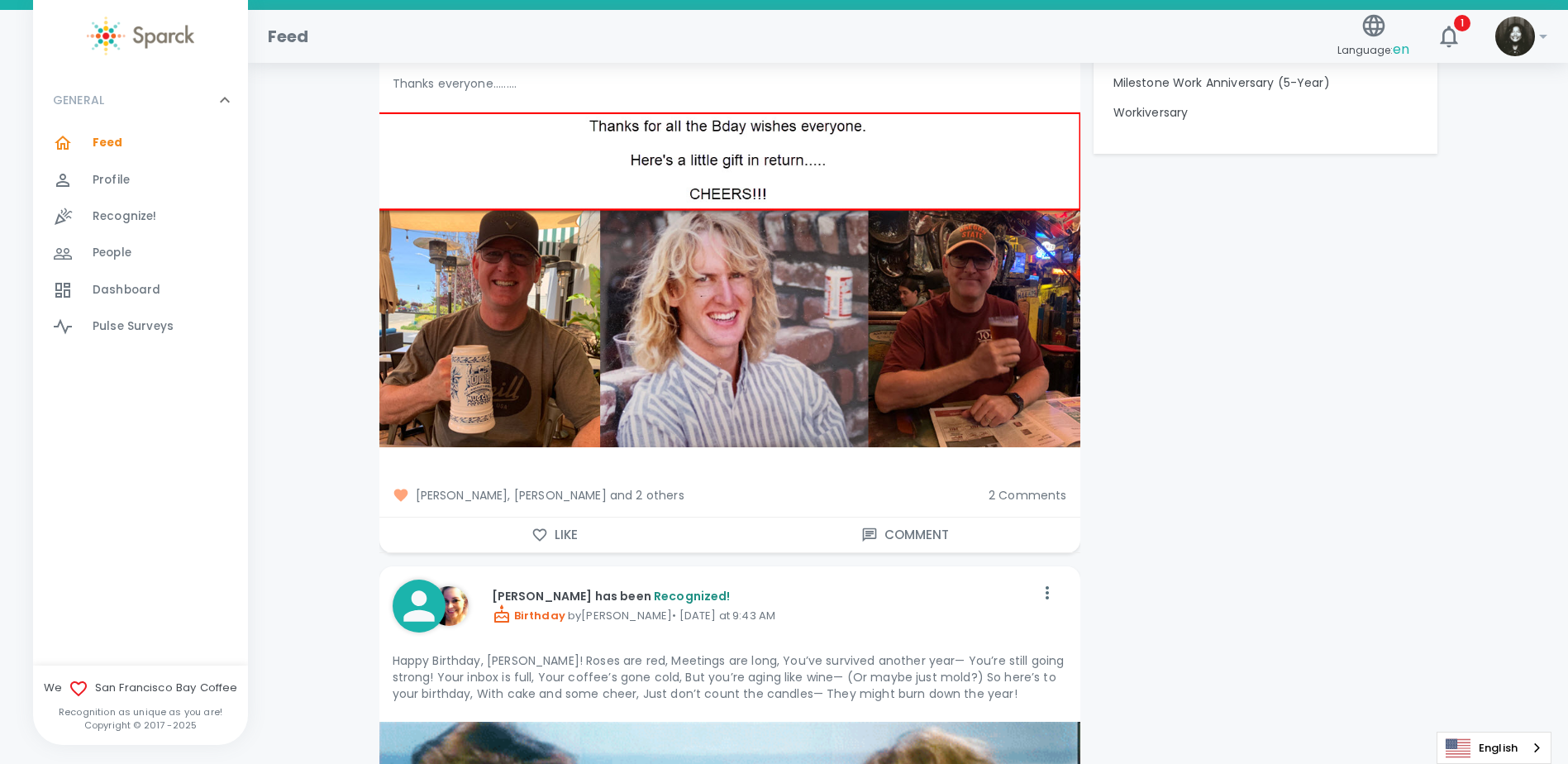
scroll to position [1819, 0]
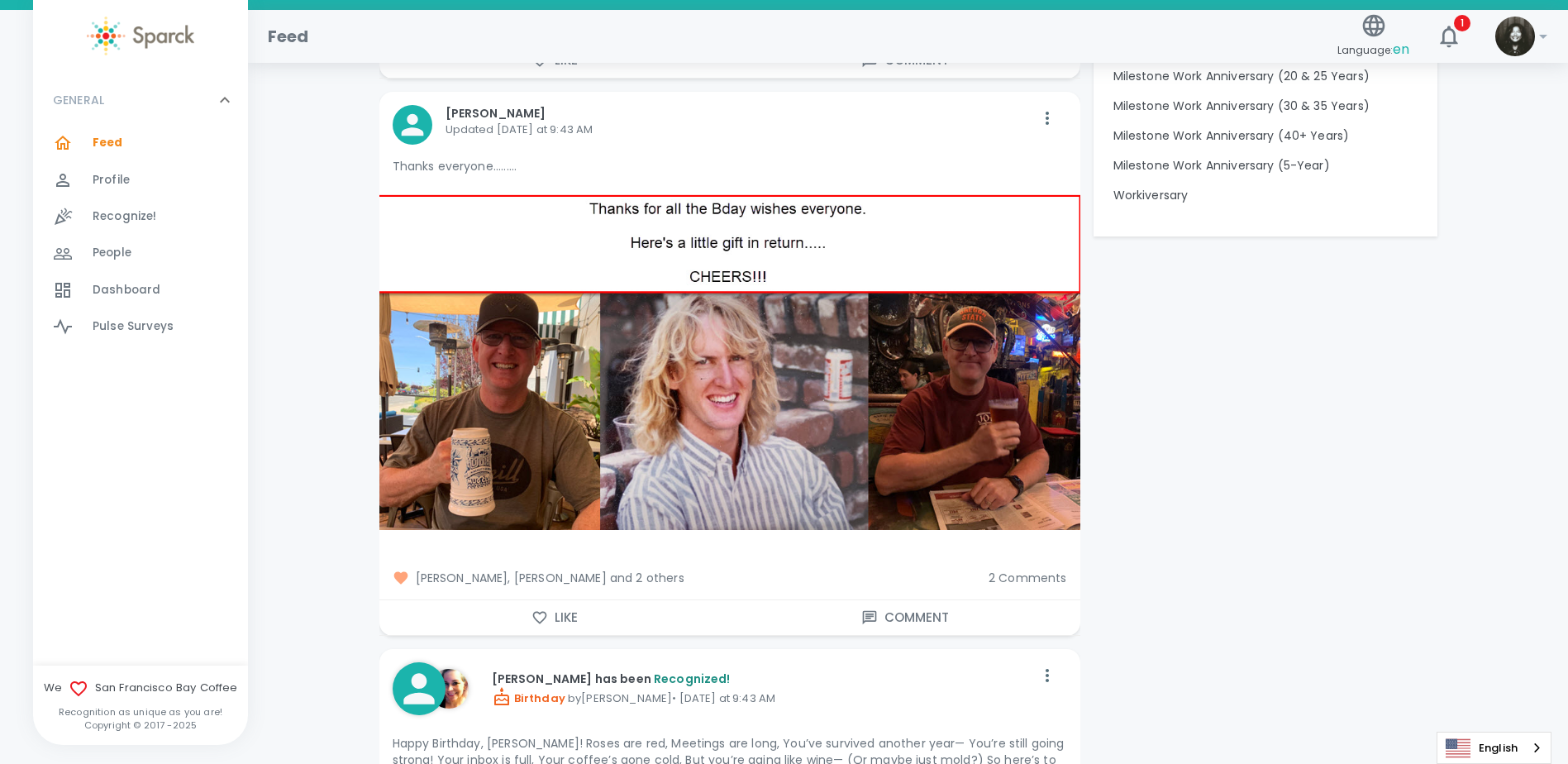
click at [996, 582] on span "2 Comments" at bounding box center [1027, 578] width 79 height 17
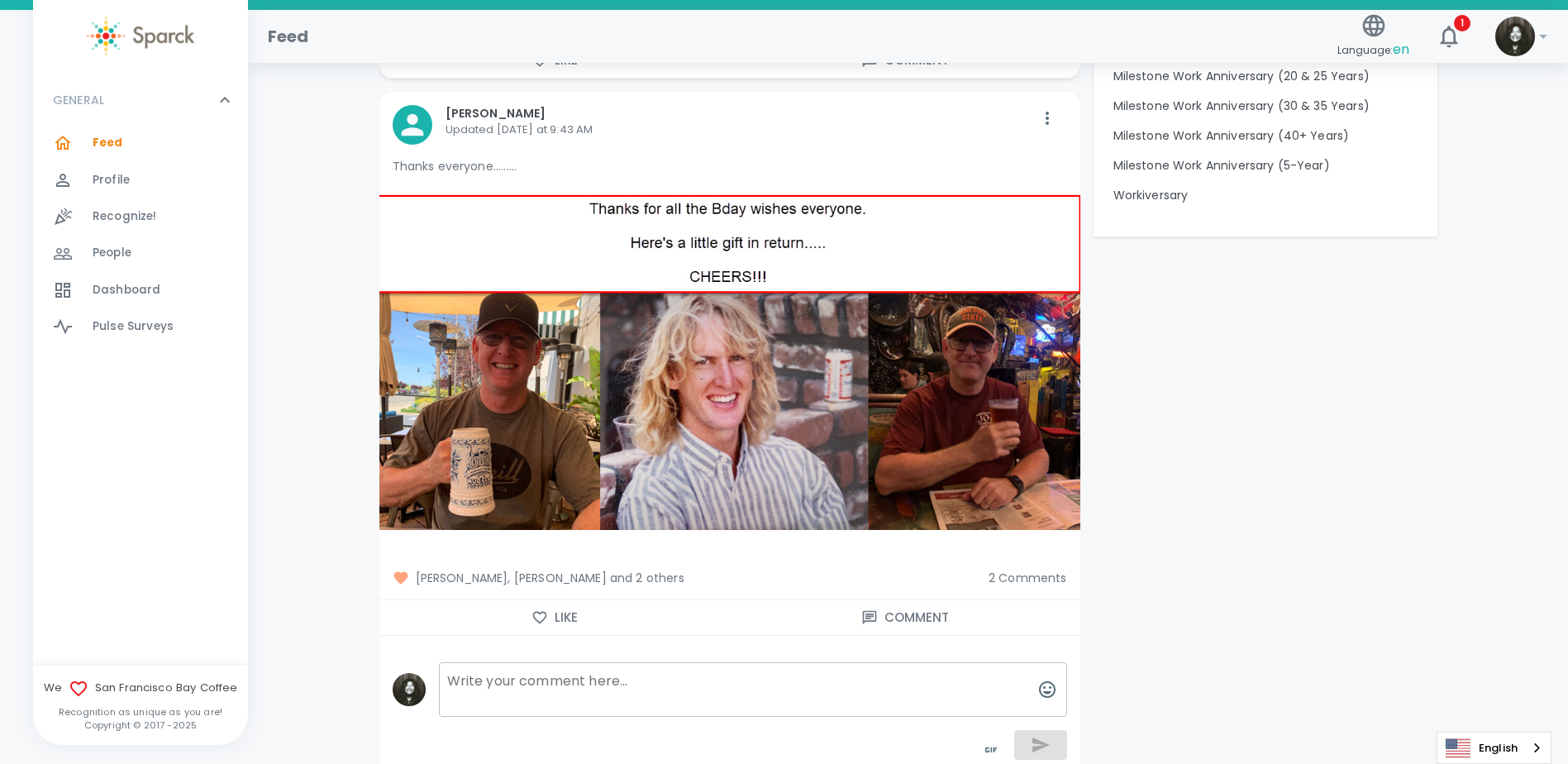
click at [641, 582] on span "Nikki Meeks, Joanna Ruvalcaba and 2 others" at bounding box center [684, 578] width 582 height 17
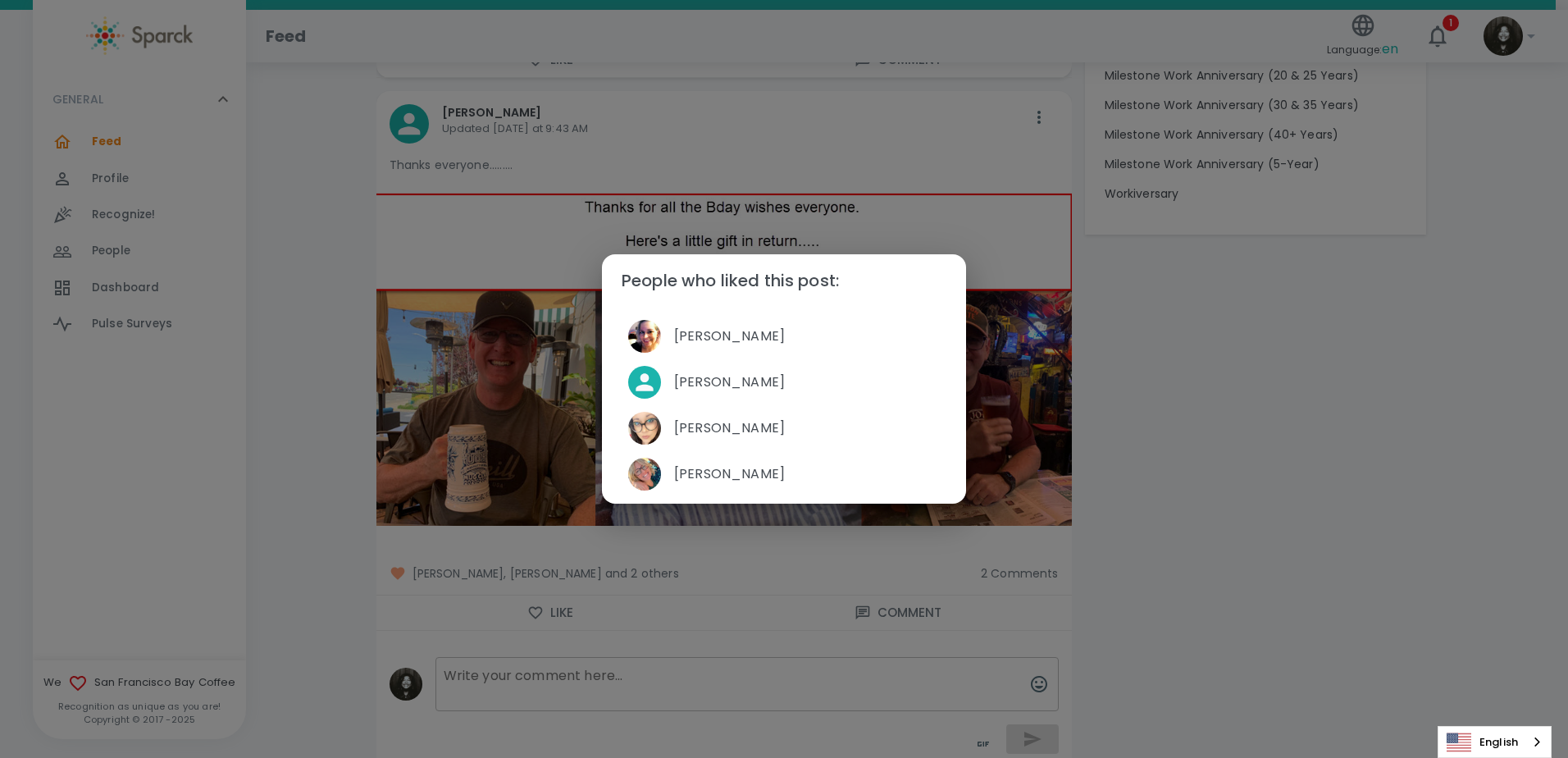
click at [635, 569] on div "People who liked this post: Nikki Meeks Joanna Ruvalcaba Favi Ruiz Emily Eaton" at bounding box center [784, 379] width 1568 height 758
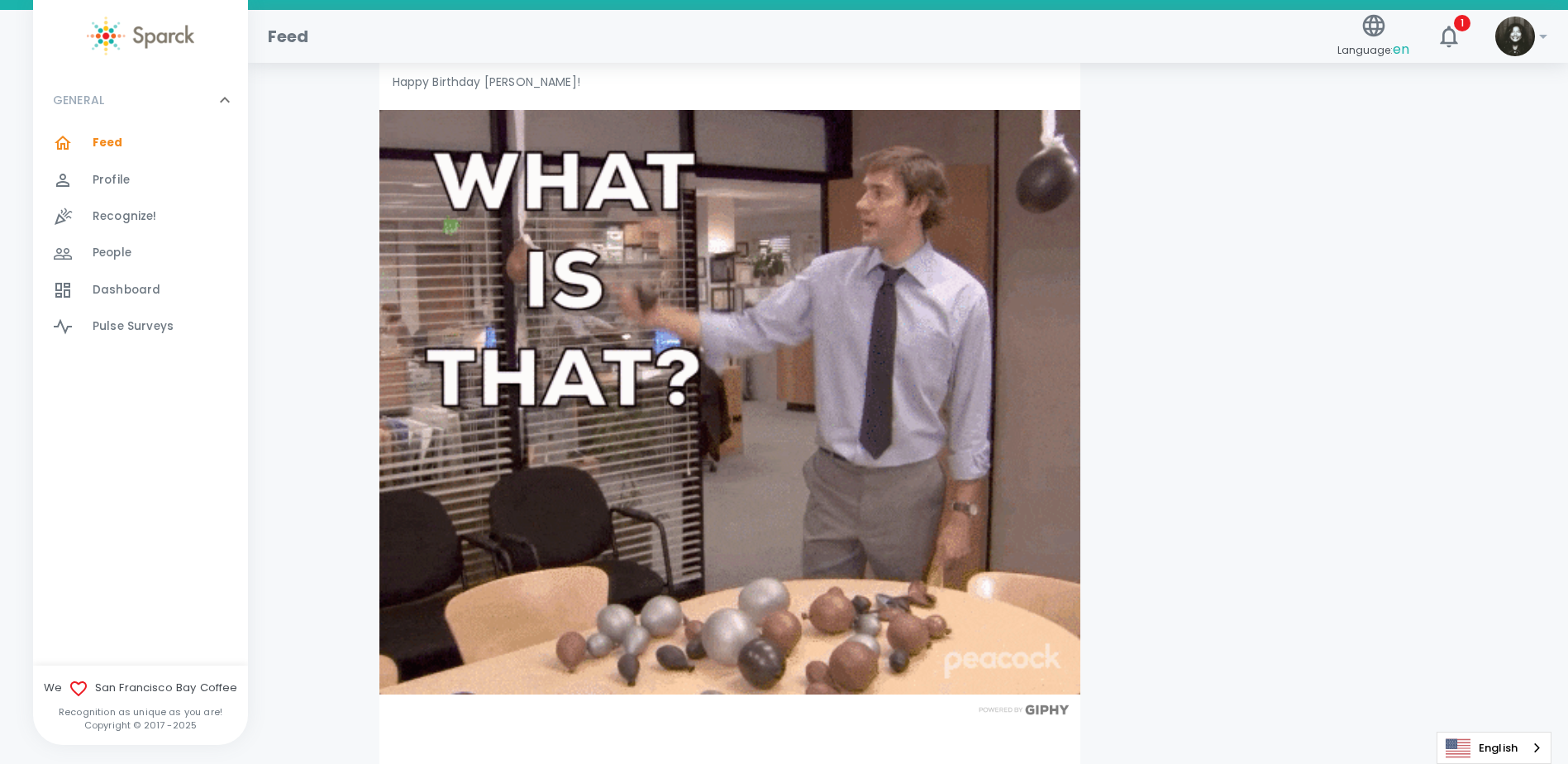
scroll to position [6698, 0]
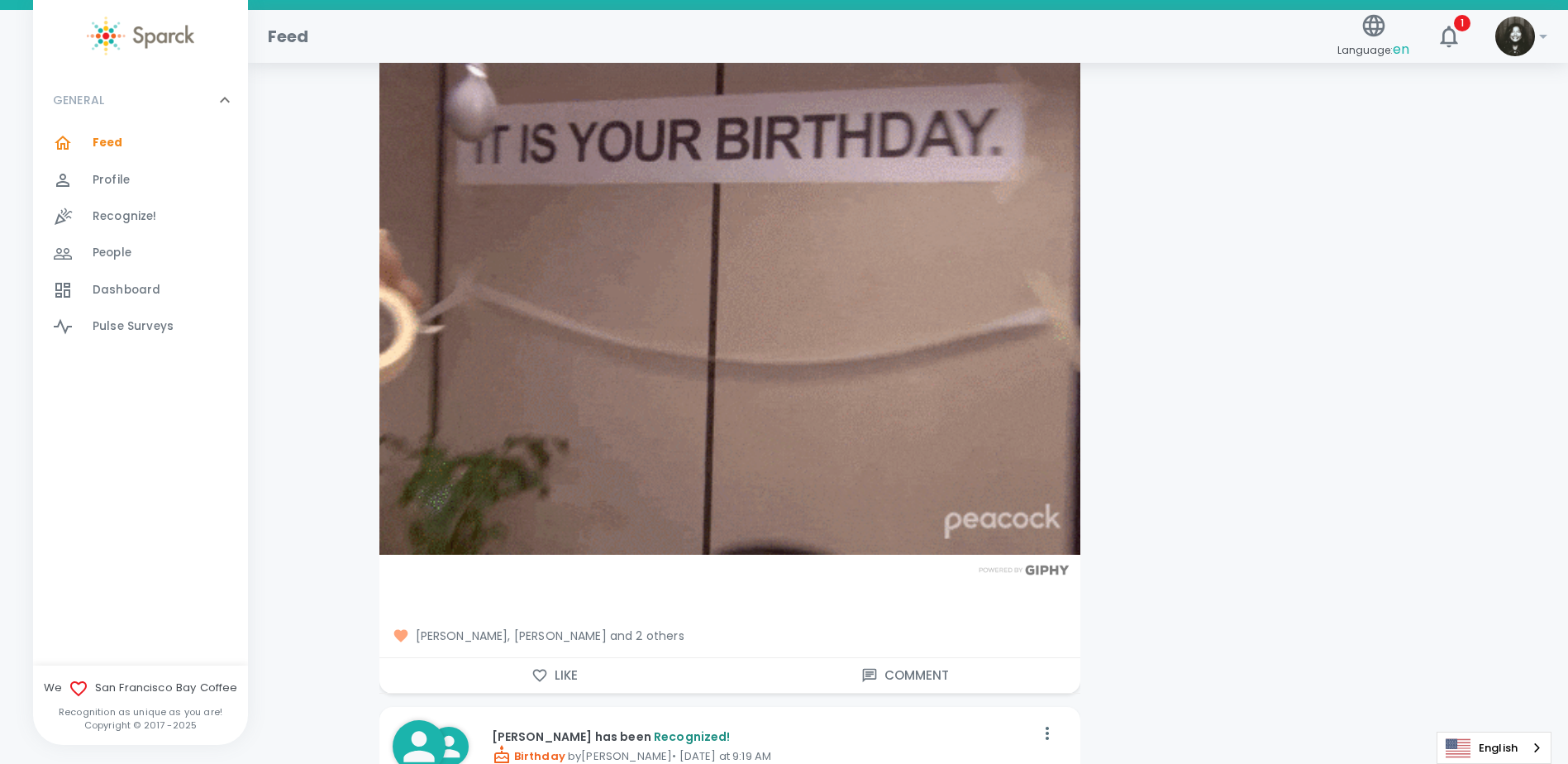
click at [598, 636] on span "[PERSON_NAME], [PERSON_NAME] and 2 others" at bounding box center [729, 635] width 674 height 17
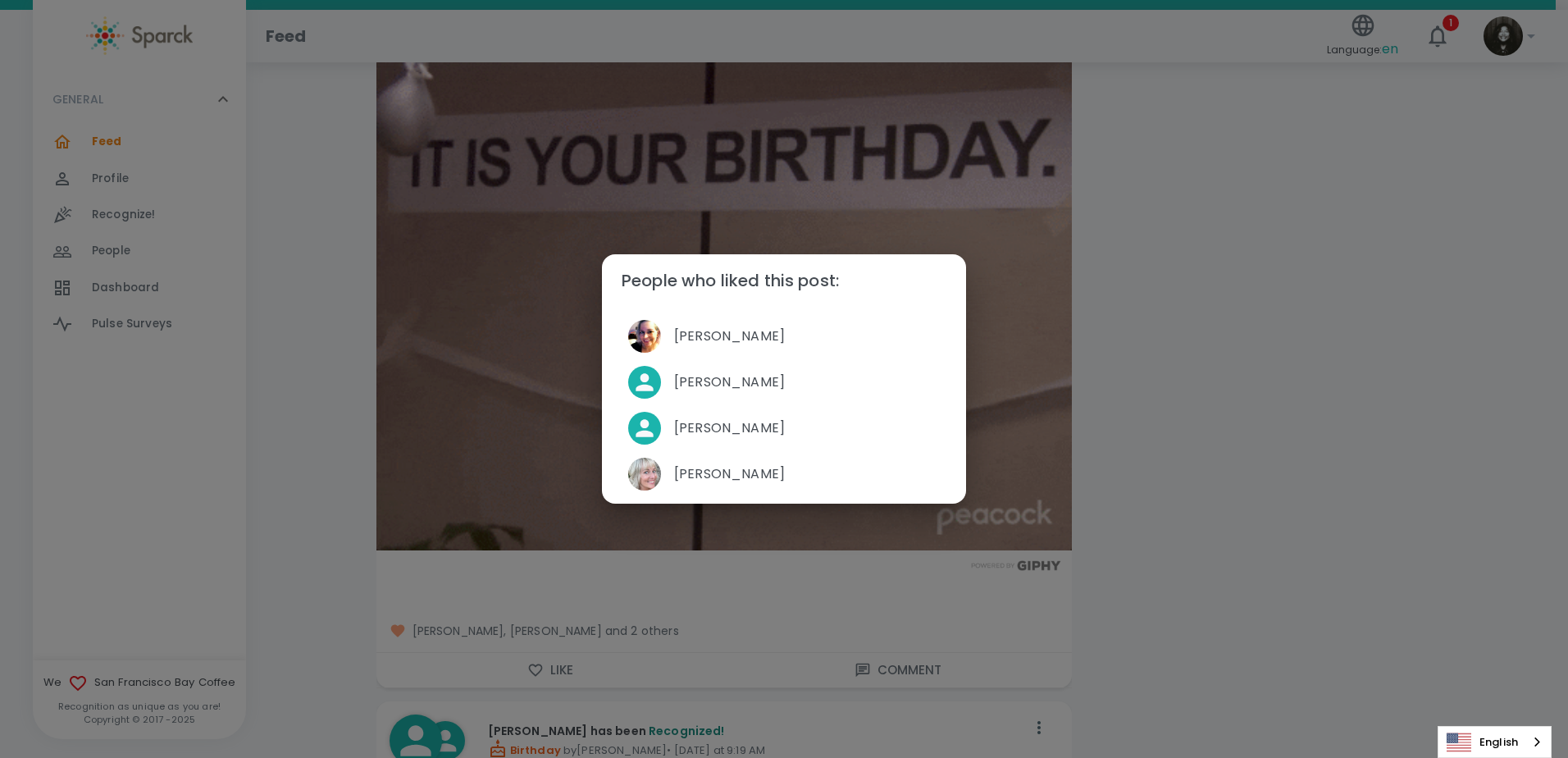
click at [1134, 522] on div "People who liked this post: Nikki Meeks Jack Brown Palvinder Mann Linda Chock" at bounding box center [784, 379] width 1568 height 758
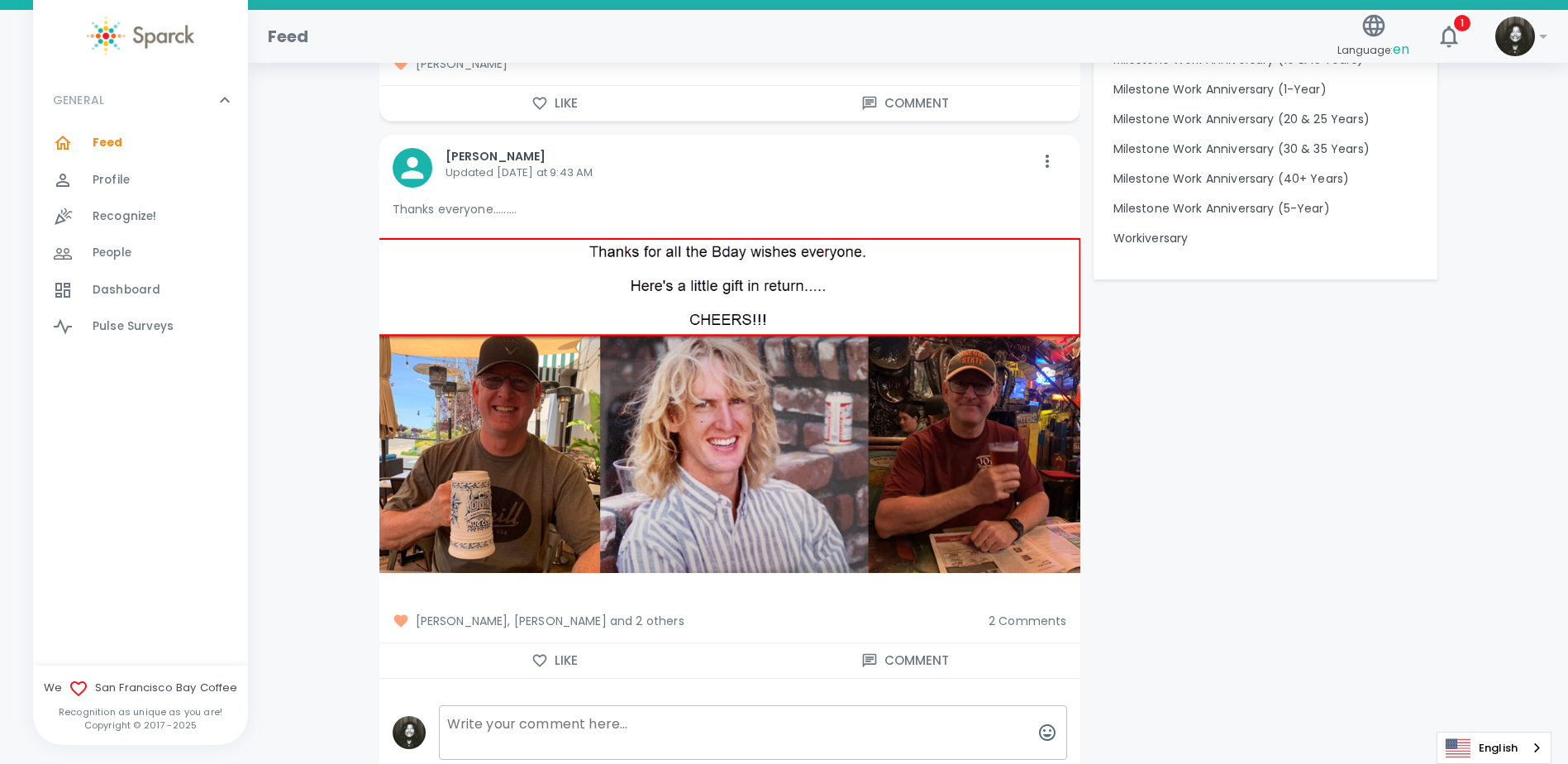
scroll to position [1737, 0]
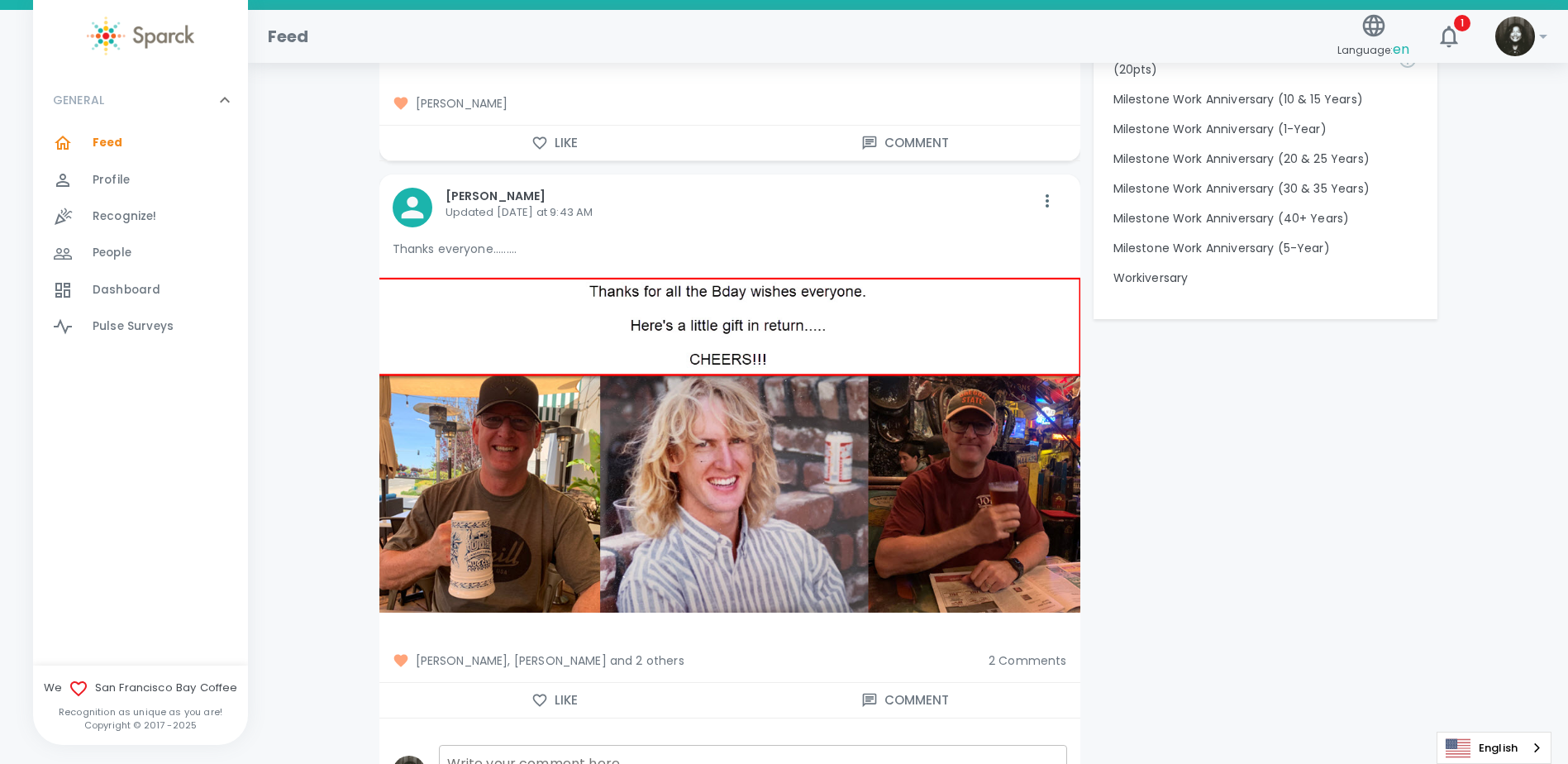
click at [532, 700] on icon "button" at bounding box center [540, 700] width 17 height 17
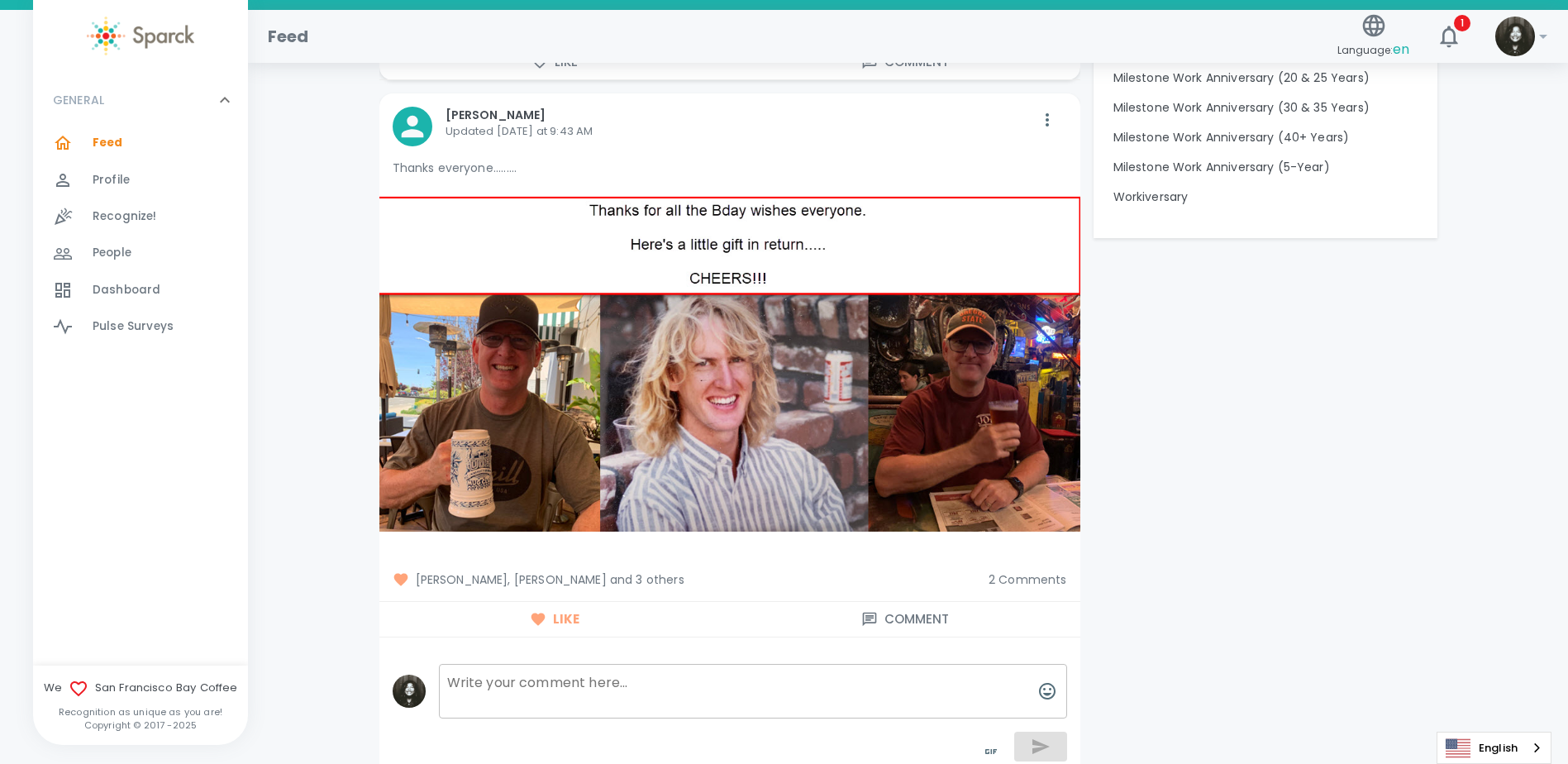
scroll to position [1819, 0]
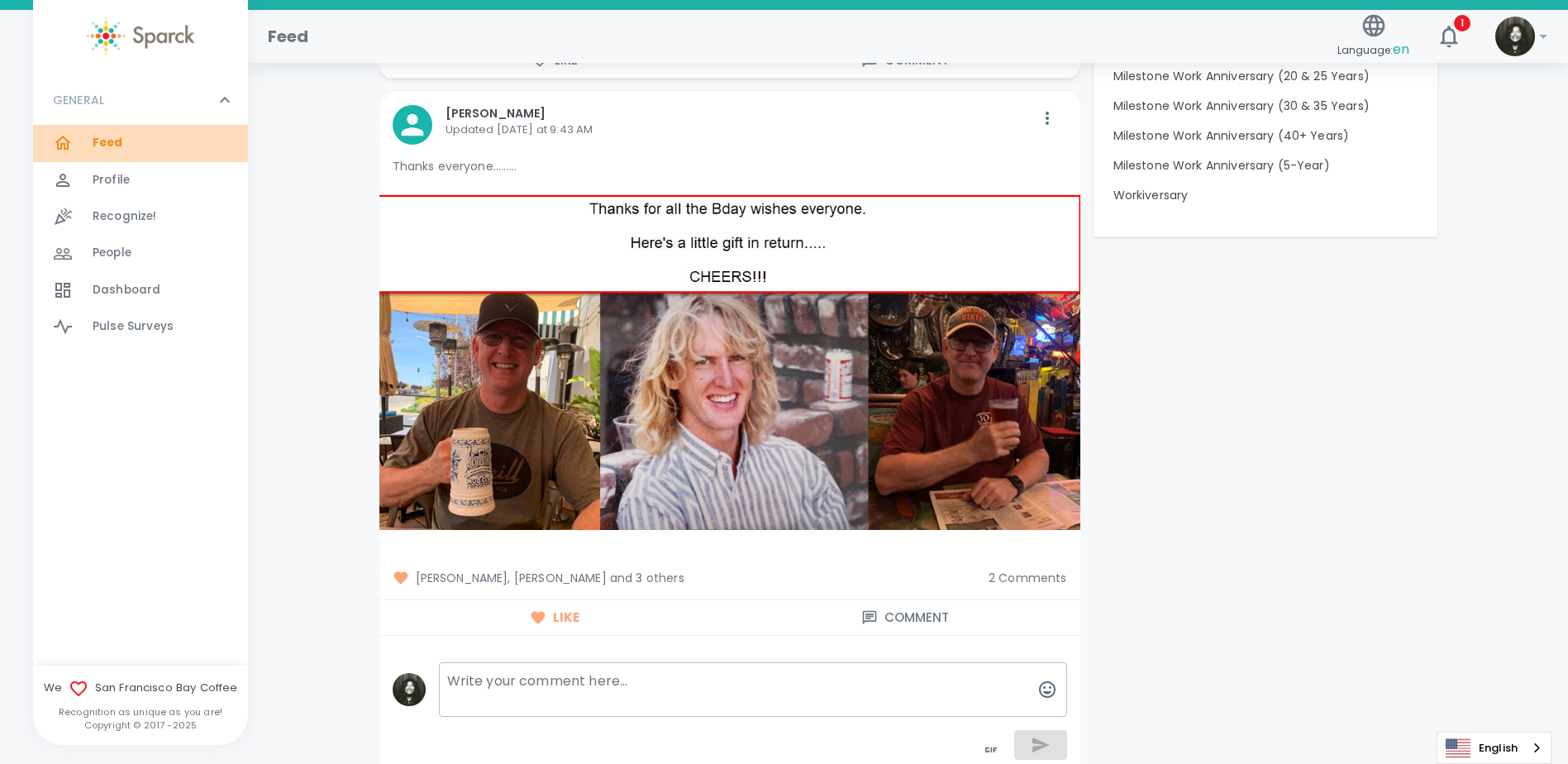
click at [99, 148] on span "Feed" at bounding box center [107, 142] width 30 height 17
click at [1447, 41] on icon "button" at bounding box center [1448, 36] width 26 height 26
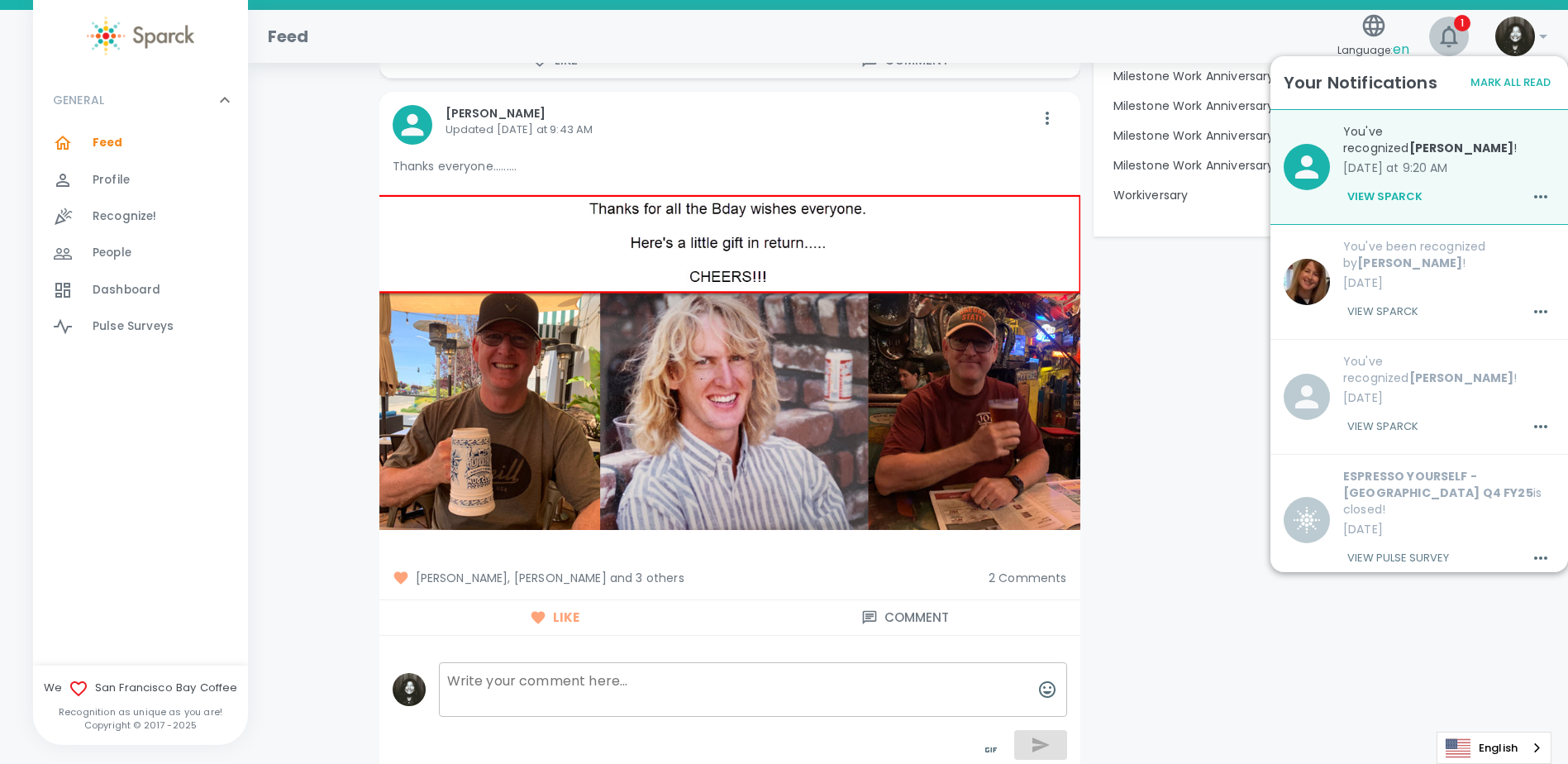
click at [1457, 44] on icon "button" at bounding box center [1448, 36] width 18 height 21
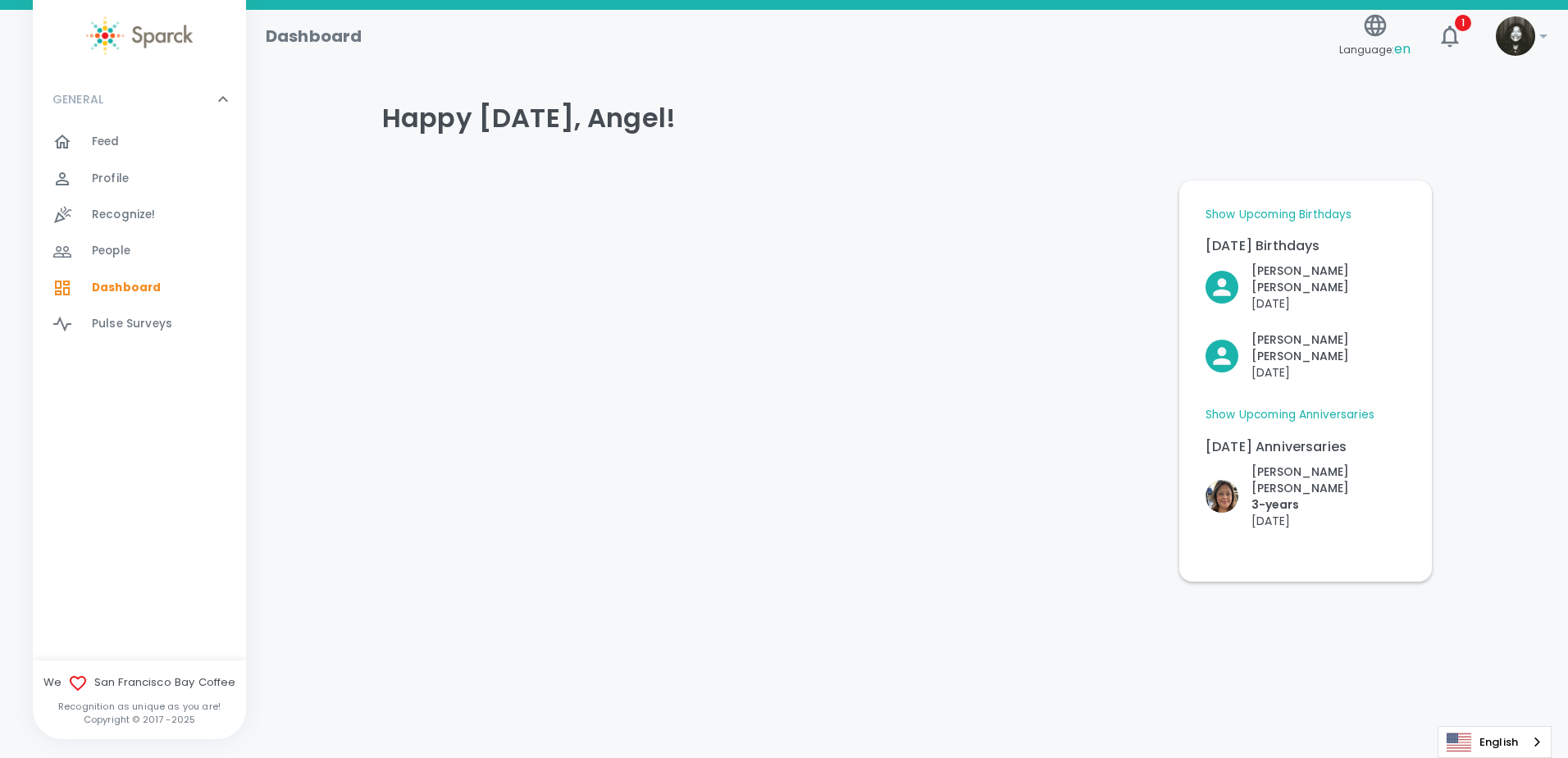
click at [124, 135] on div "Feed 0" at bounding box center [169, 142] width 155 height 23
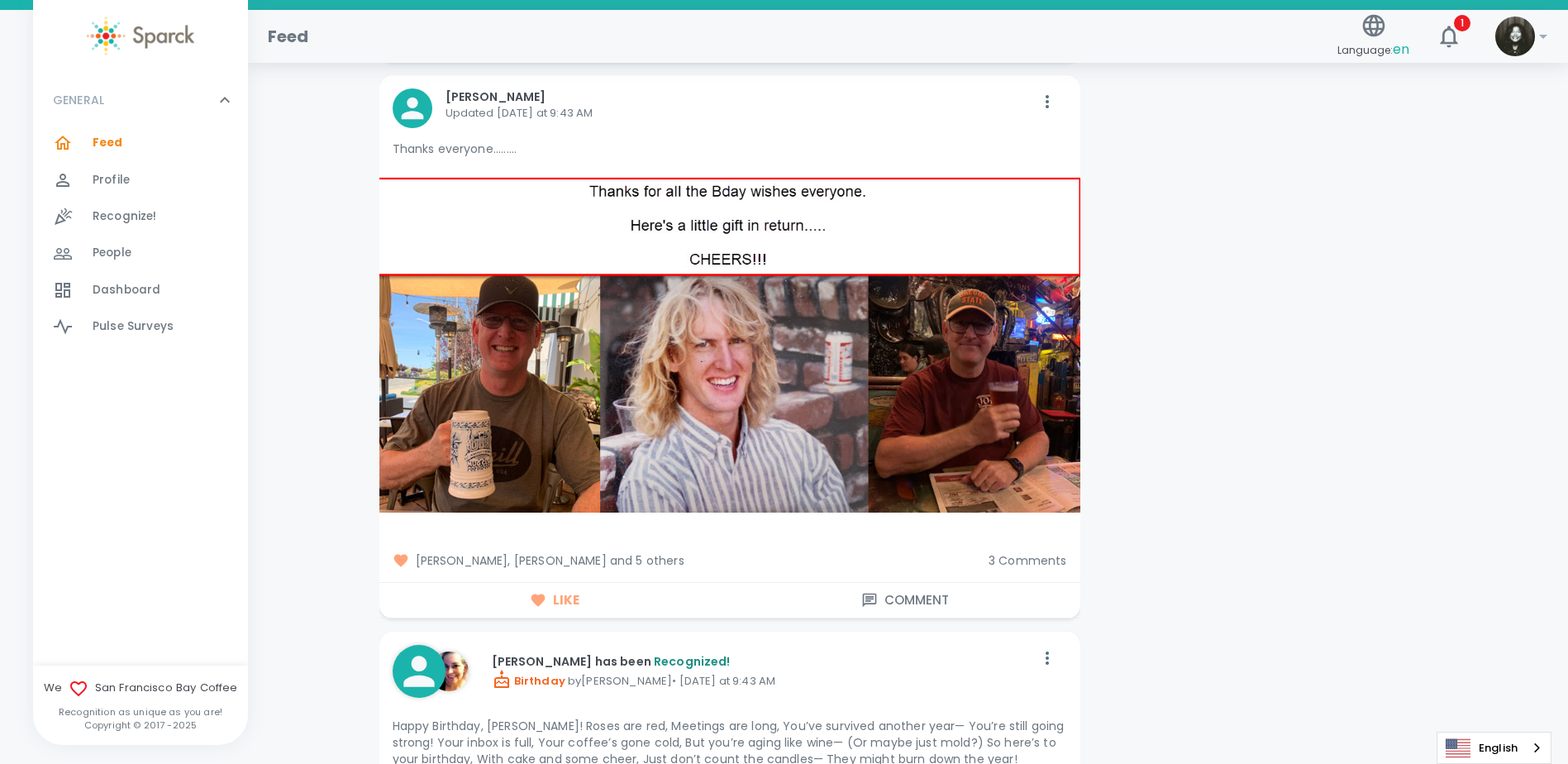
scroll to position [2481, 0]
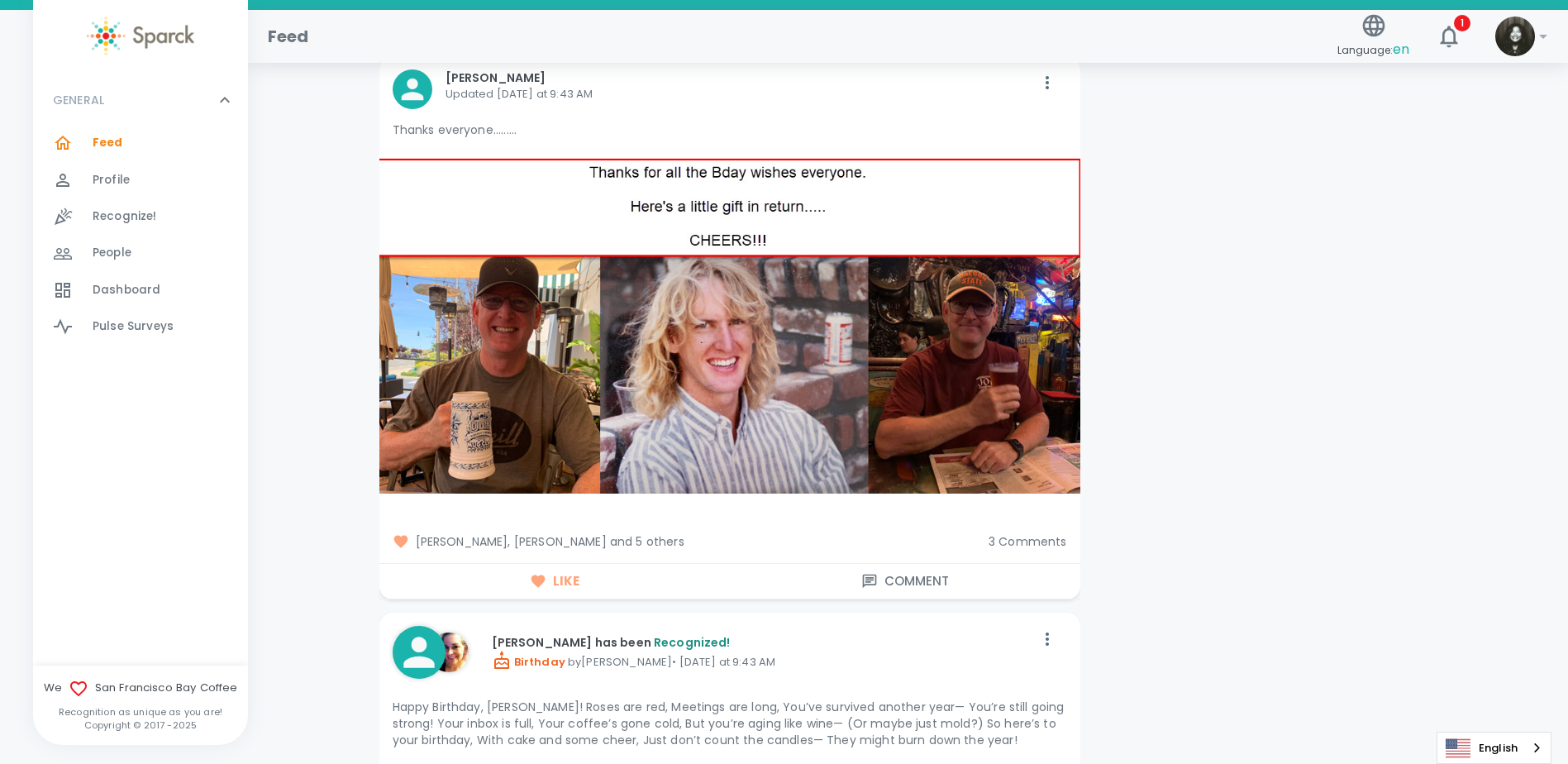
click at [1027, 545] on span "3 Comments" at bounding box center [1027, 541] width 79 height 17
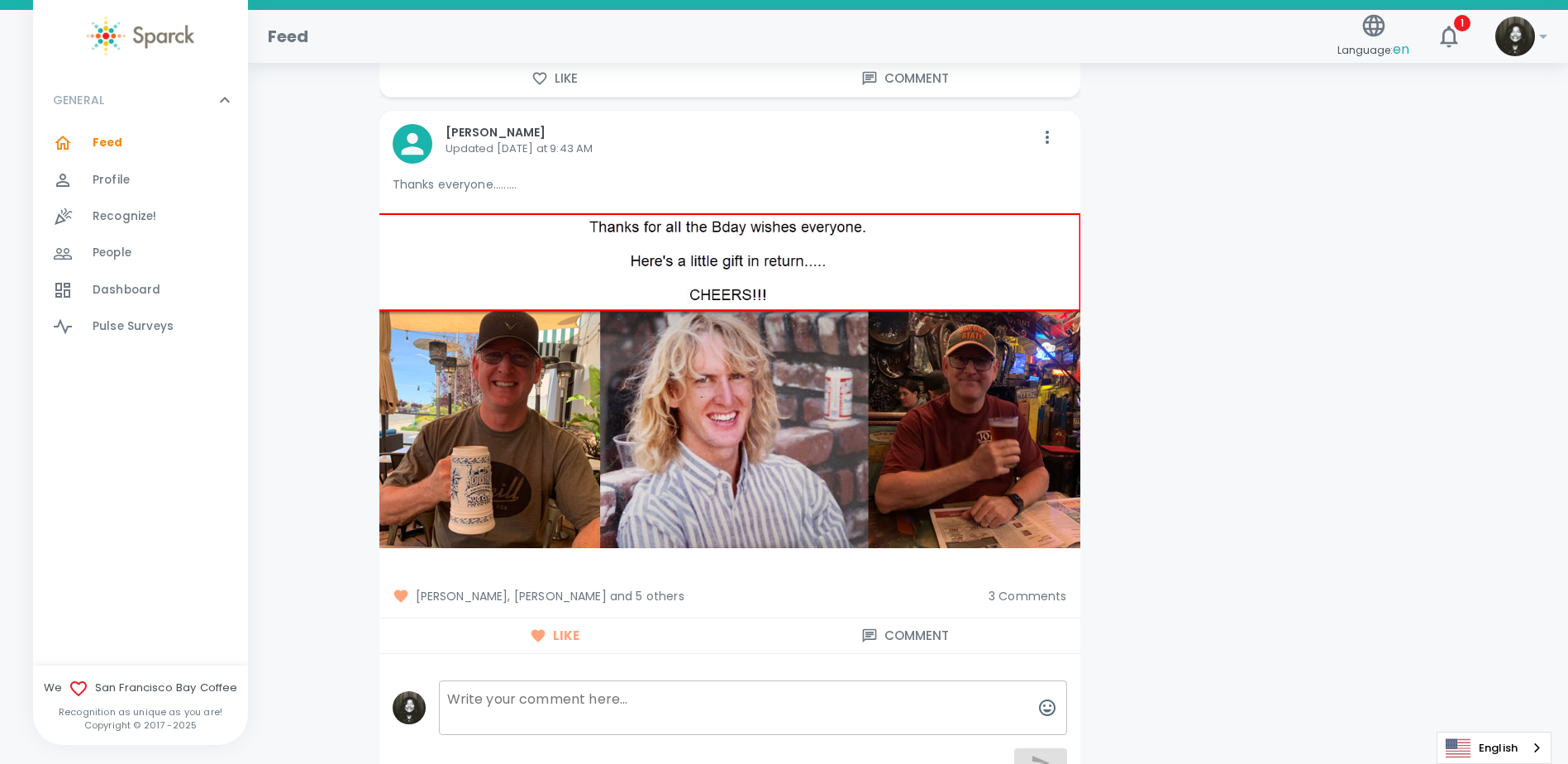
scroll to position [2398, 0]
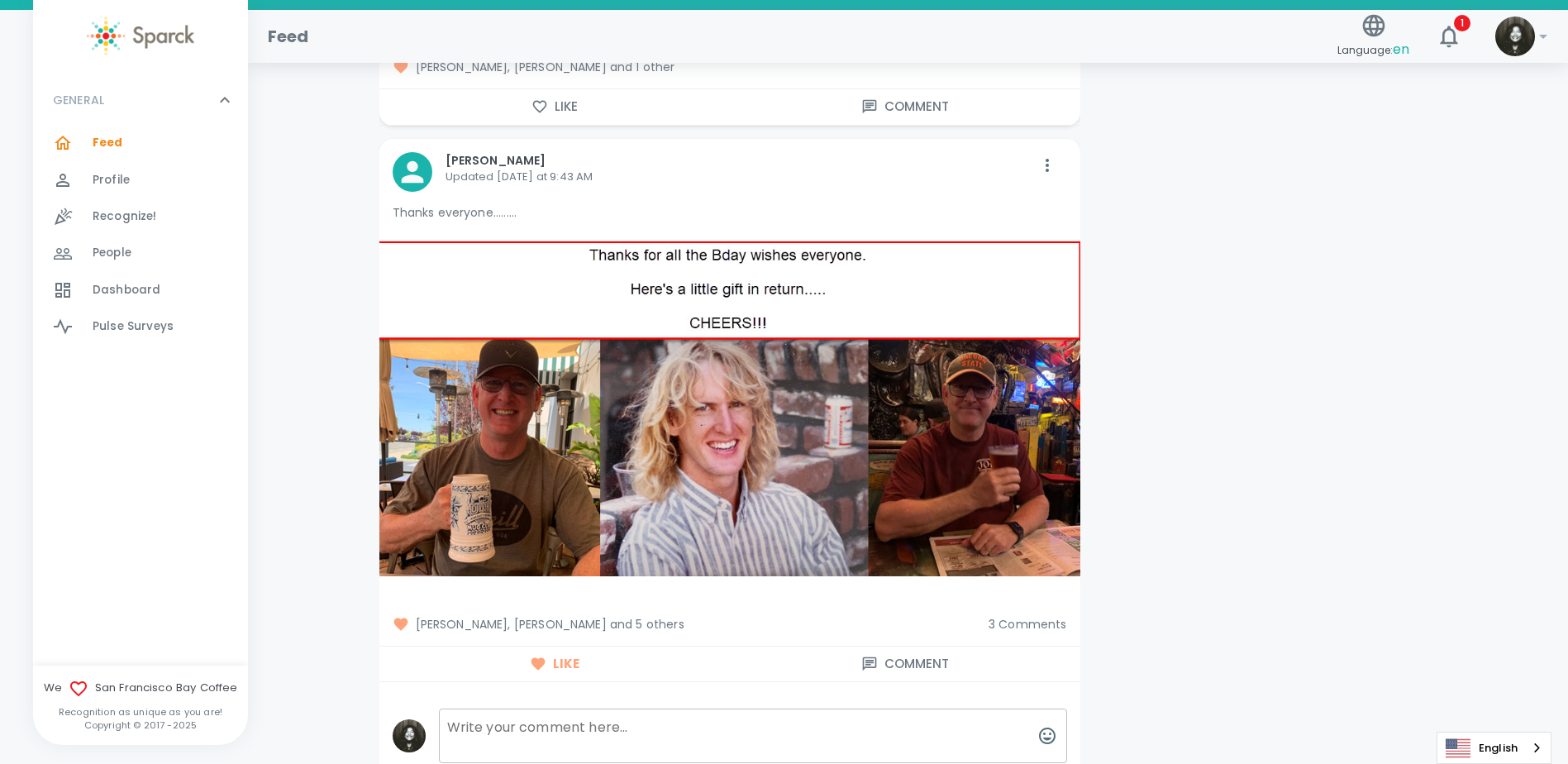
click at [629, 623] on span "[PERSON_NAME], [PERSON_NAME] and 5 others" at bounding box center [684, 624] width 582 height 17
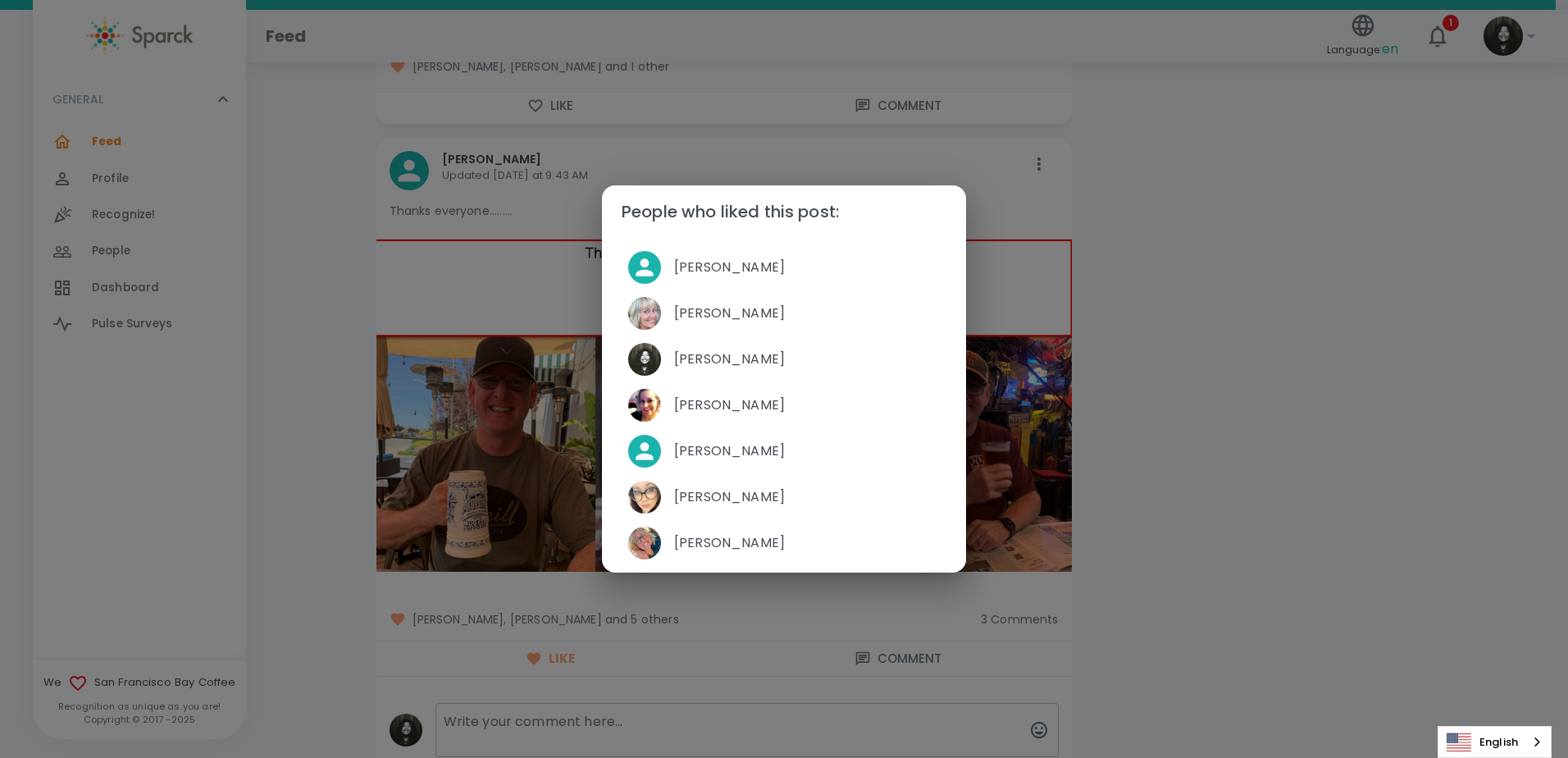
click at [700, 598] on div "People who liked this post: [PERSON_NAME] [PERSON_NAME] [PERSON_NAME] [PERSON_N…" at bounding box center [784, 379] width 1568 height 758
